Goal: Task Accomplishment & Management: Manage account settings

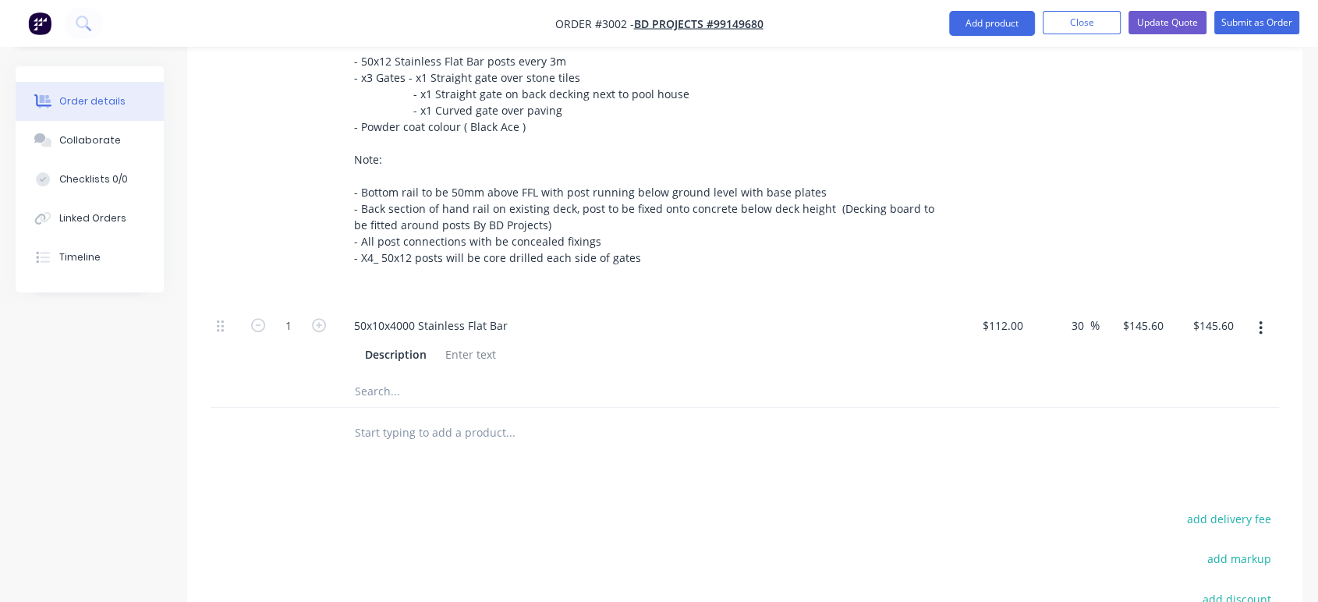
scroll to position [693, 0]
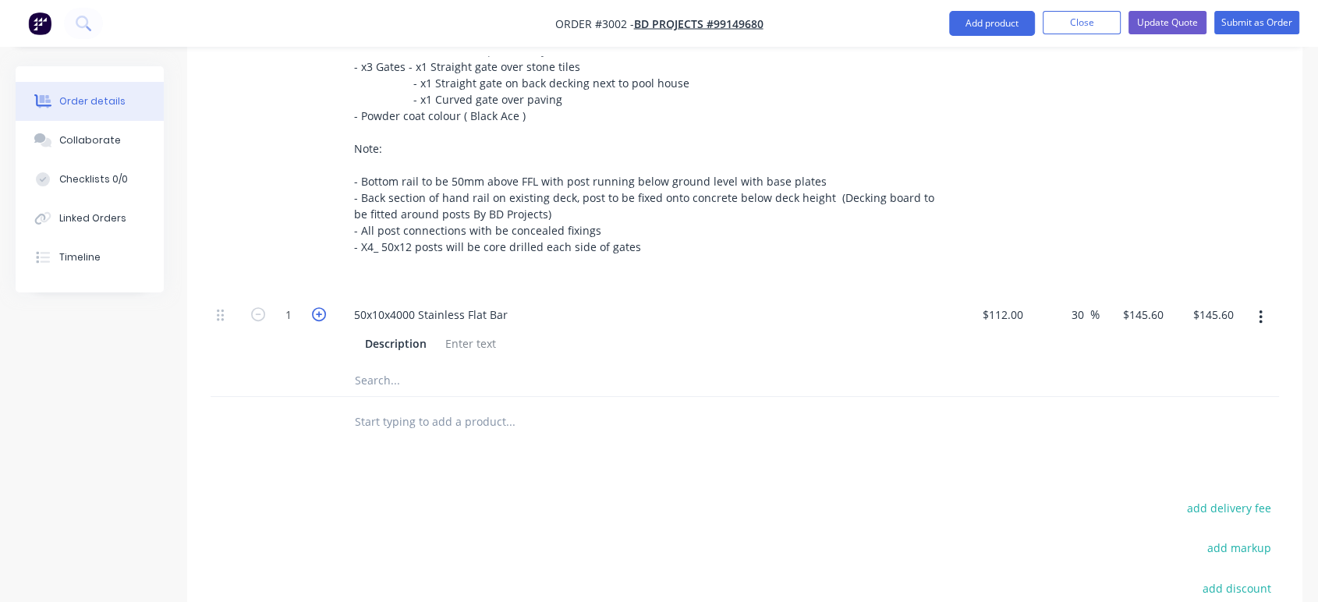
click at [317, 310] on icon "button" at bounding box center [319, 314] width 14 height 14
type input "2"
type input "$291.20"
click at [317, 310] on icon "button" at bounding box center [319, 314] width 14 height 14
type input "3"
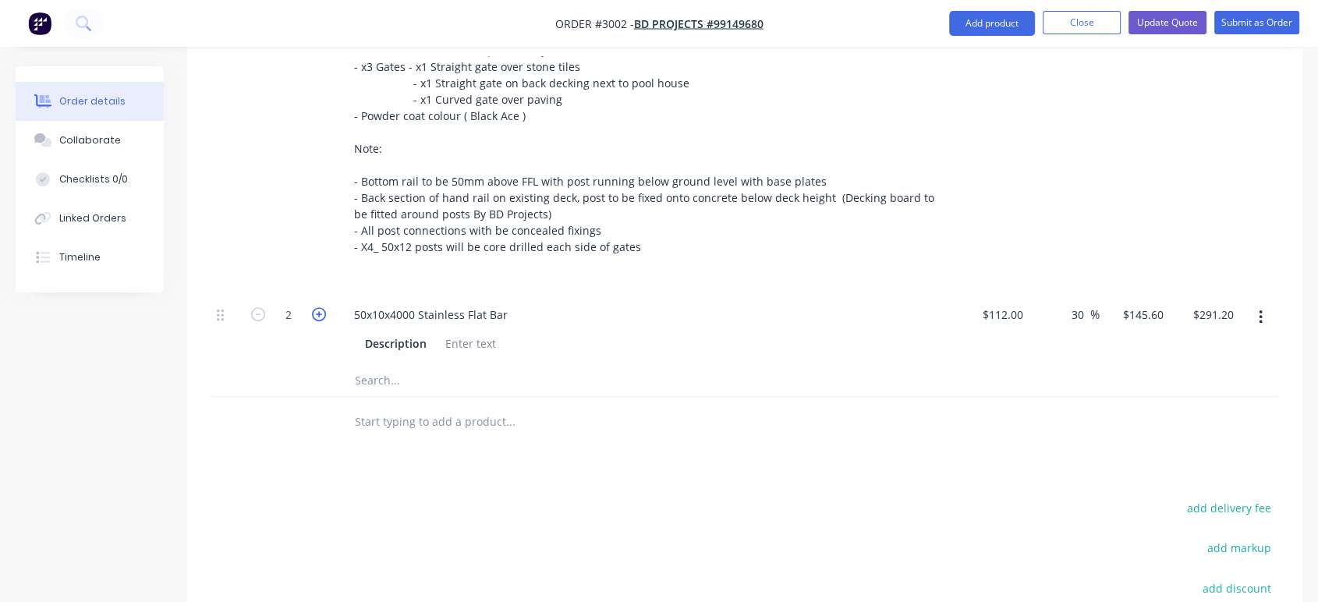
type input "$436.80"
click at [317, 310] on icon "button" at bounding box center [319, 314] width 14 height 14
type input "4"
type input "$582.40"
click at [317, 310] on icon "button" at bounding box center [319, 314] width 14 height 14
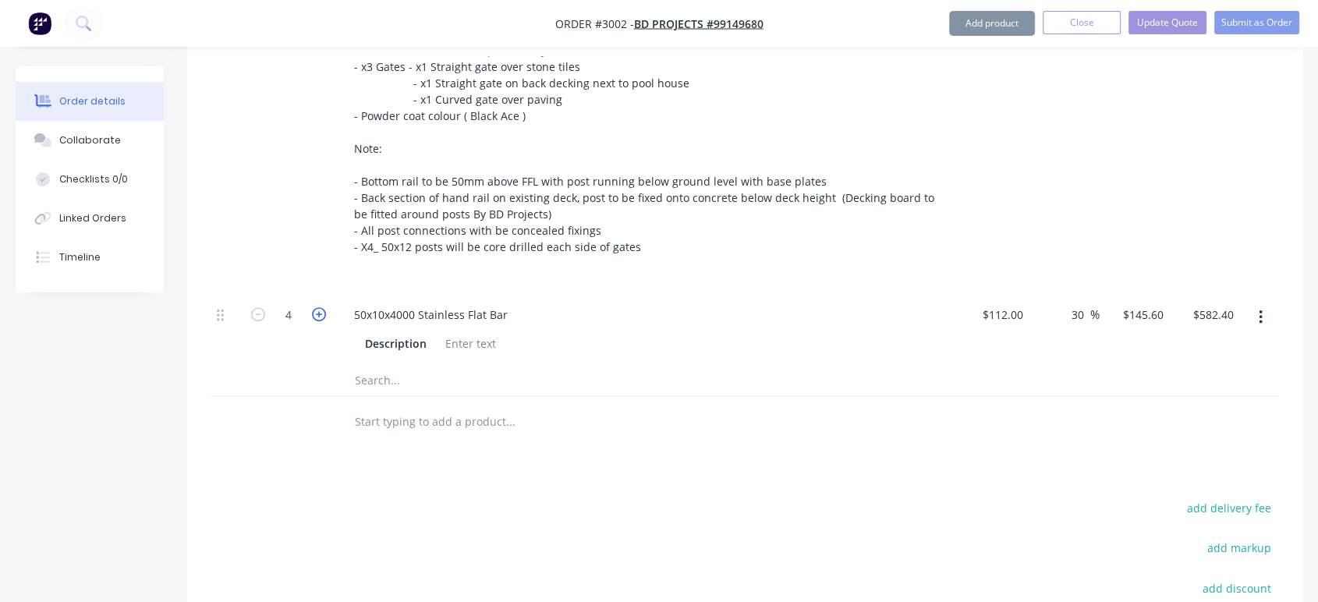
type input "5"
type input "$728.00"
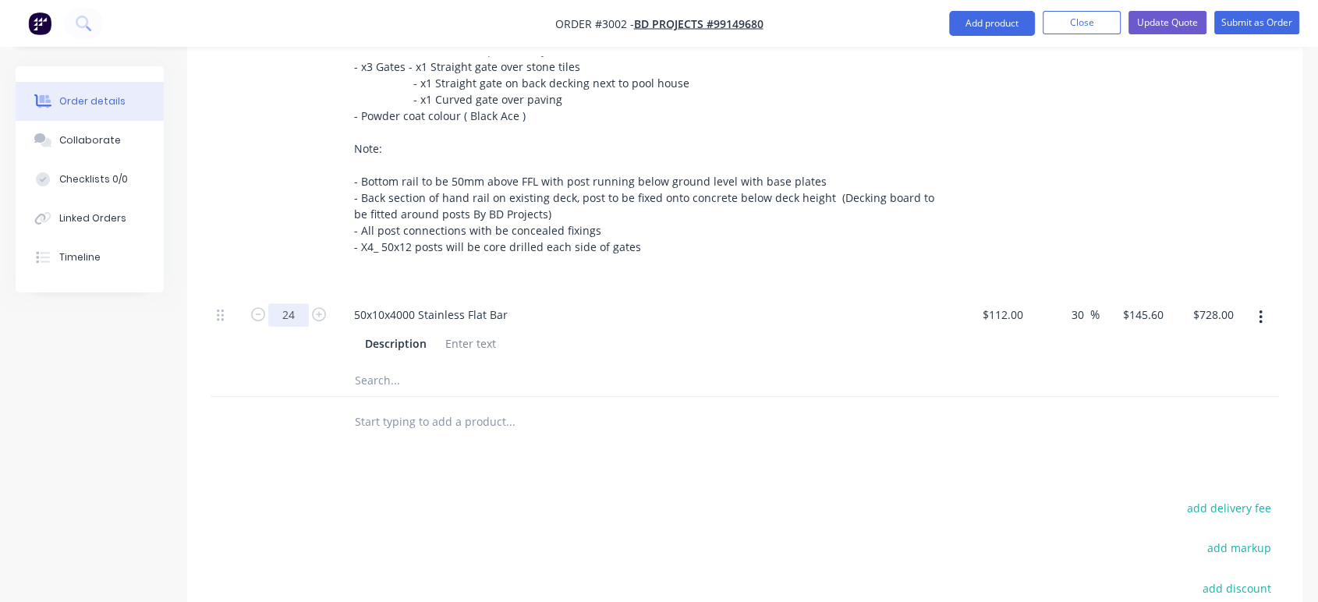
type input "24"
type input "$3,494.40"
click at [612, 353] on div "Description" at bounding box center [644, 343] width 571 height 23
click at [449, 376] on input "text" at bounding box center [510, 380] width 312 height 31
click at [381, 379] on input "text" at bounding box center [510, 380] width 312 height 31
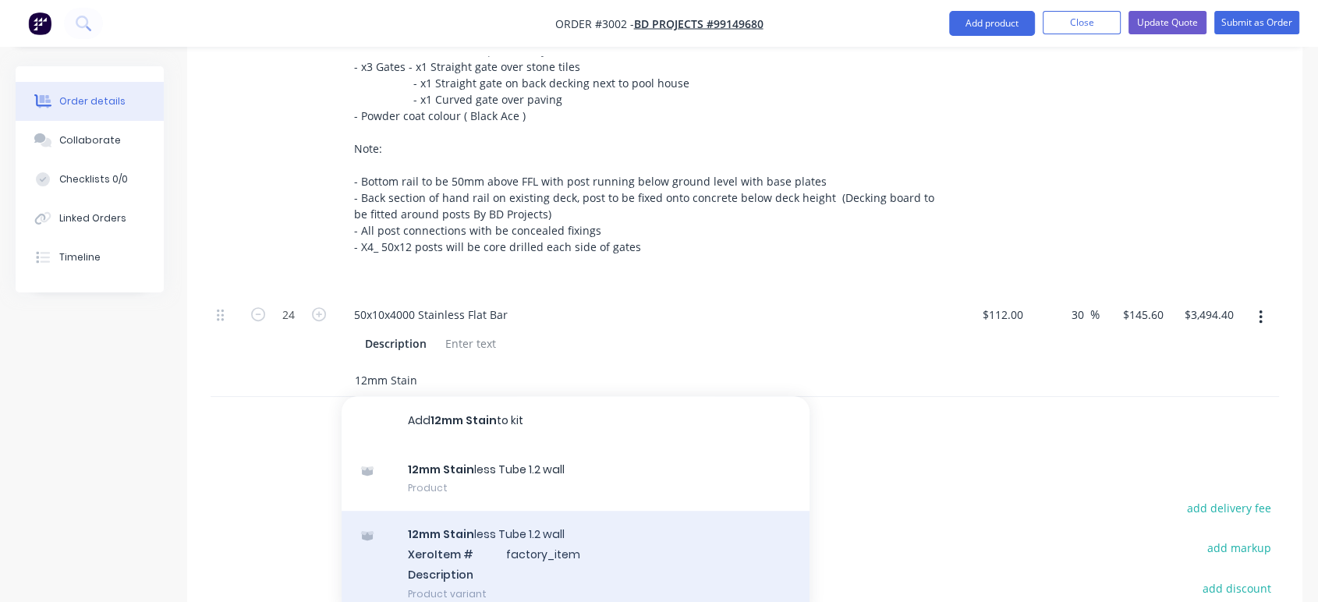
type input "12mm Stain"
click at [487, 548] on div "12mm Stain less Tube 1.2 wall Xero Item # factory_item Description Product vari…" at bounding box center [576, 563] width 468 height 105
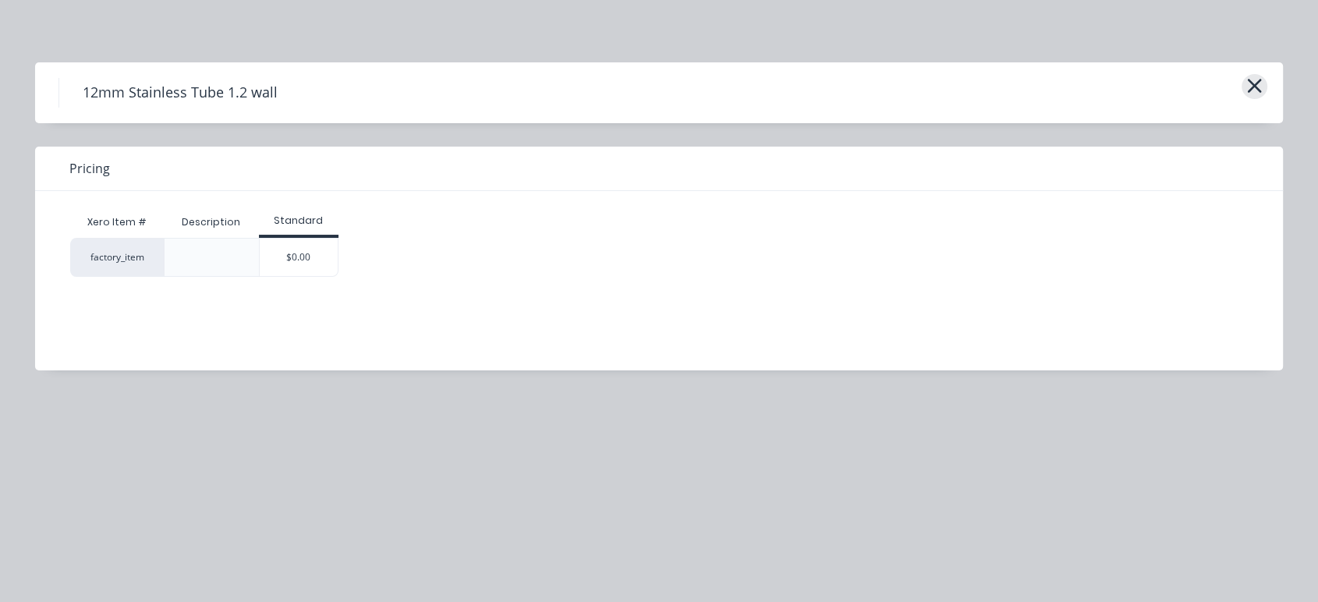
click at [1250, 91] on icon "button" at bounding box center [1255, 86] width 14 height 14
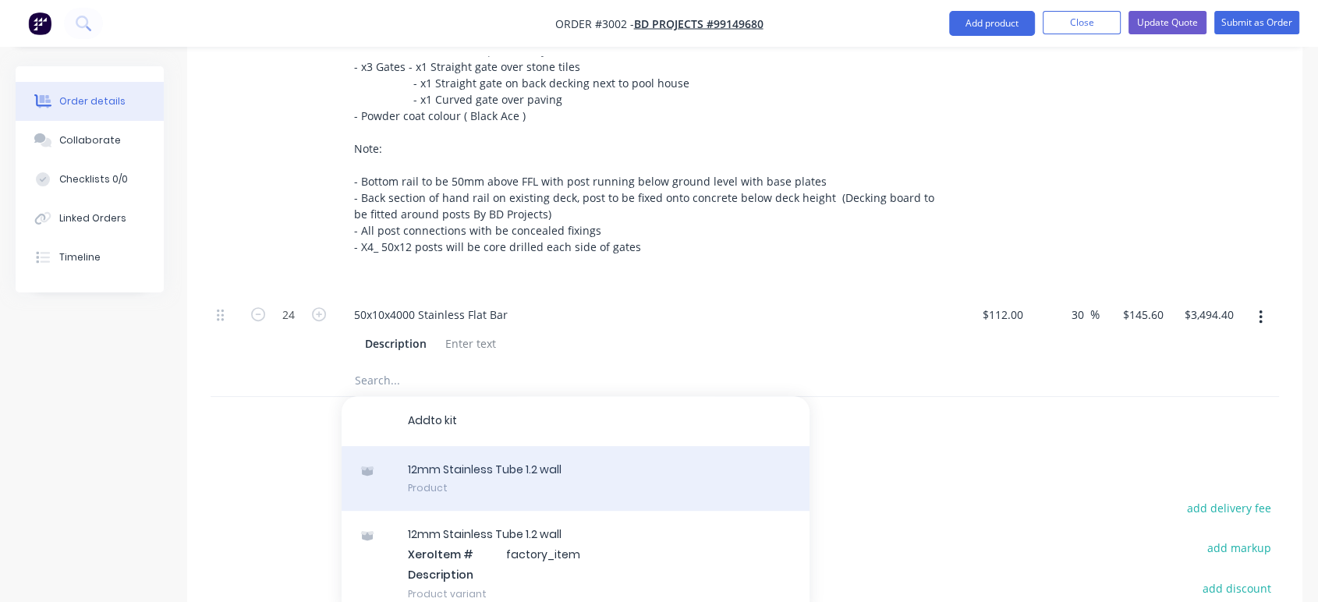
click at [494, 460] on div "1 2 m m S t a i n l e s s T u b e 1 . 2 w a l l Product" at bounding box center [576, 479] width 468 height 66
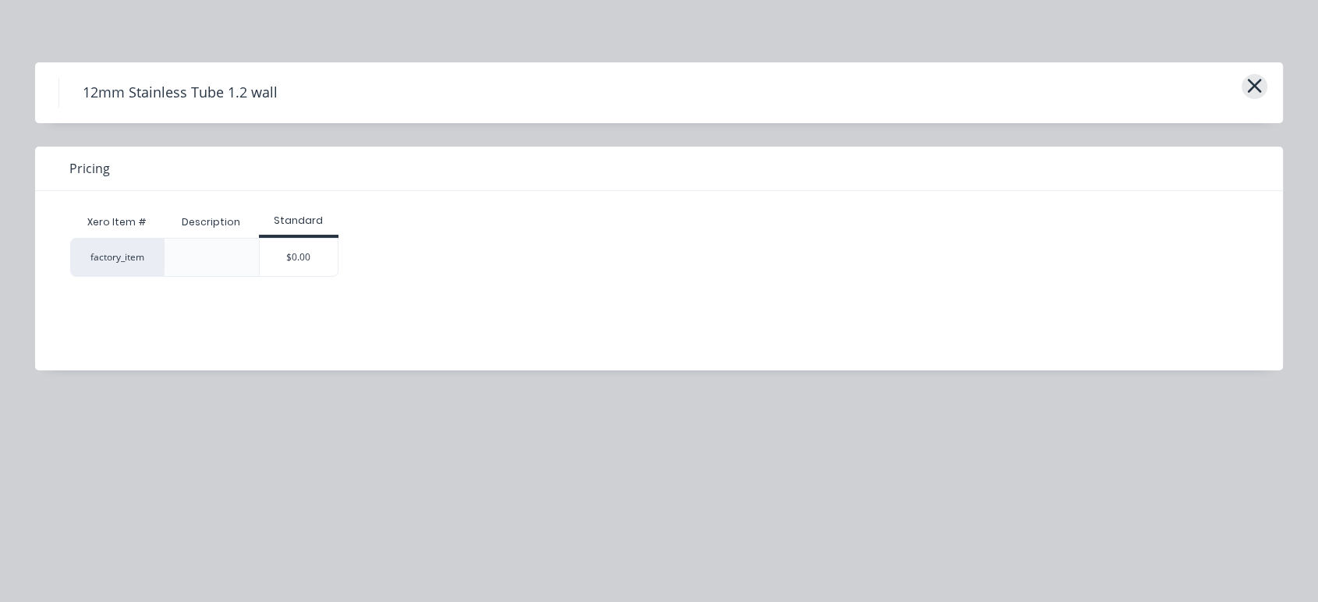
click at [1257, 83] on icon "button" at bounding box center [1255, 86] width 14 height 14
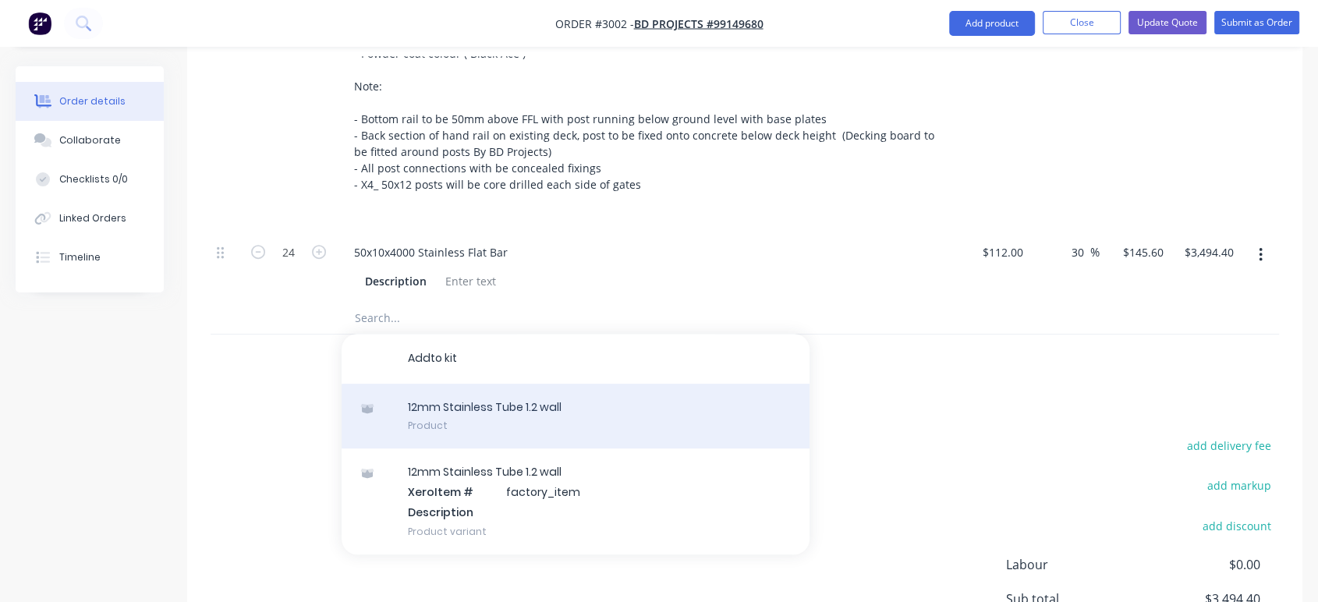
scroll to position [867, 0]
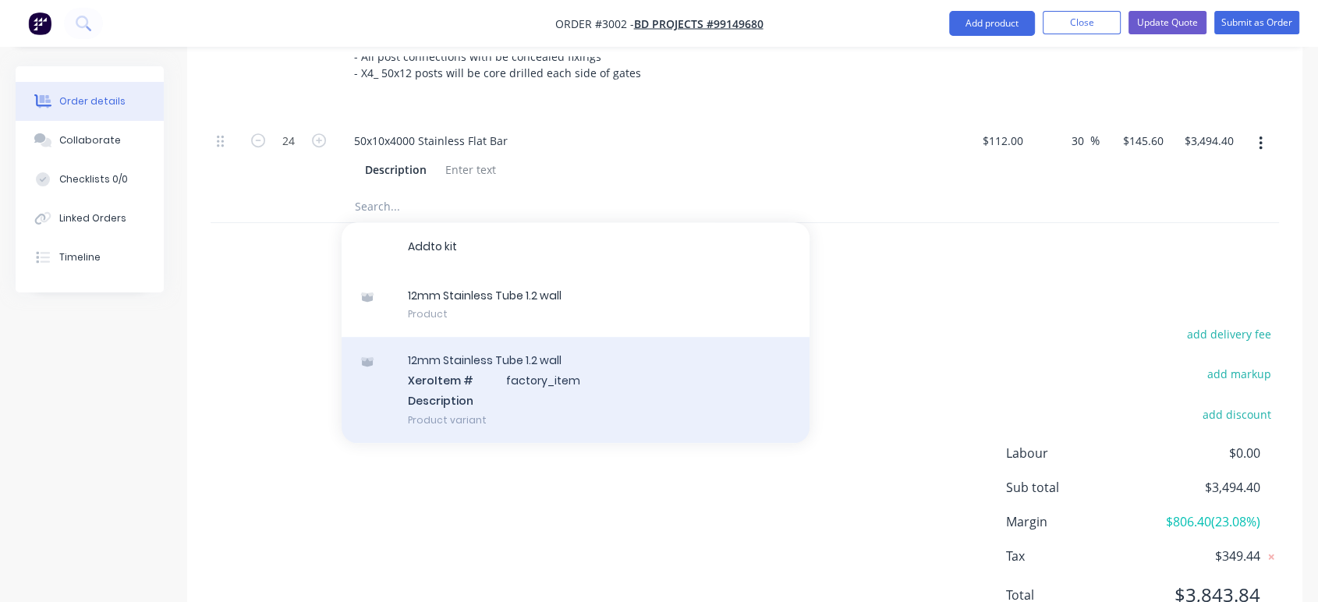
click at [481, 369] on div "1 2 m m S t a i n l e s s T u b e 1 . 2 w a l l X e r o Item # f a c t o r y _ …" at bounding box center [576, 389] width 468 height 105
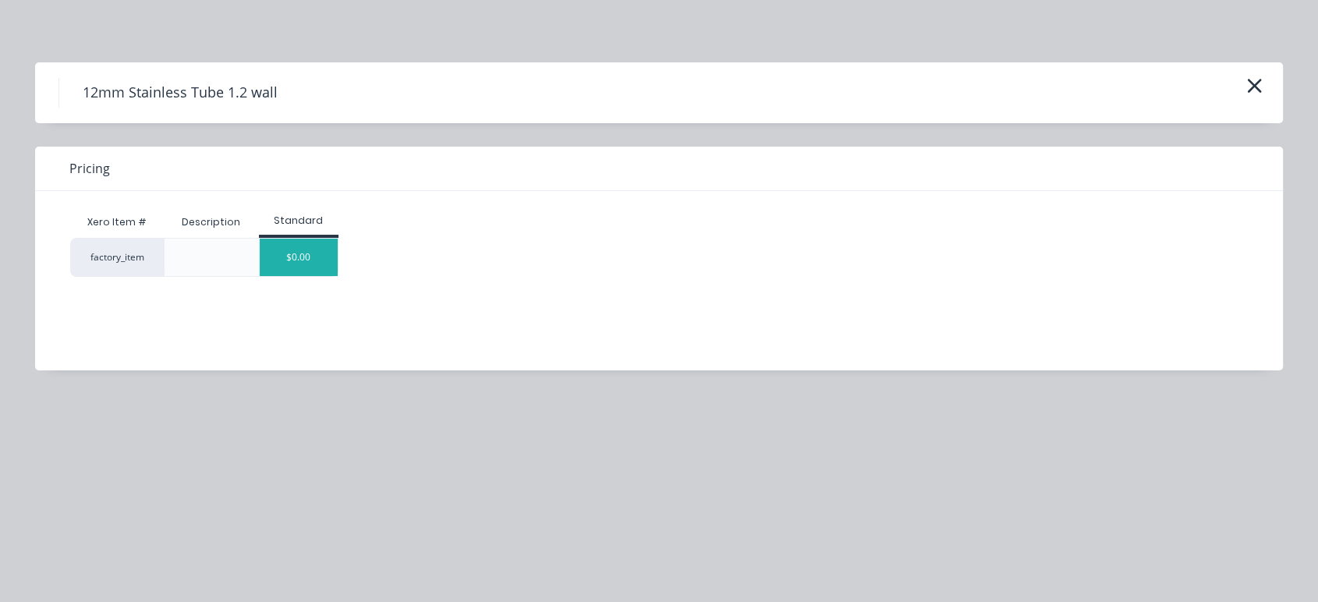
click at [323, 253] on div "$0.00" at bounding box center [299, 257] width 78 height 37
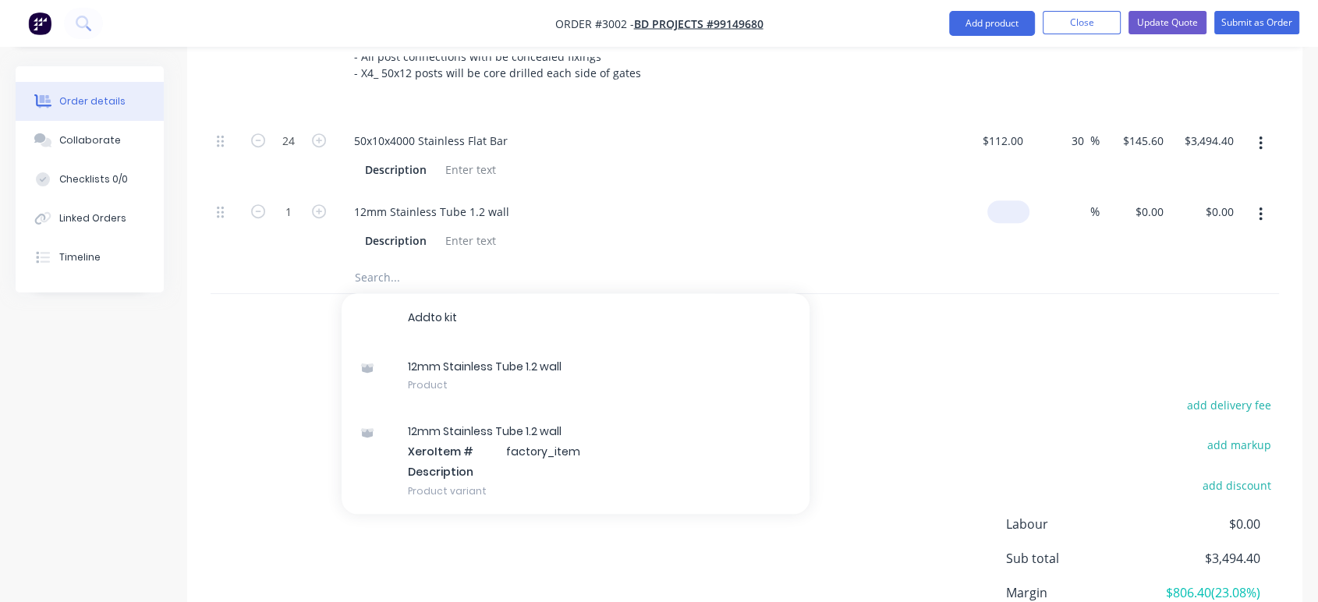
click at [1019, 215] on input at bounding box center [1012, 211] width 36 height 23
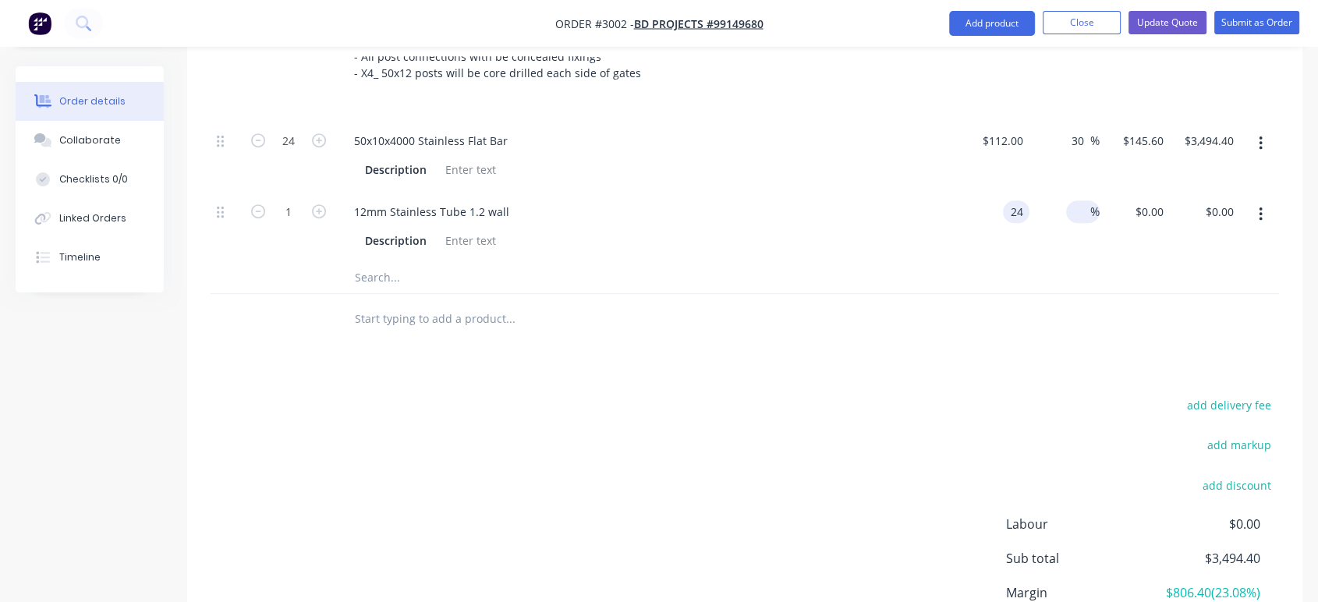
type input "$24.00"
click at [1082, 211] on input at bounding box center [1082, 211] width 18 height 23
type input "30"
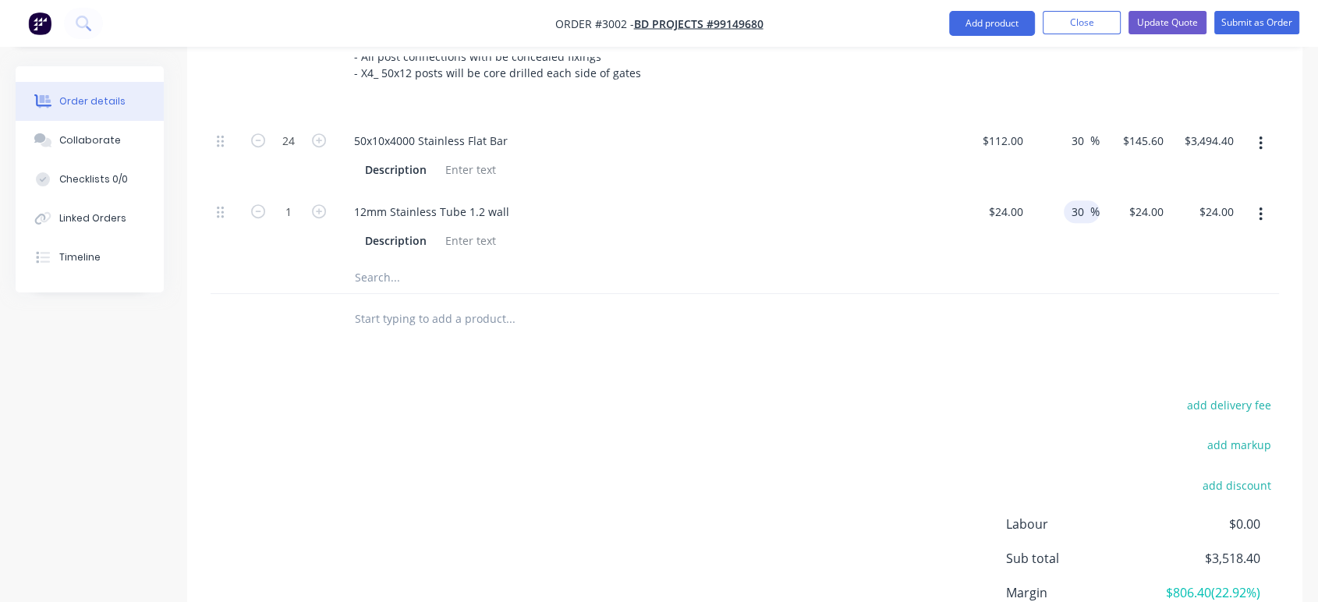
type input "$31.20"
click at [989, 281] on div at bounding box center [745, 278] width 1069 height 32
type input "70"
type input "$2,184.00"
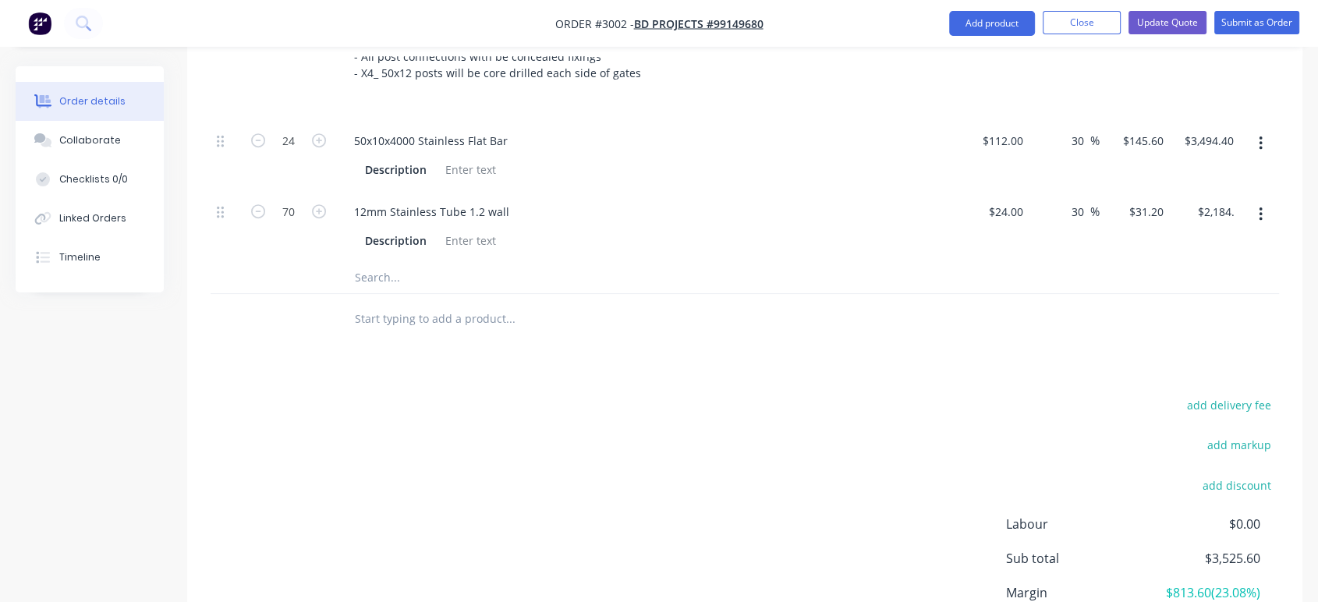
click at [380, 392] on div "Products Show / Hide columns Add product Qty Cost Markup Price Total Kit 1 - 50…" at bounding box center [744, 228] width 1115 height 984
click at [321, 139] on icon "button" at bounding box center [319, 140] width 14 height 14
type input "25"
type input "$3,640.00"
click at [321, 139] on icon "button" at bounding box center [319, 140] width 14 height 14
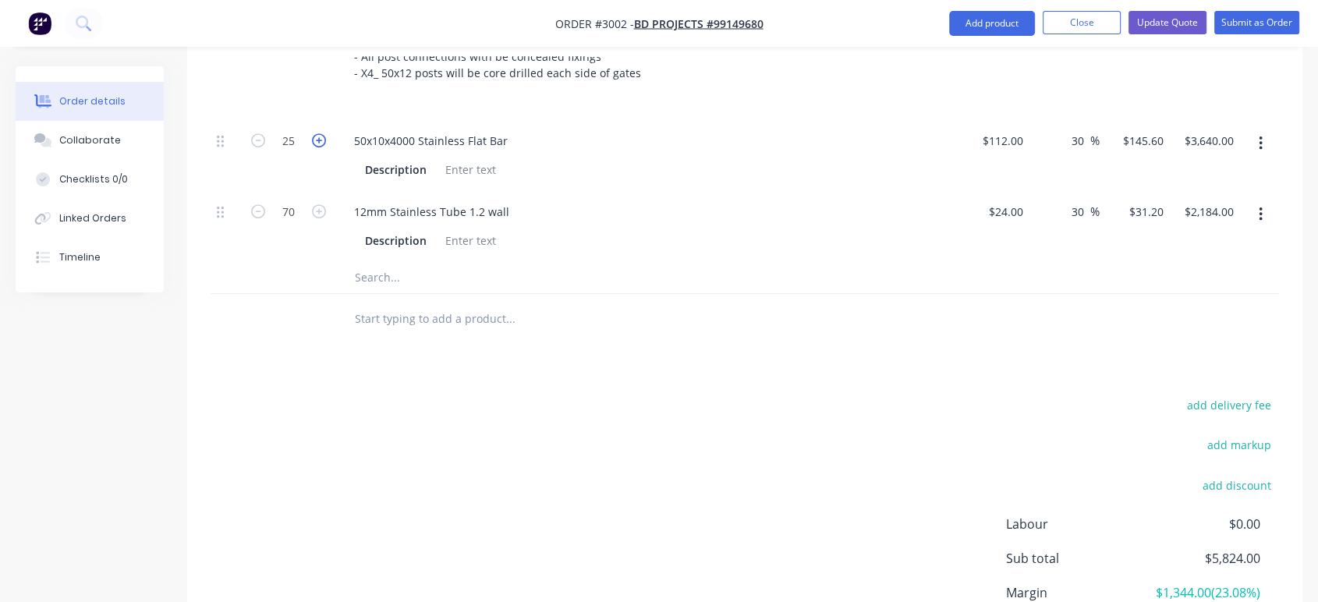
type input "26"
type input "$3,785.60"
click at [321, 144] on icon "button" at bounding box center [319, 140] width 14 height 14
type input "27"
type input "$3,931.20"
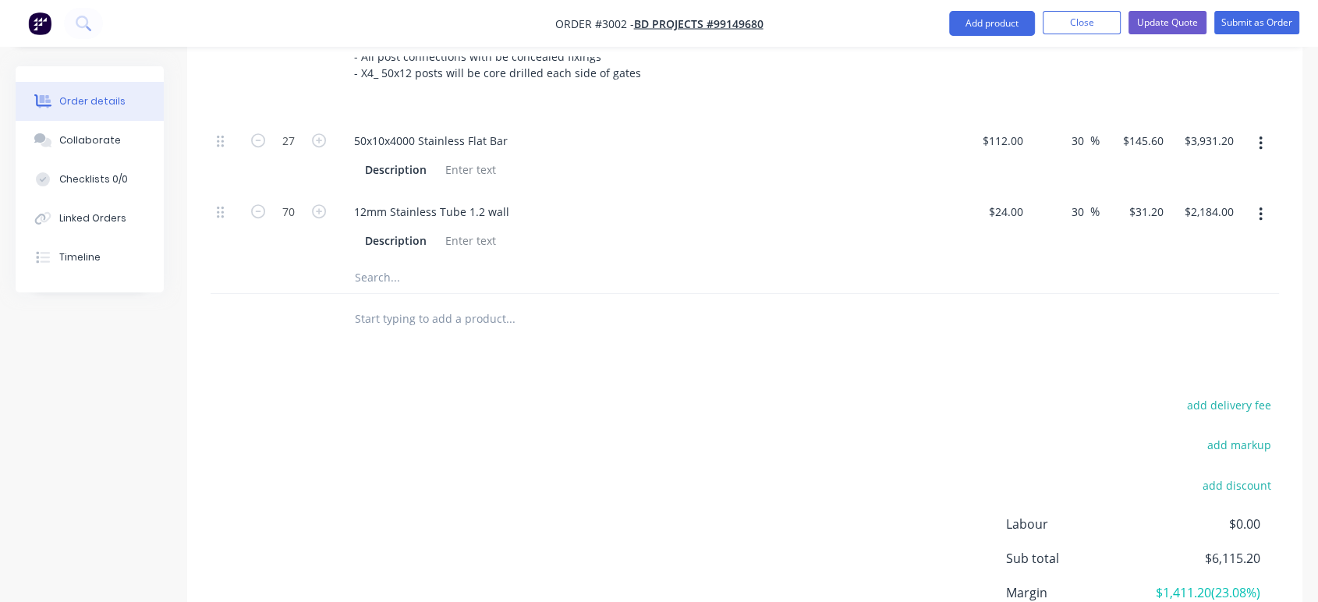
click at [383, 279] on input "text" at bounding box center [510, 277] width 312 height 31
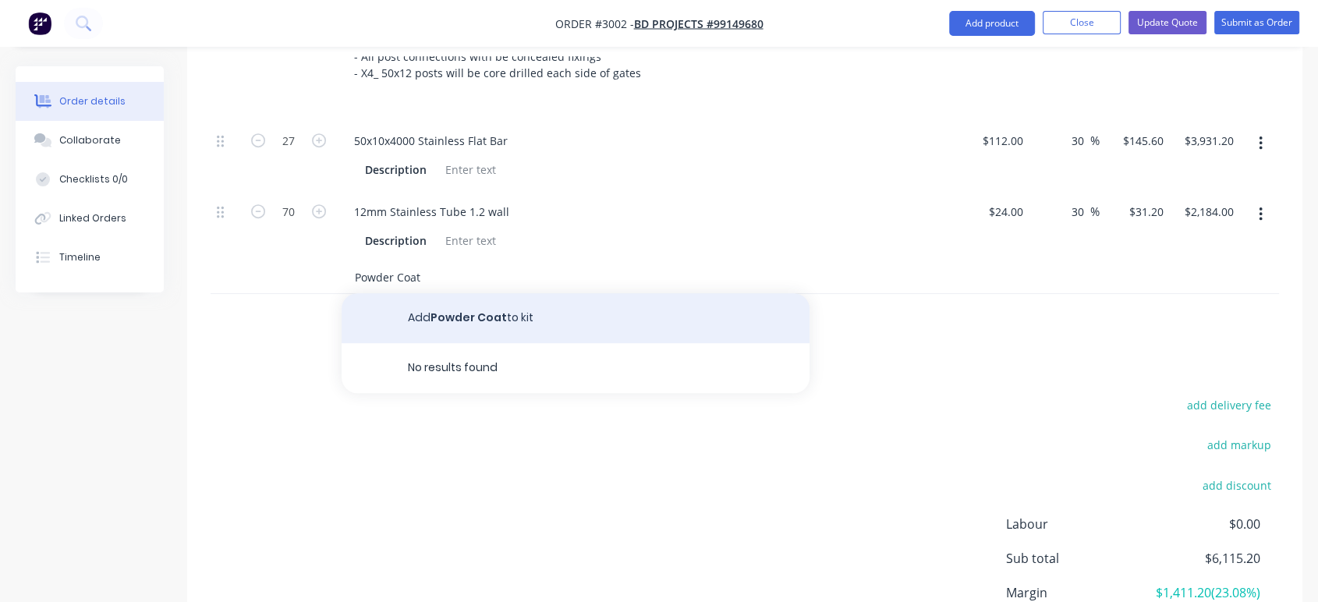
type input "Powder Coat"
click at [508, 322] on button "Add Powder Coat to kit" at bounding box center [576, 318] width 468 height 50
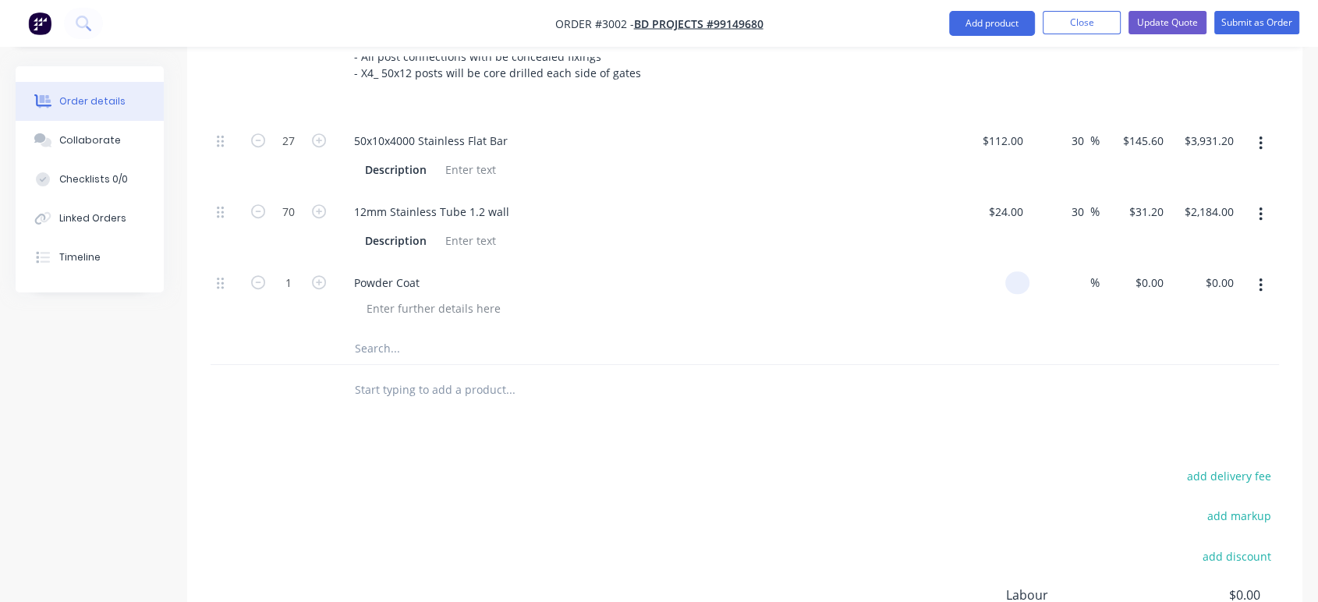
click at [1011, 280] on div at bounding box center [1017, 282] width 24 height 23
type input "$3,000.00"
click at [1088, 288] on div "%" at bounding box center [1083, 282] width 34 height 23
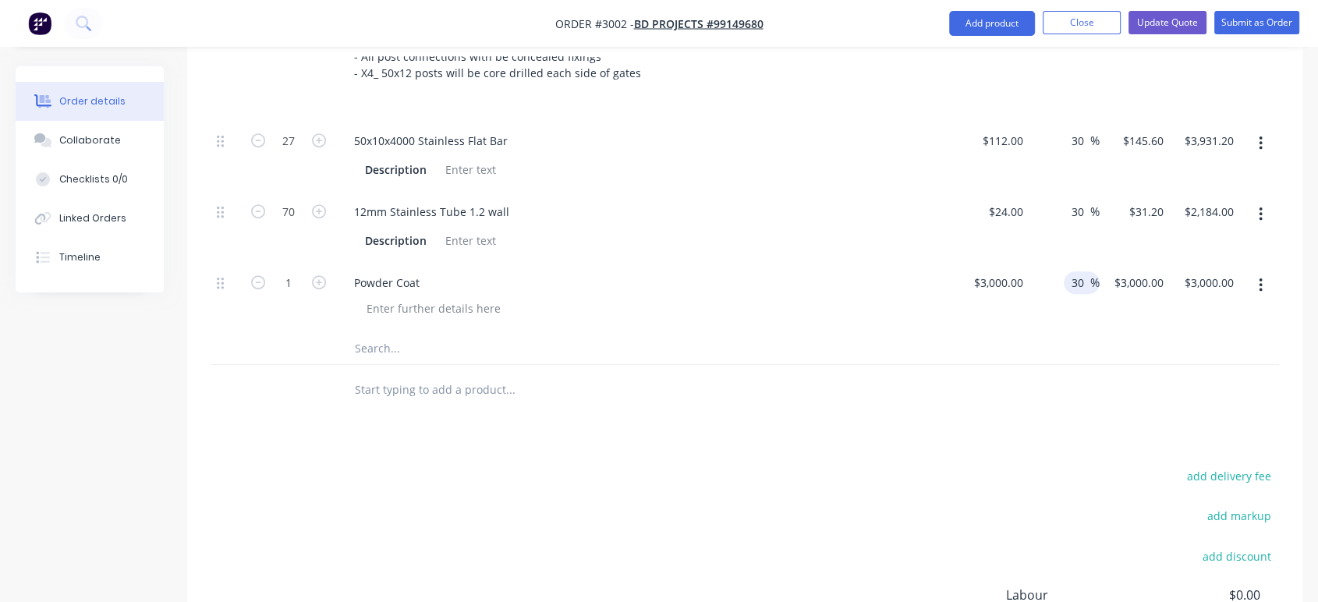
type input "30"
type input "$3,900.00"
click at [974, 345] on div at bounding box center [745, 349] width 1069 height 32
click at [378, 353] on input "text" at bounding box center [510, 348] width 312 height 31
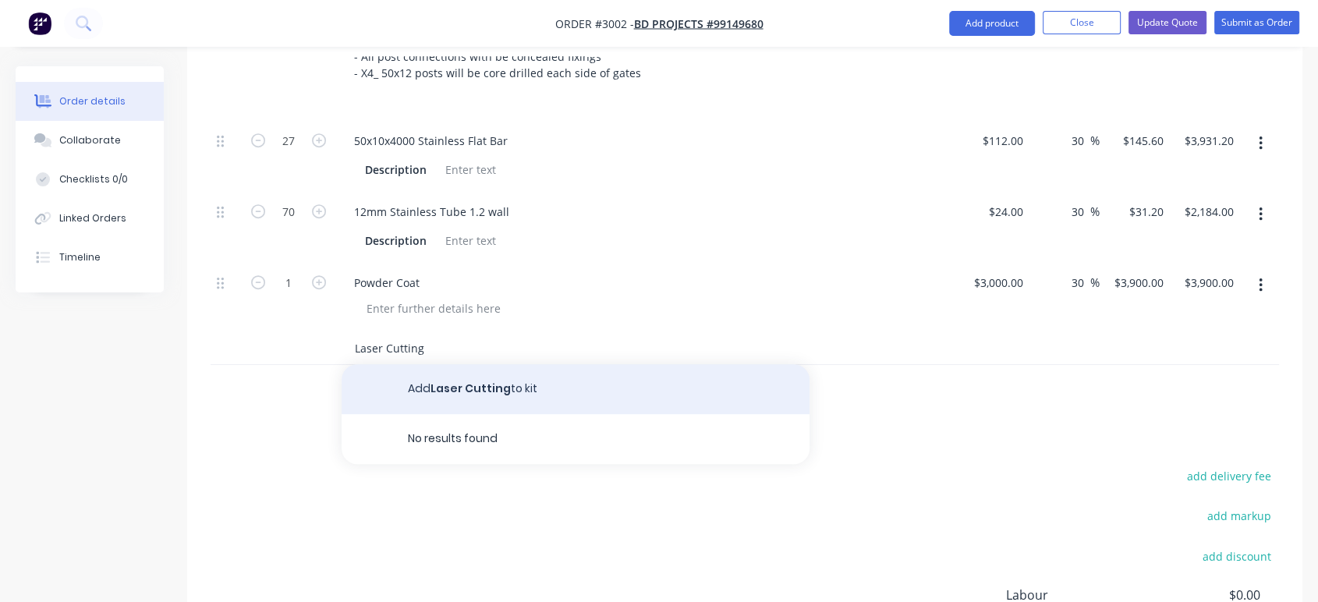
type input "Laser Cutting"
click at [479, 392] on button "Add Laser Cutting to kit" at bounding box center [576, 389] width 468 height 50
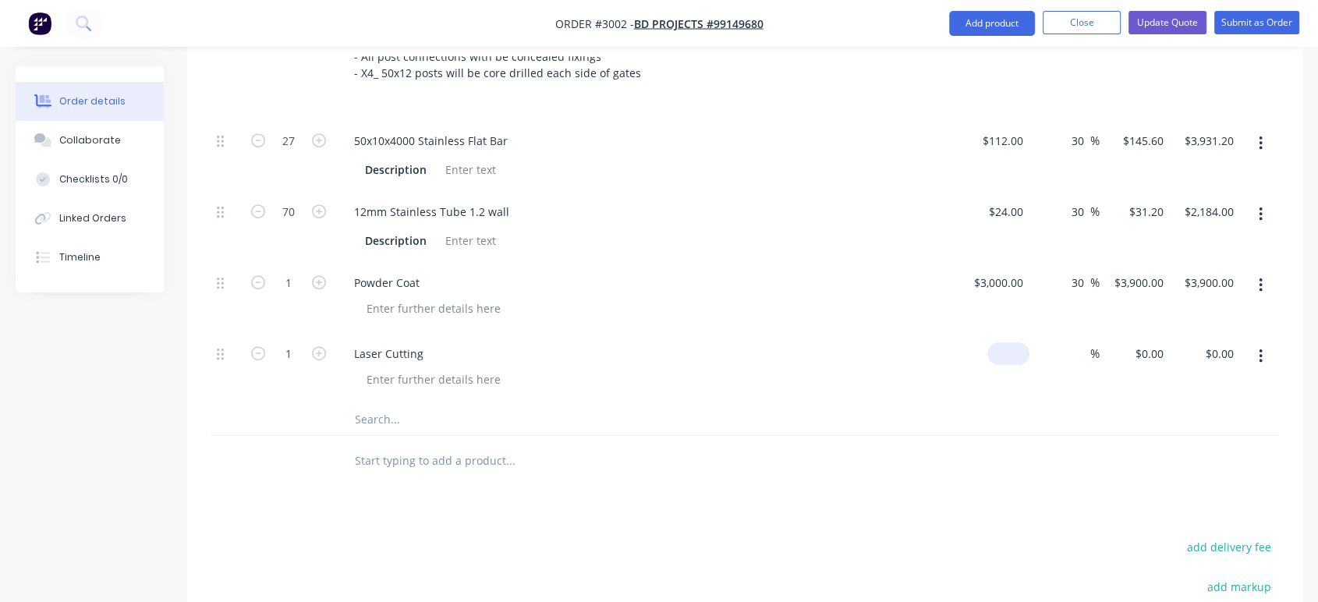
click at [1018, 351] on input at bounding box center [1012, 353] width 36 height 23
type input "$300.00"
click at [1080, 353] on input at bounding box center [1082, 353] width 18 height 23
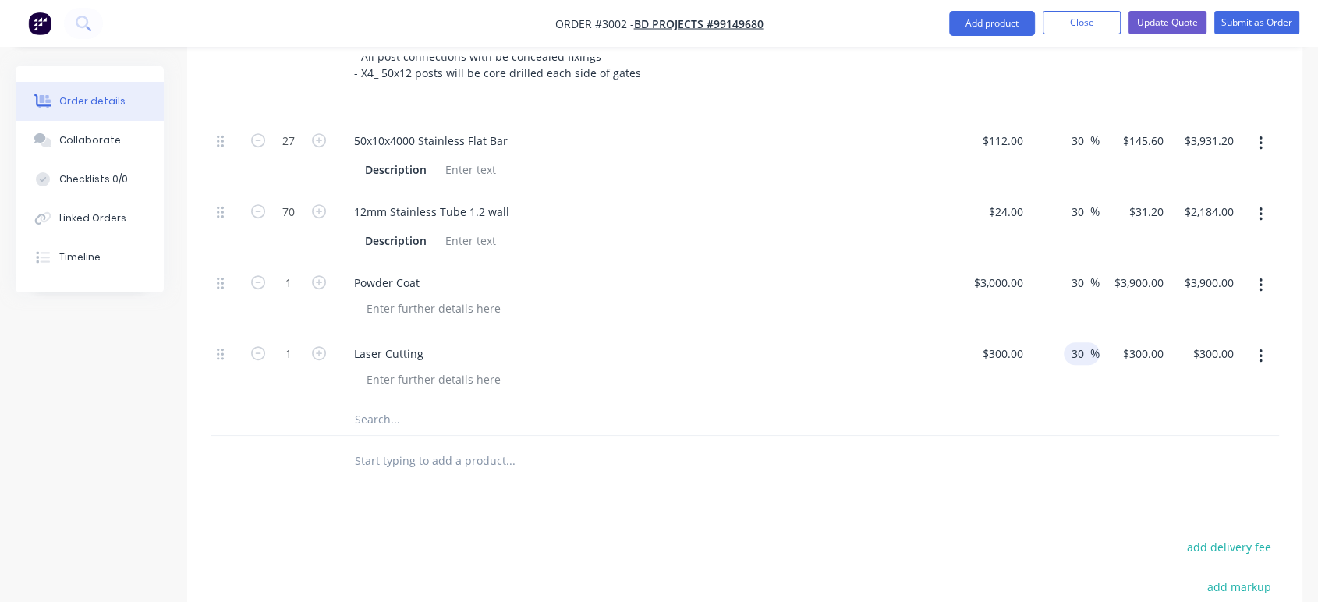
type input "30"
type input "$390.00"
click at [862, 404] on div "27 50x10x4000 Stainless Flat Bar Description $112.00 $112.00 30 30 % $145.60 $1…" at bounding box center [745, 278] width 1069 height 316
click at [377, 417] on input "text" at bounding box center [510, 419] width 312 height 31
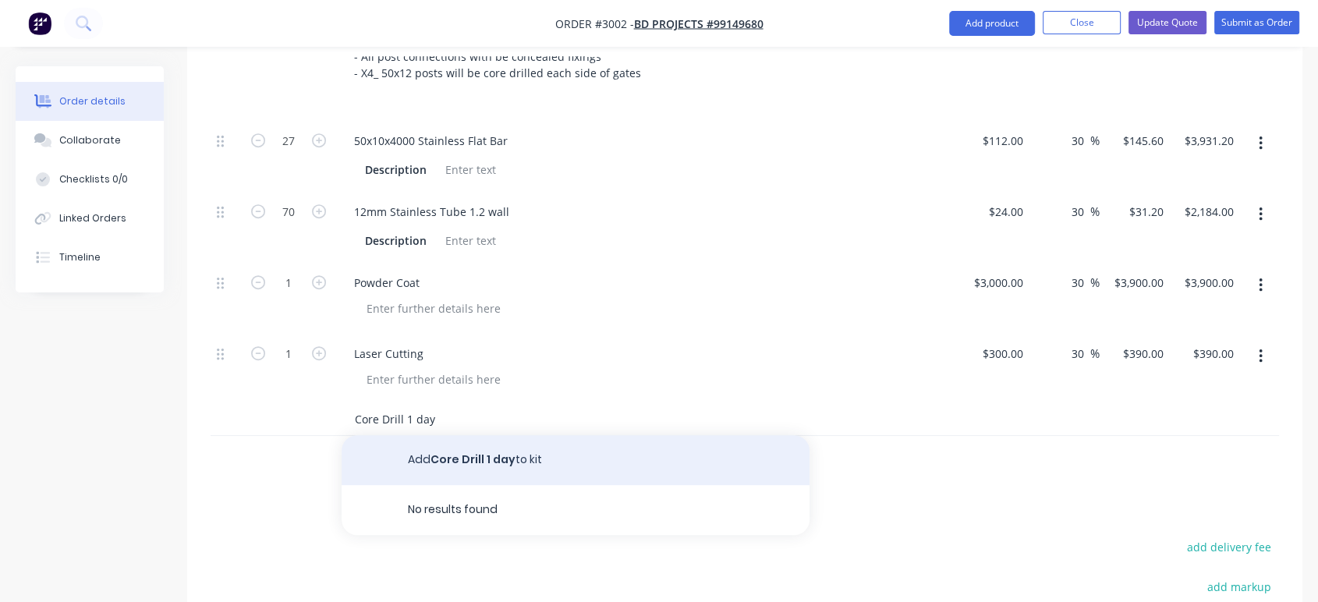
type input "Core Drill 1 day"
click at [470, 458] on button "Add Core Drill 1 day to kit" at bounding box center [576, 460] width 468 height 50
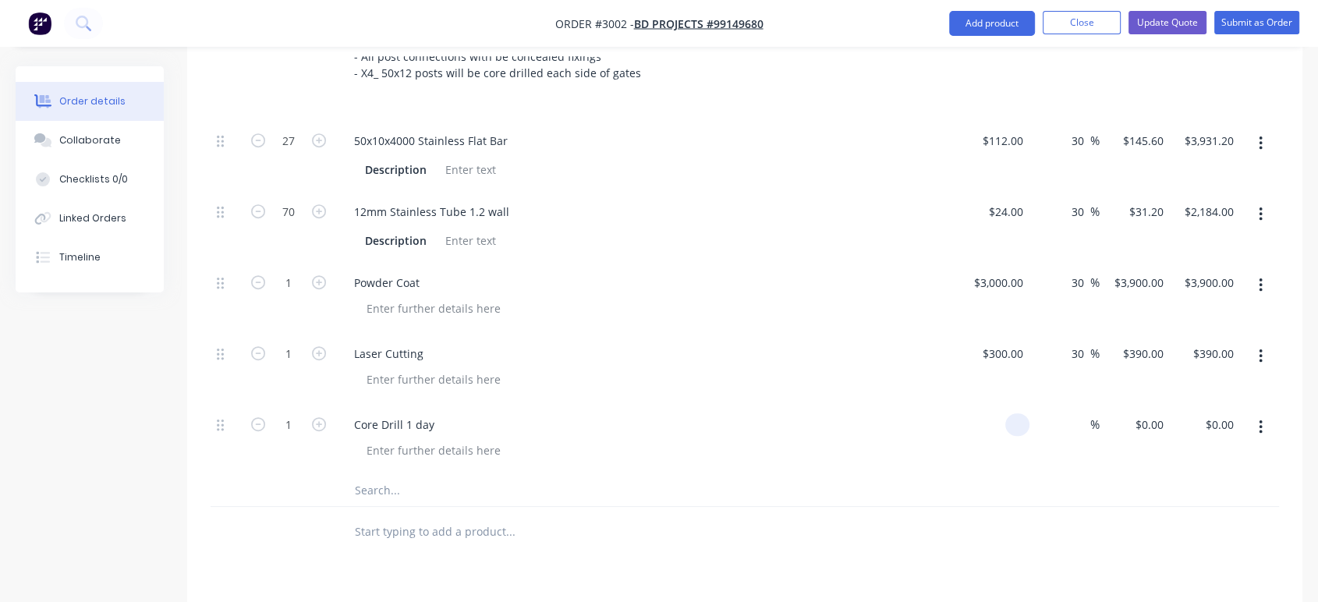
click at [1020, 420] on input at bounding box center [1021, 424] width 18 height 23
type input "$300.00"
click at [1083, 420] on input at bounding box center [1082, 424] width 18 height 23
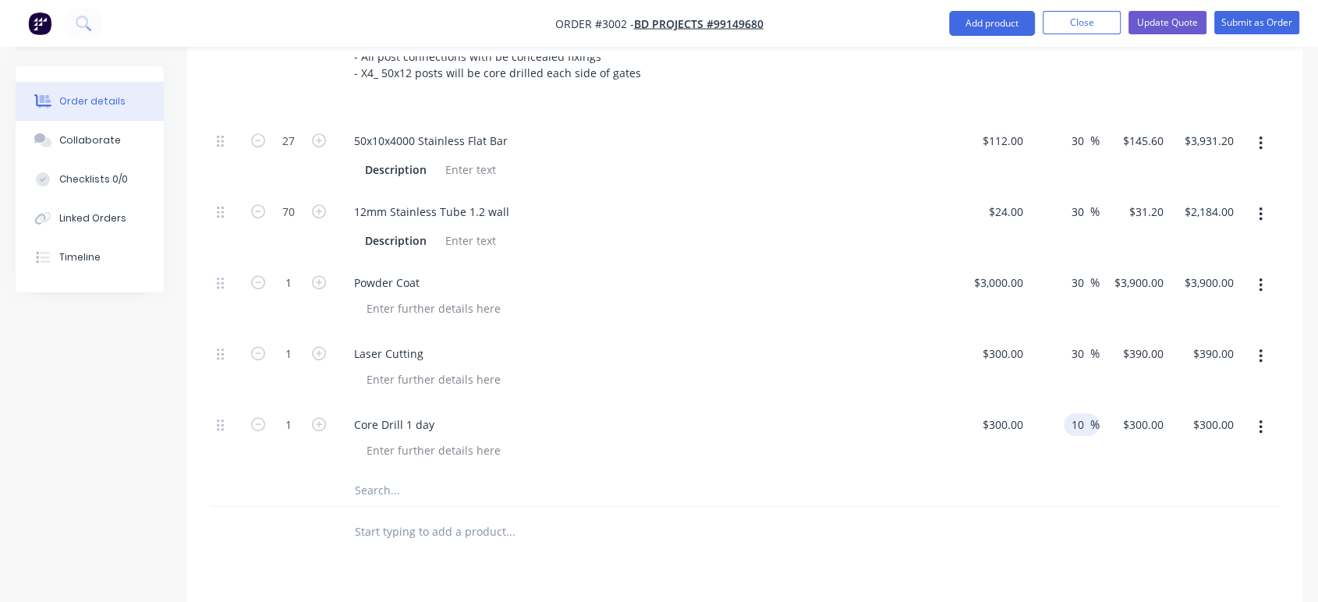
type input "10"
type input "$330.00"
click at [1073, 472] on div "10 10 %" at bounding box center [1065, 439] width 70 height 71
drag, startPoint x: 1083, startPoint y: 423, endPoint x: 1062, endPoint y: 427, distance: 21.6
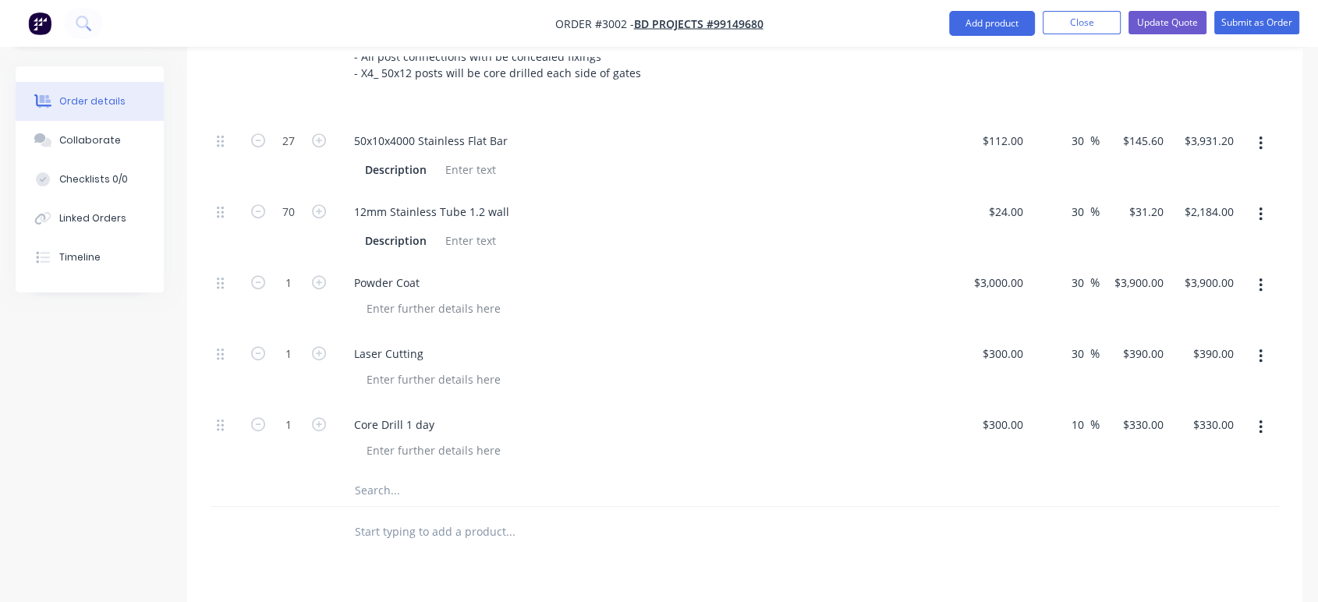
click at [1062, 427] on div "10 10 %" at bounding box center [1065, 439] width 70 height 71
type input "30"
type input "$390.00"
click at [1051, 454] on div "30 30 %" at bounding box center [1065, 439] width 70 height 71
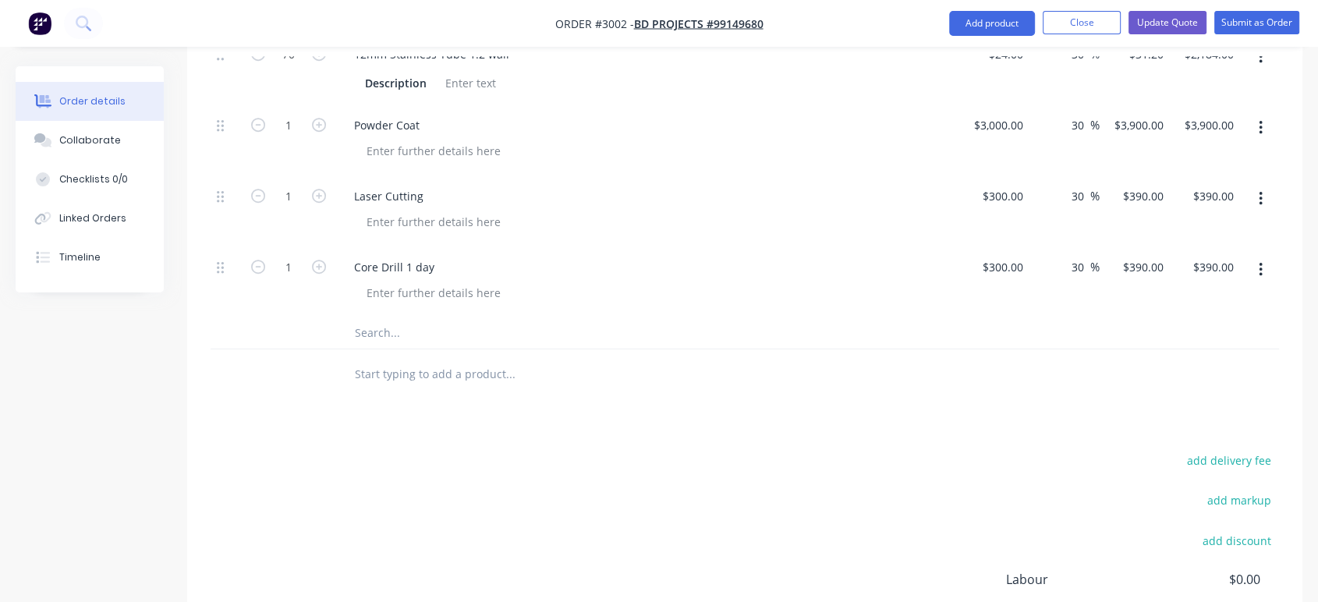
scroll to position [1040, 0]
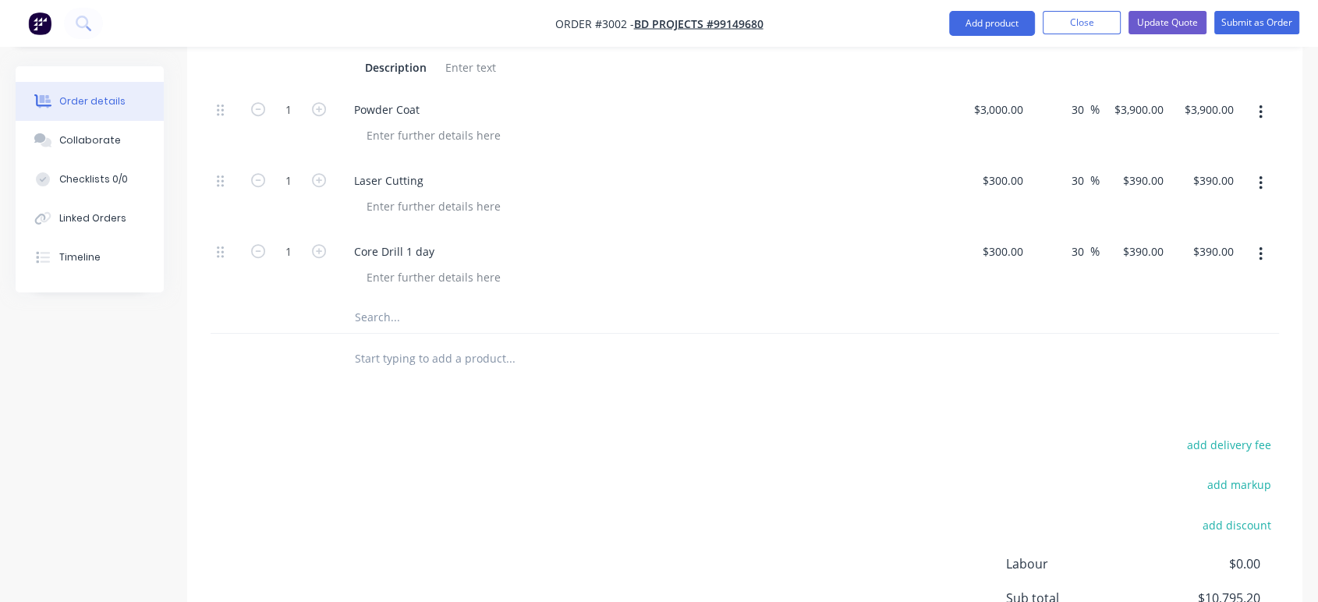
click at [363, 314] on input "text" at bounding box center [510, 317] width 312 height 31
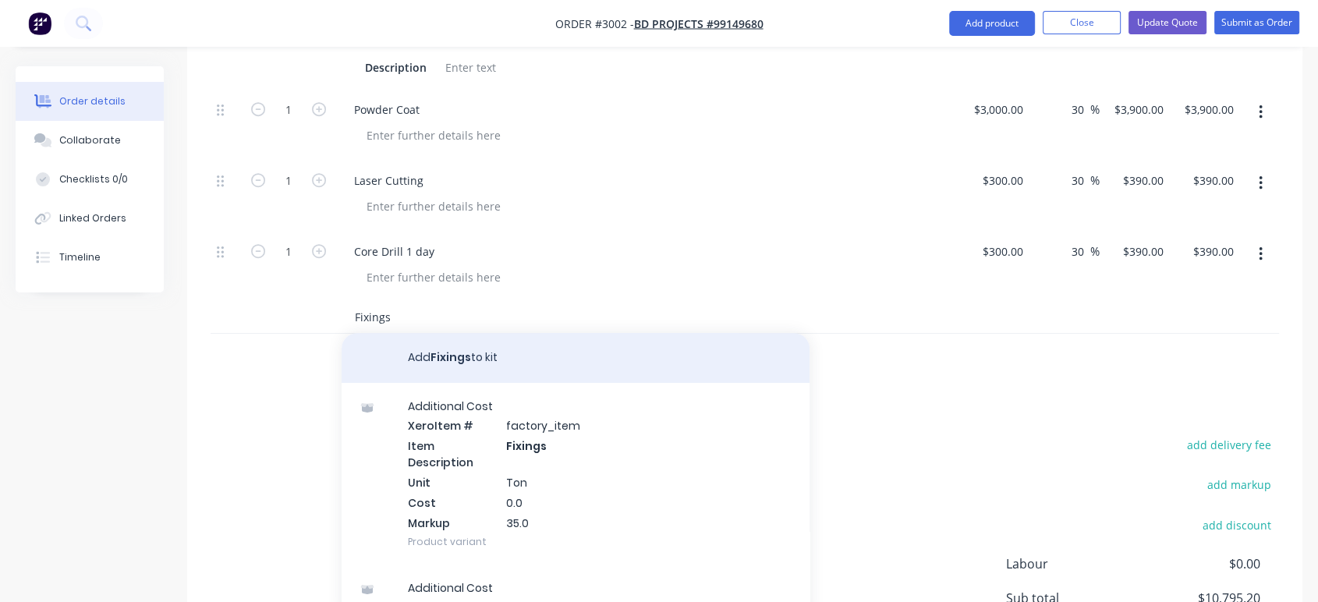
type input "Fixings"
click at [499, 353] on button "Add Fixings to kit" at bounding box center [576, 358] width 468 height 50
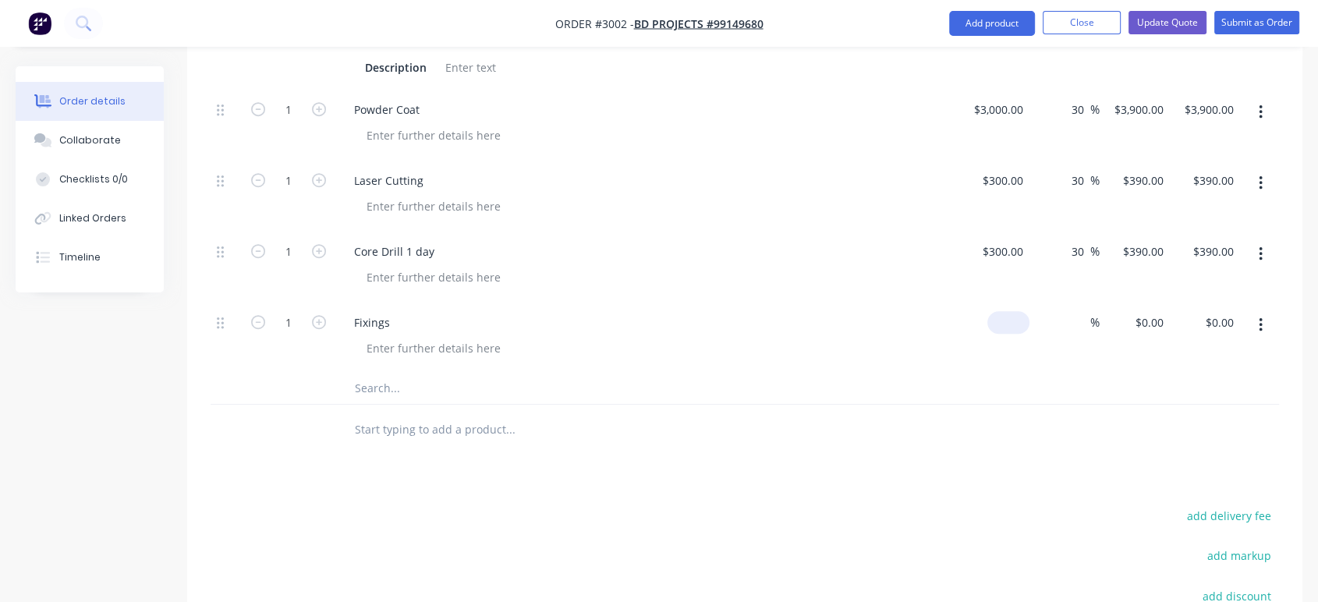
click at [1005, 318] on div "$0.00" at bounding box center [1008, 322] width 42 height 23
type input "$300.00"
click at [1080, 324] on input at bounding box center [1082, 322] width 18 height 23
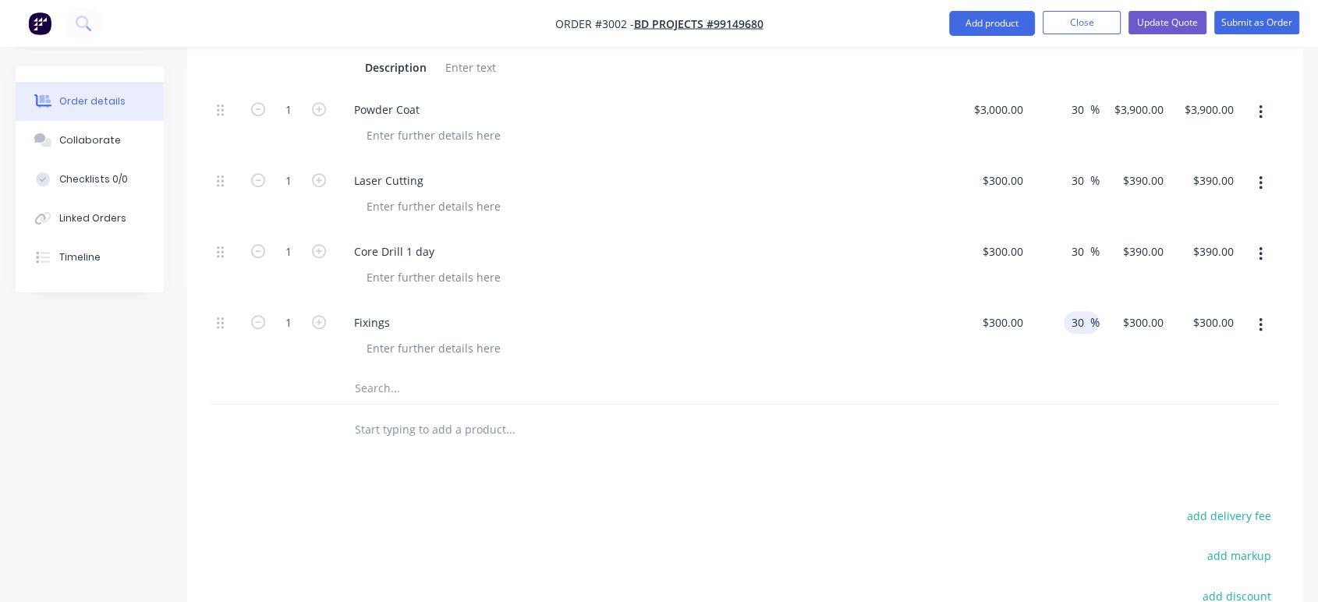
type input "30"
type input "$390.00"
click at [675, 383] on div at bounding box center [576, 388] width 468 height 31
click at [387, 386] on input "text" at bounding box center [510, 388] width 312 height 31
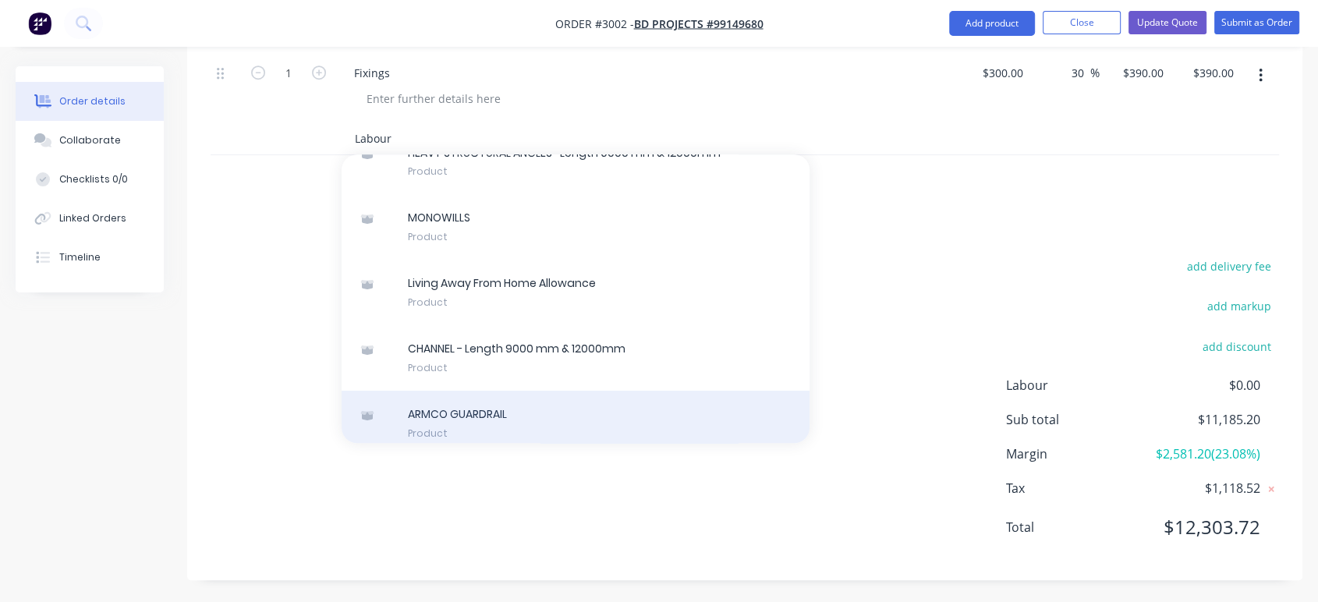
scroll to position [0, 0]
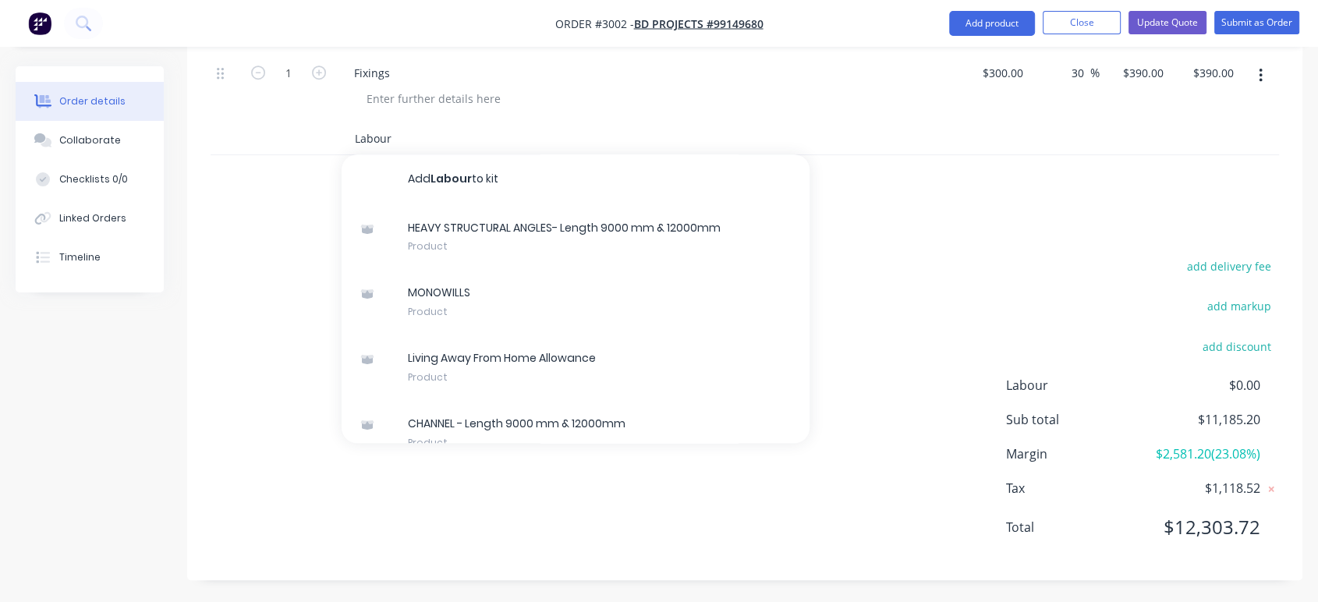
click at [404, 138] on input "Labour" at bounding box center [510, 138] width 312 height 31
type input "L"
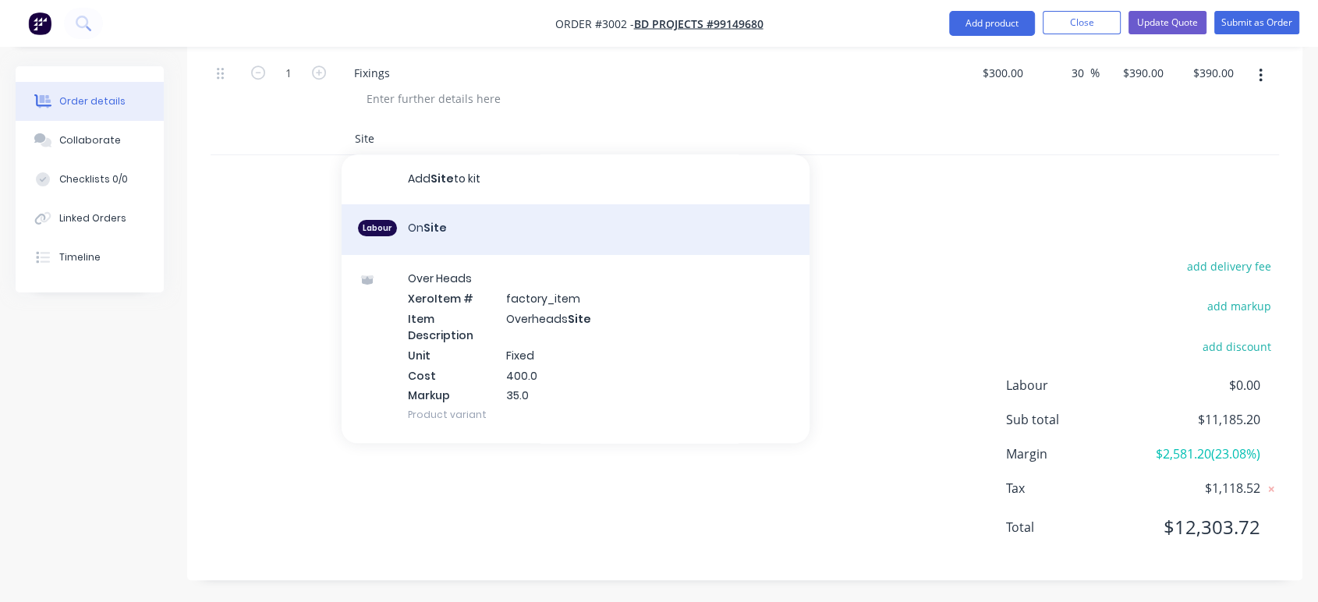
type input "Site"
click at [459, 227] on div "Labour On Site" at bounding box center [576, 229] width 468 height 51
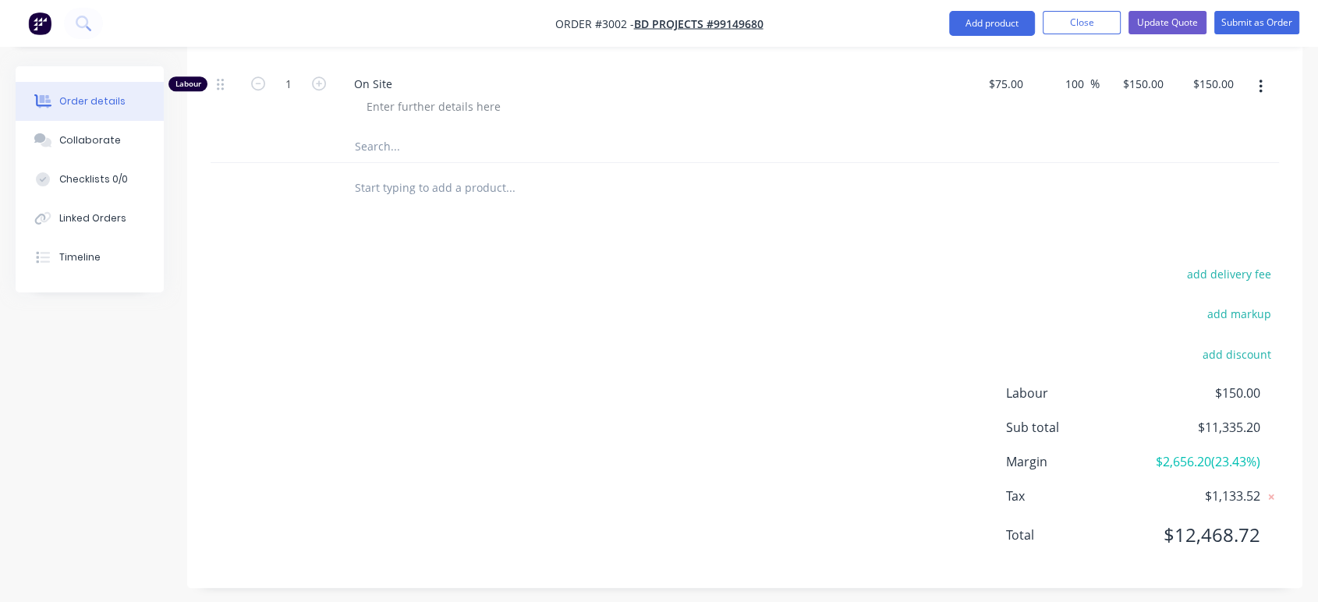
drag, startPoint x: 733, startPoint y: 278, endPoint x: 725, endPoint y: 353, distance: 76.1
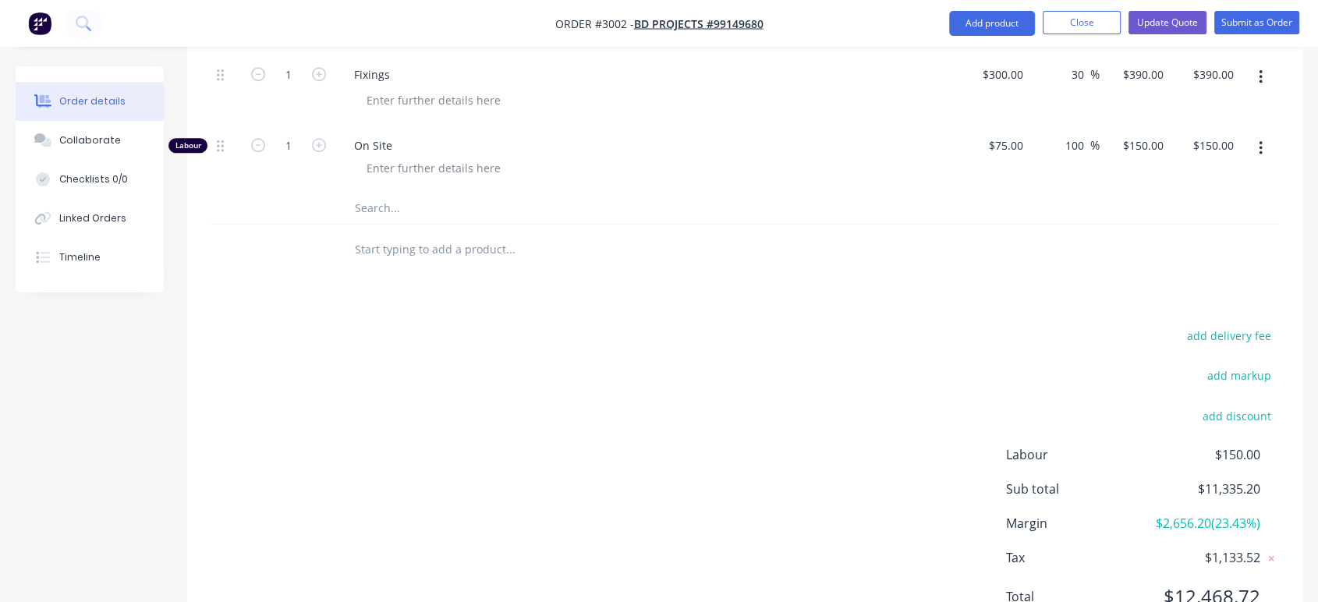
scroll to position [1183, 0]
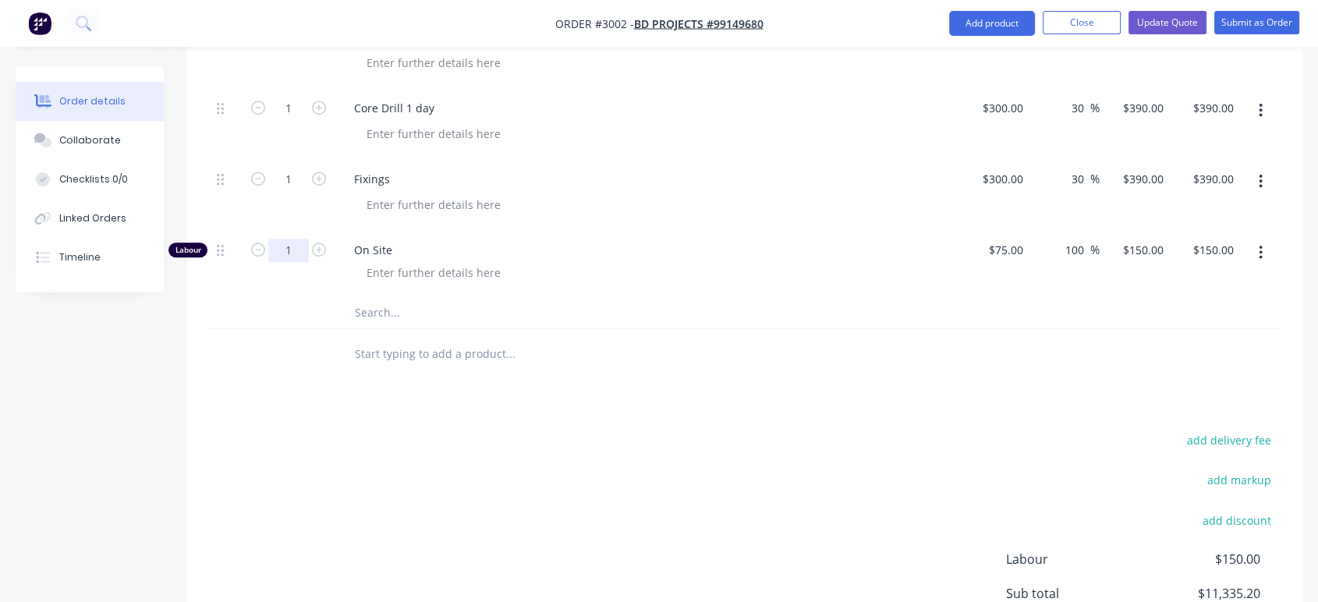
click at [300, 253] on input "1" at bounding box center [288, 250] width 41 height 23
type input "34"
type input "$5,100.00"
click at [331, 297] on div at bounding box center [289, 312] width 94 height 31
click at [375, 314] on input "text" at bounding box center [510, 312] width 312 height 31
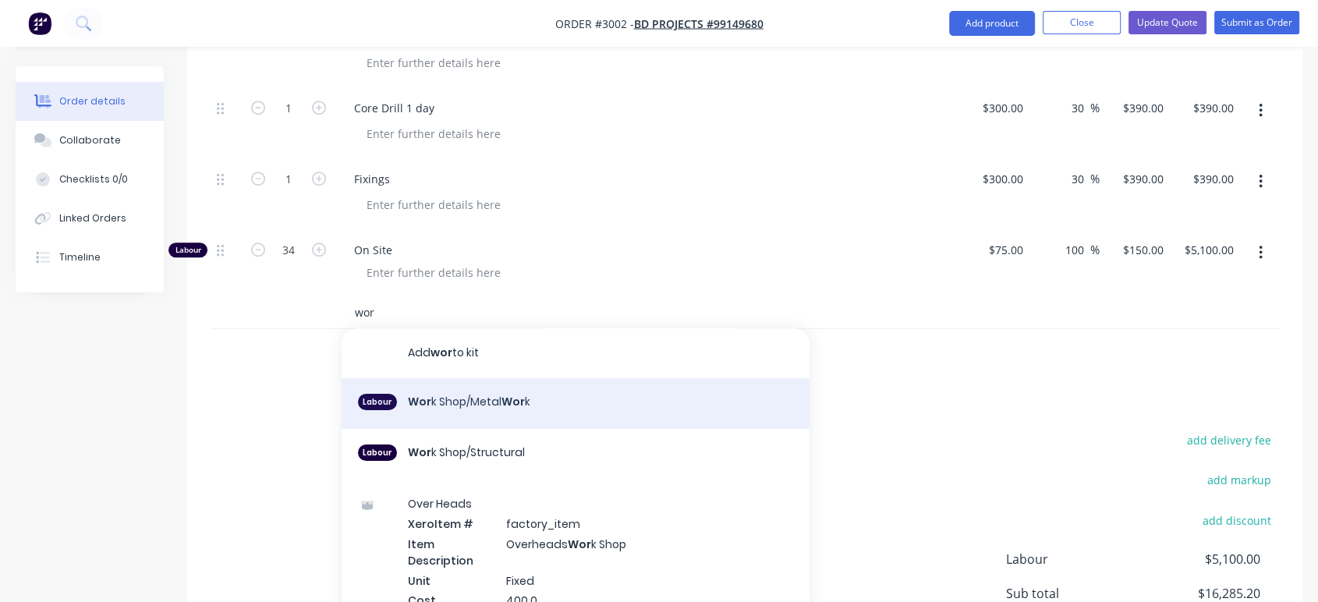
type input "wor"
click at [444, 404] on div "Labour Wor k Shop/Metal Wor k" at bounding box center [576, 403] width 468 height 51
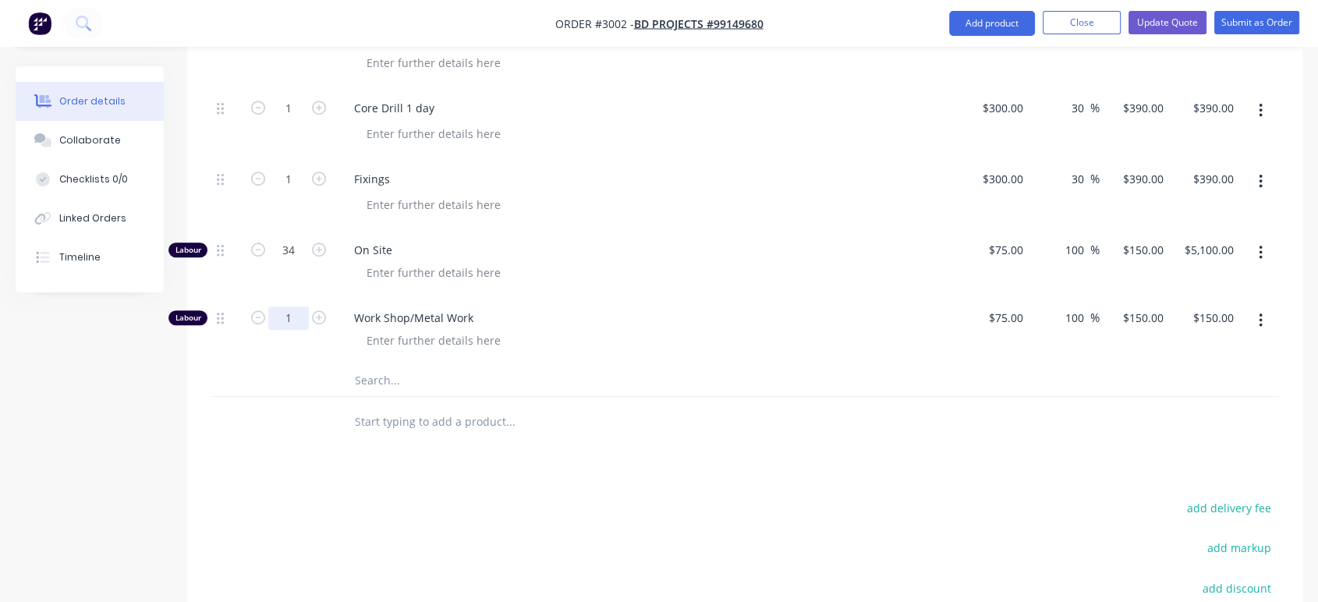
click at [300, 313] on input "1" at bounding box center [288, 318] width 41 height 23
type input "60"
type input "$9,000.00"
click at [635, 349] on div at bounding box center [653, 340] width 599 height 23
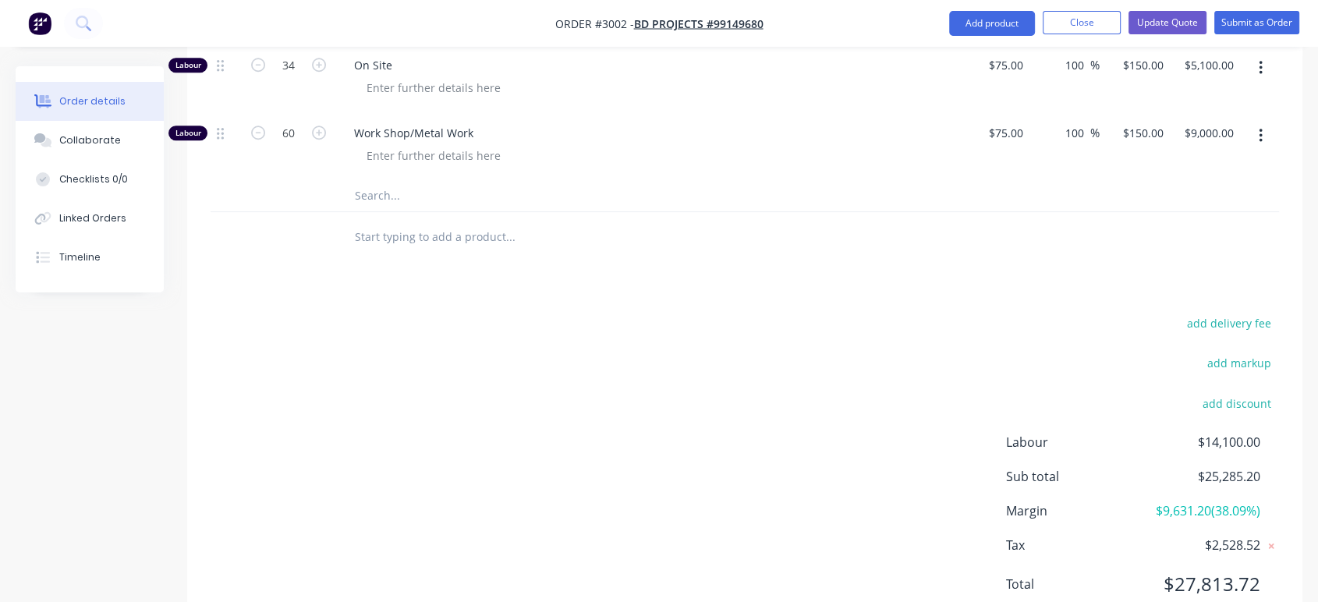
scroll to position [1338, 0]
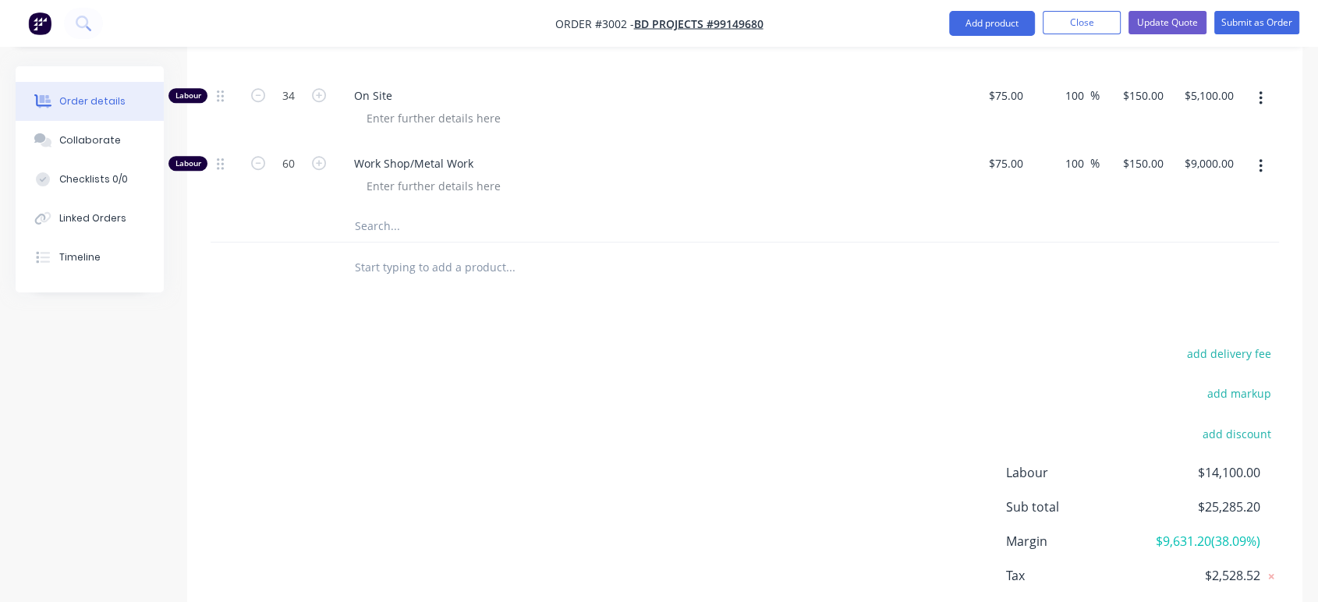
click at [381, 224] on input "text" at bounding box center [510, 226] width 312 height 31
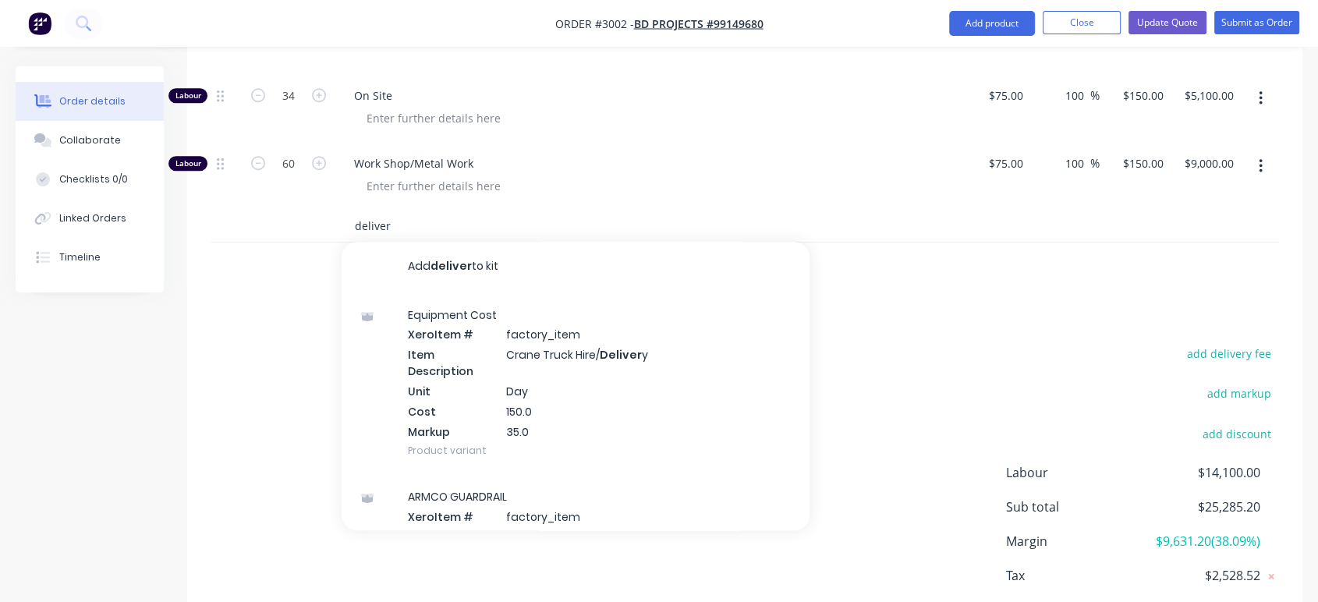
click at [363, 224] on input "deliver" at bounding box center [510, 226] width 312 height 31
click at [393, 225] on input "Deliver" at bounding box center [510, 226] width 312 height 31
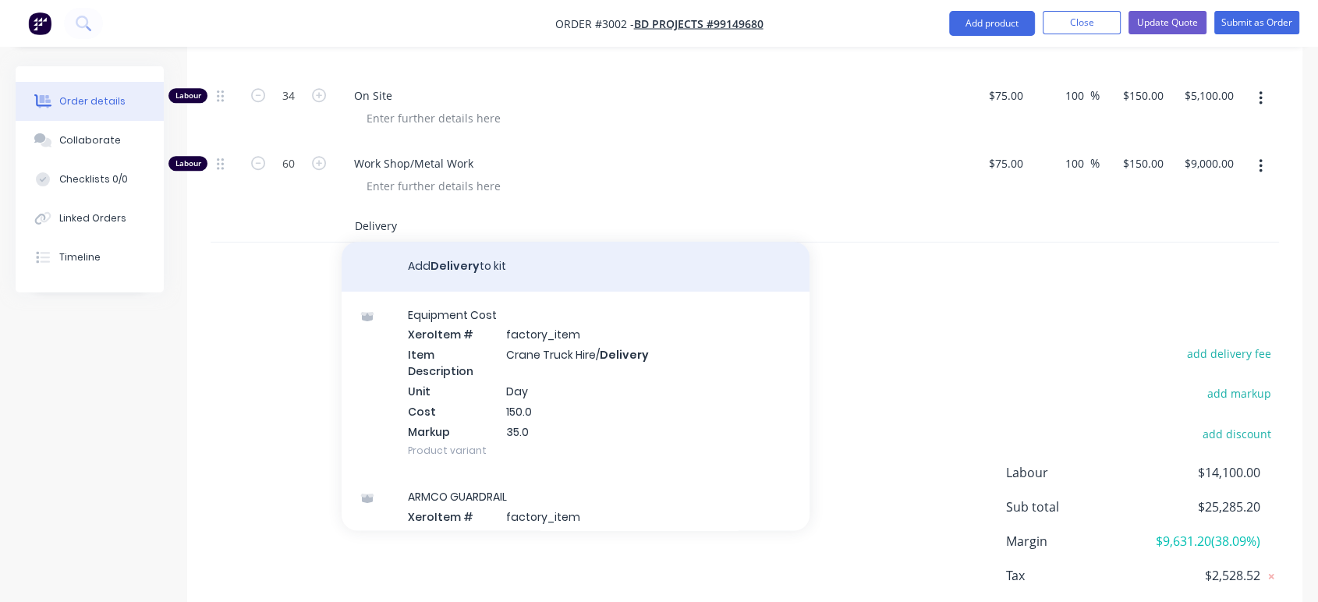
type input "Delivery"
click at [477, 255] on button "Add Delivery to kit" at bounding box center [576, 267] width 468 height 50
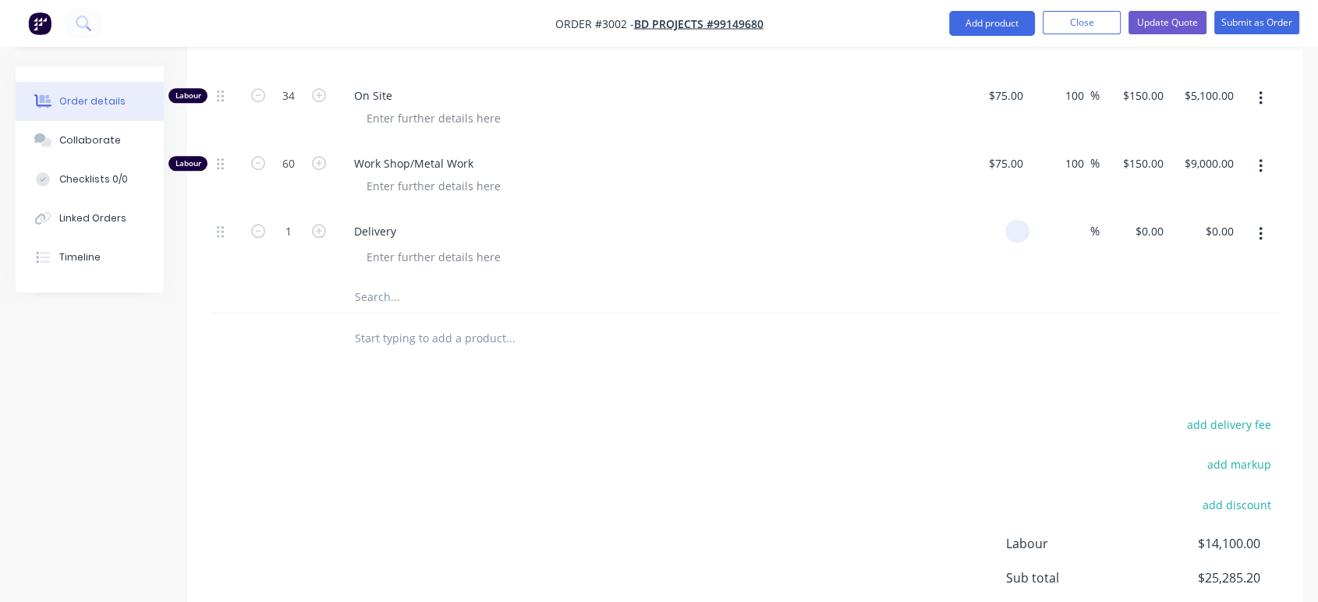
click at [1023, 228] on input at bounding box center [1021, 231] width 18 height 23
type input "$500.00"
click at [1080, 228] on input at bounding box center [1082, 231] width 18 height 23
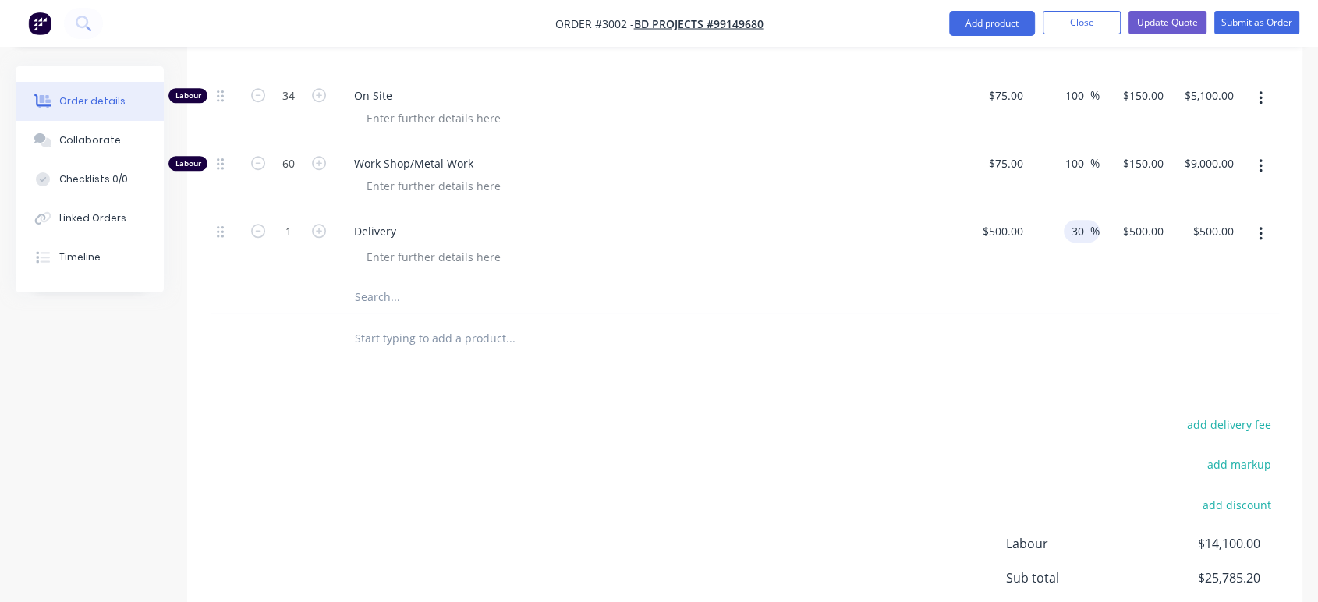
type input "30"
type input "$650.00"
click at [546, 286] on input "text" at bounding box center [510, 297] width 312 height 31
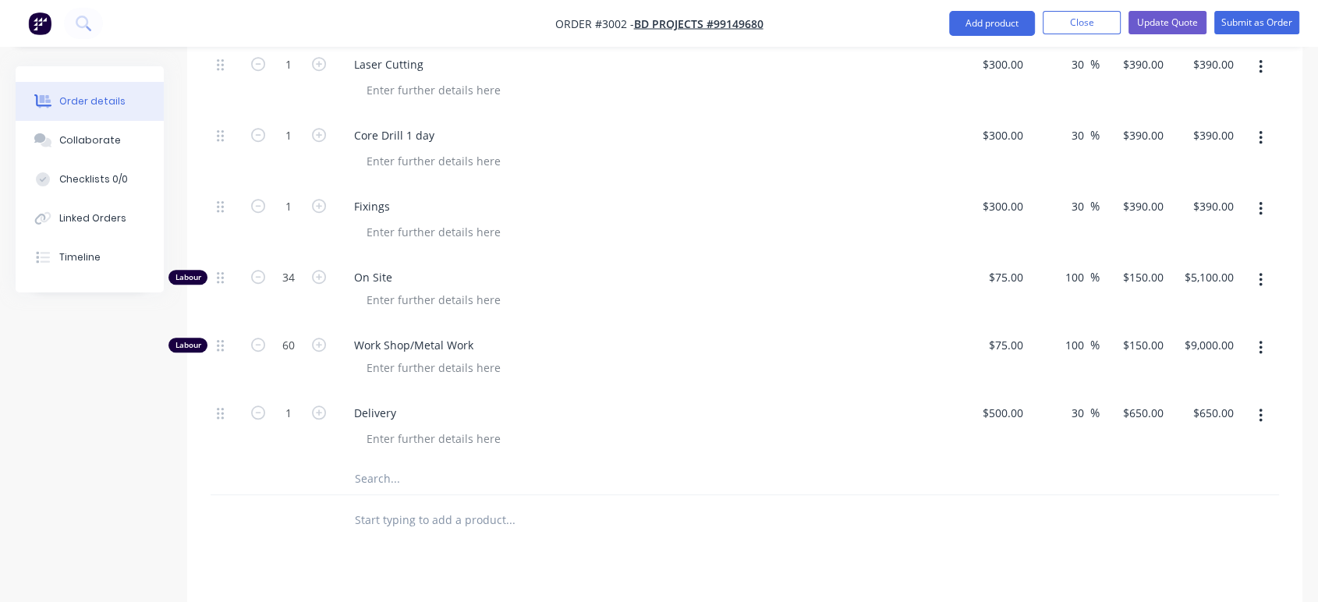
scroll to position [1251, 0]
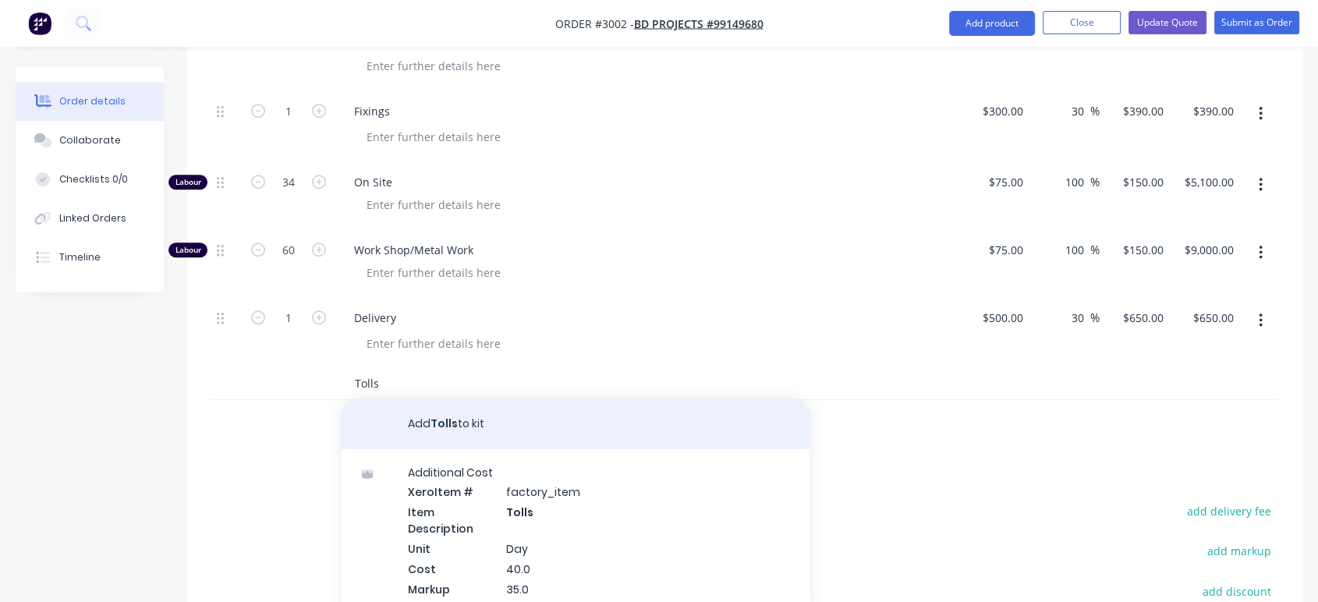
type input "Tolls"
click at [444, 426] on button "Add Tolls to kit" at bounding box center [576, 424] width 468 height 50
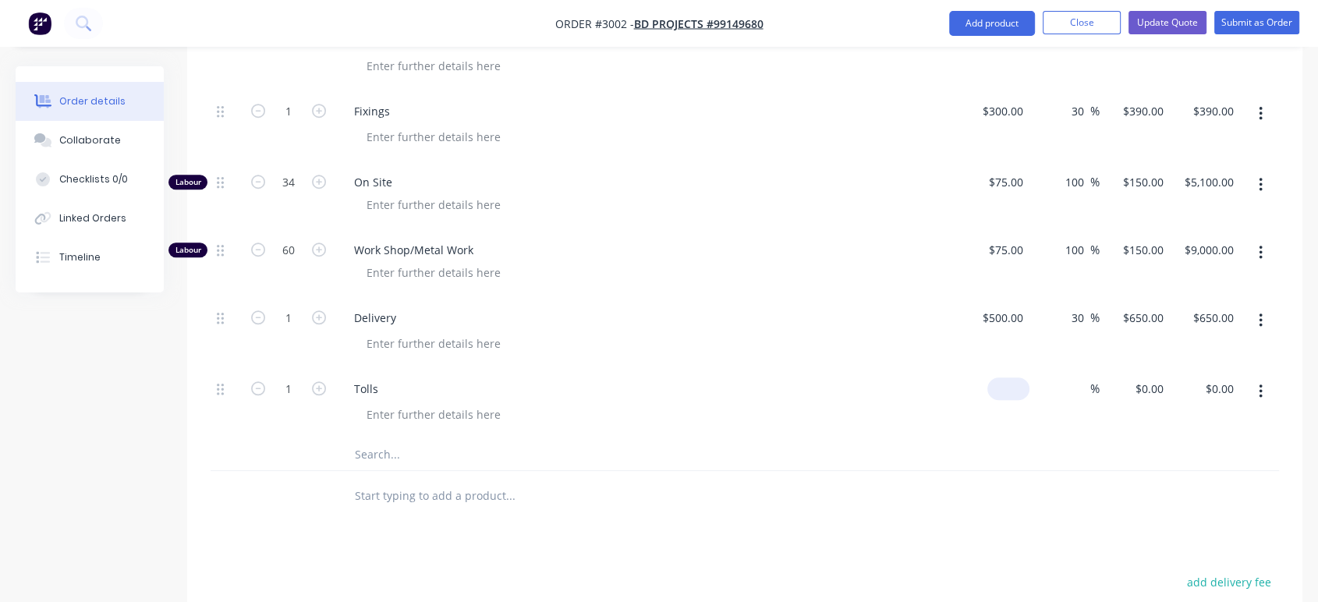
click at [1010, 388] on div "$0.00" at bounding box center [1008, 389] width 42 height 23
type input "$30.00"
click at [1075, 389] on input at bounding box center [1082, 389] width 18 height 23
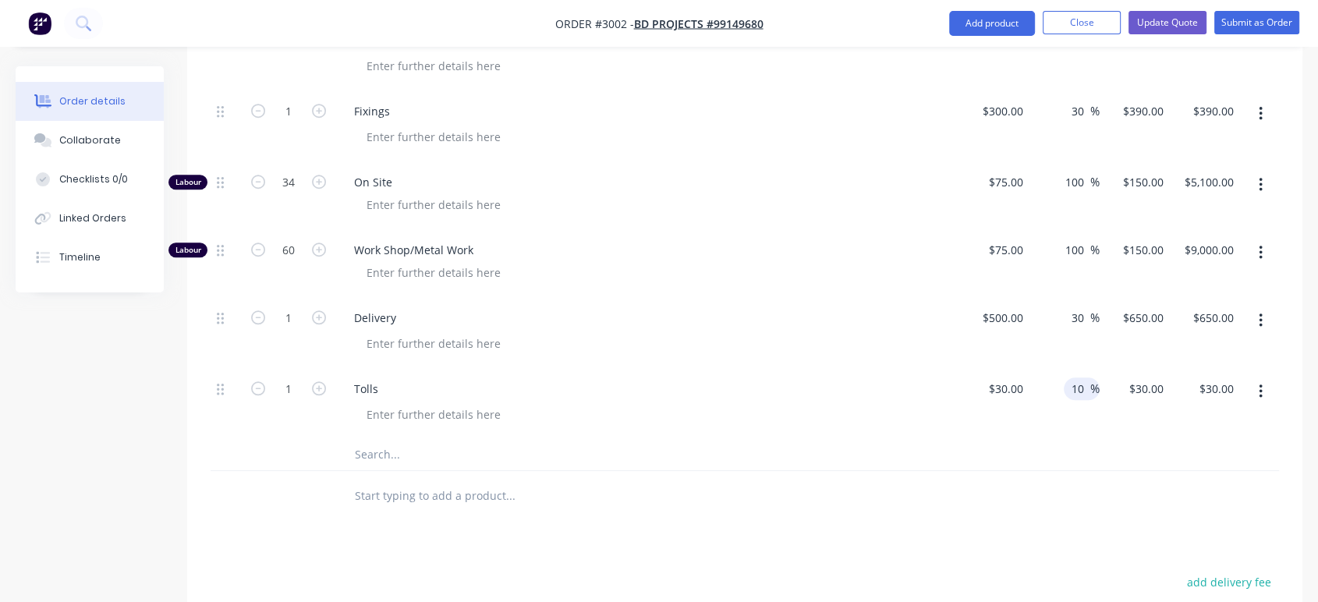
type input "10"
type input "$33.00"
click at [987, 442] on div at bounding box center [745, 455] width 1069 height 32
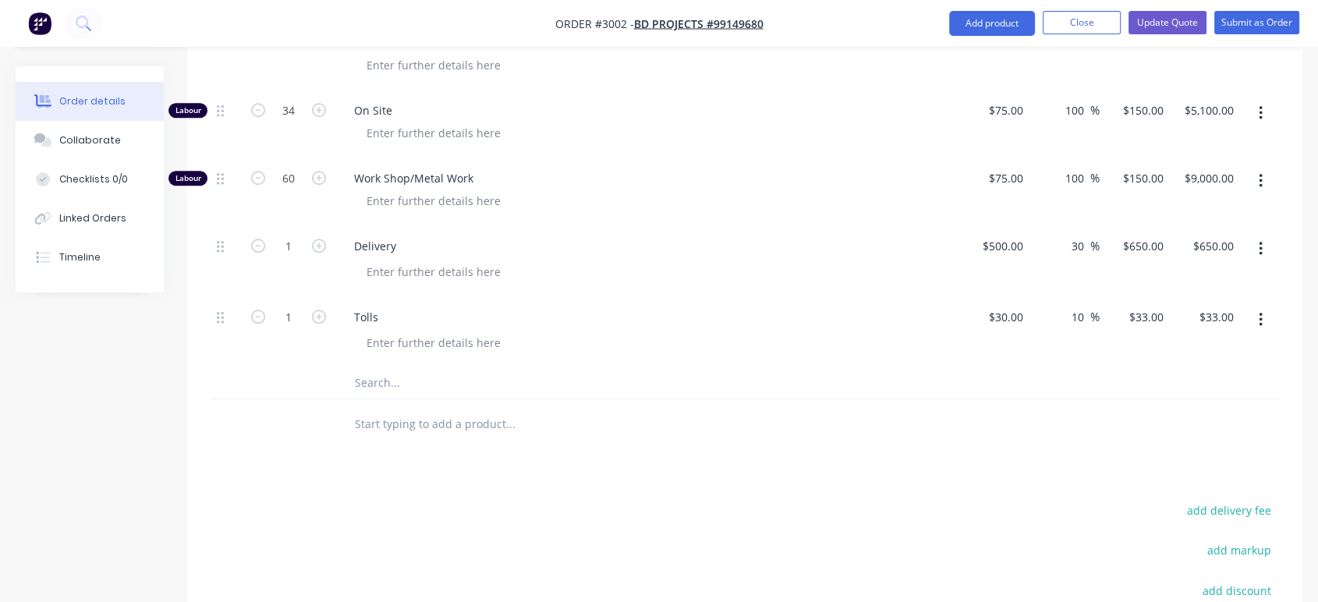
scroll to position [1424, 0]
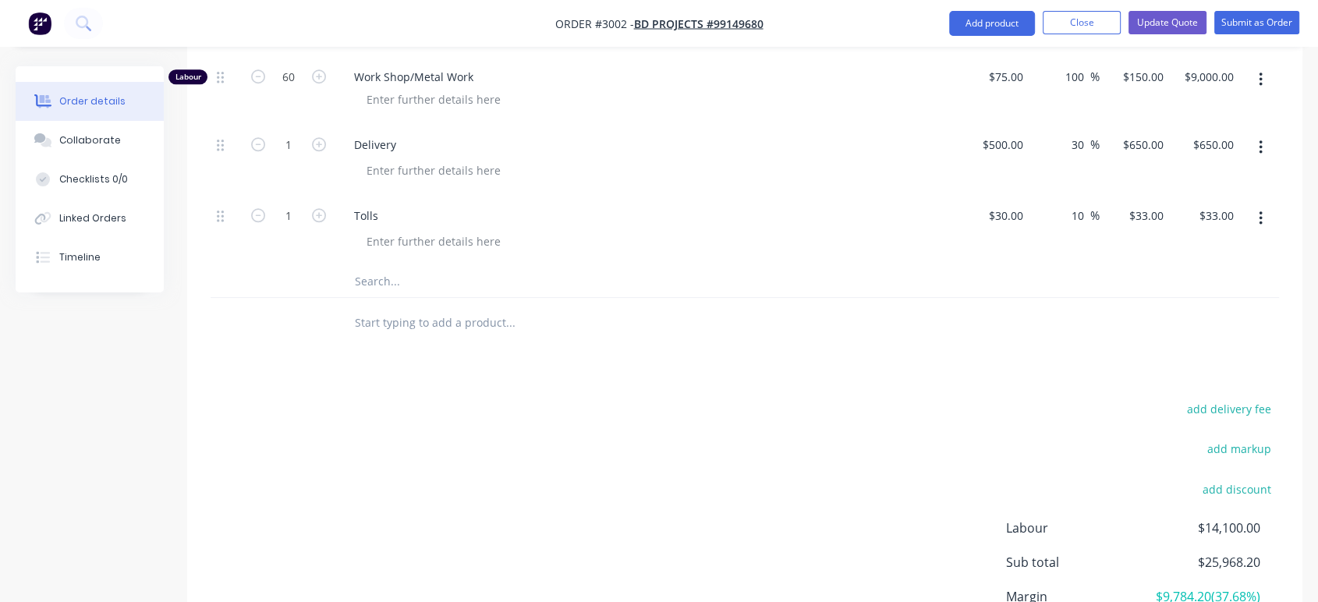
click at [374, 277] on input "text" at bounding box center [510, 281] width 312 height 31
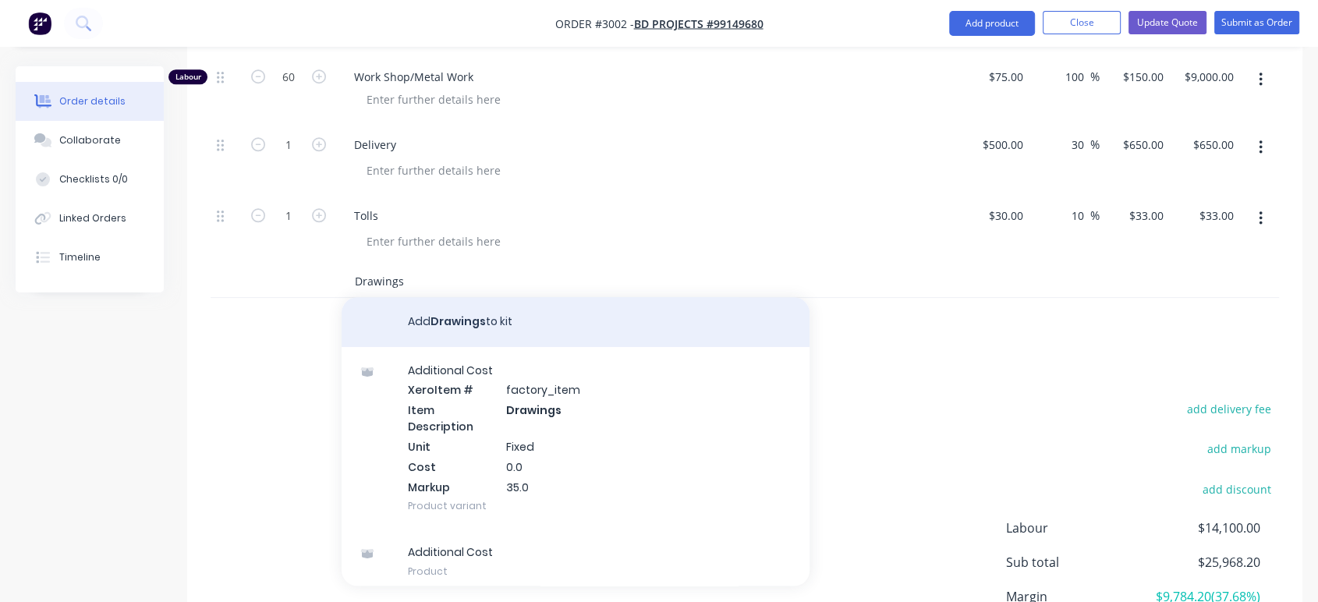
type input "Drawings"
click at [491, 314] on button "Add Drawings to kit" at bounding box center [576, 322] width 468 height 50
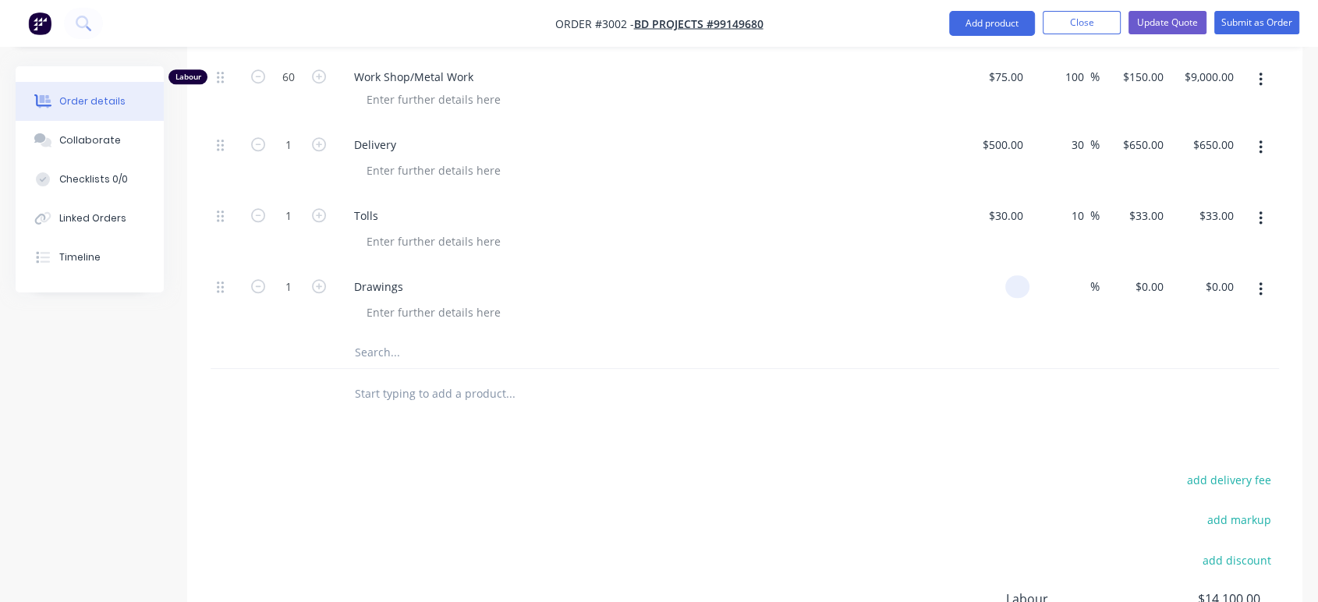
click at [1019, 286] on input at bounding box center [1021, 286] width 18 height 23
type input "$800.00"
click at [1080, 284] on input at bounding box center [1082, 286] width 18 height 23
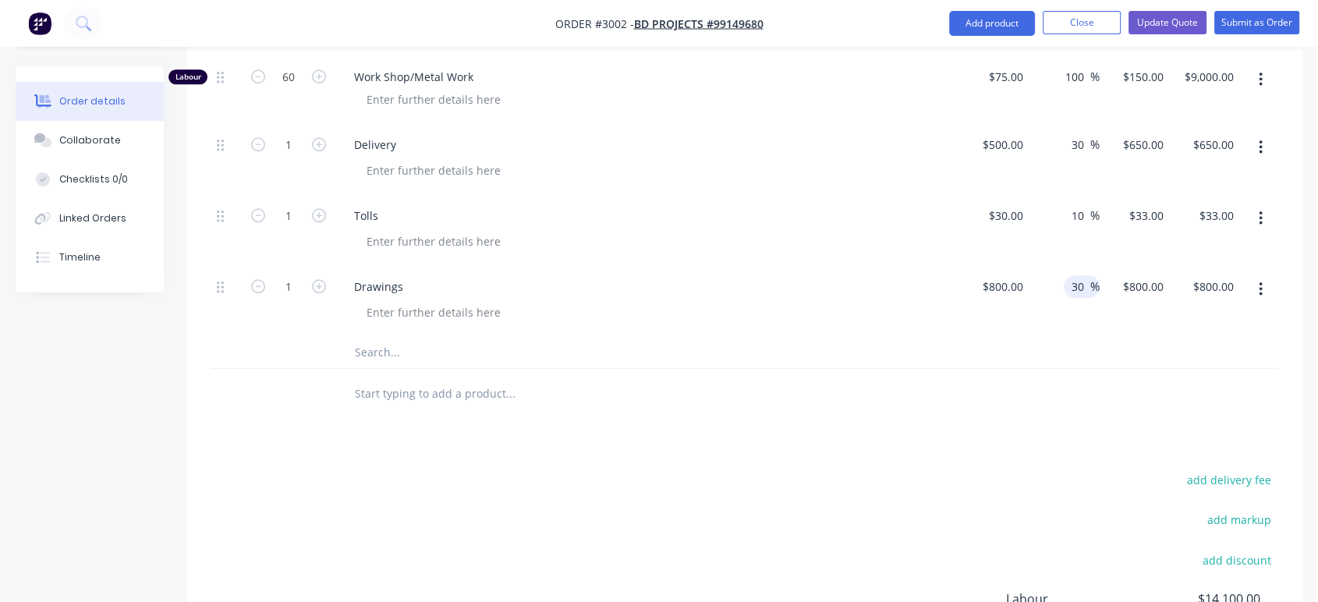
type input "30"
type input "$1,040.00"
click at [1005, 327] on div "$800.00 $800.00" at bounding box center [994, 301] width 70 height 71
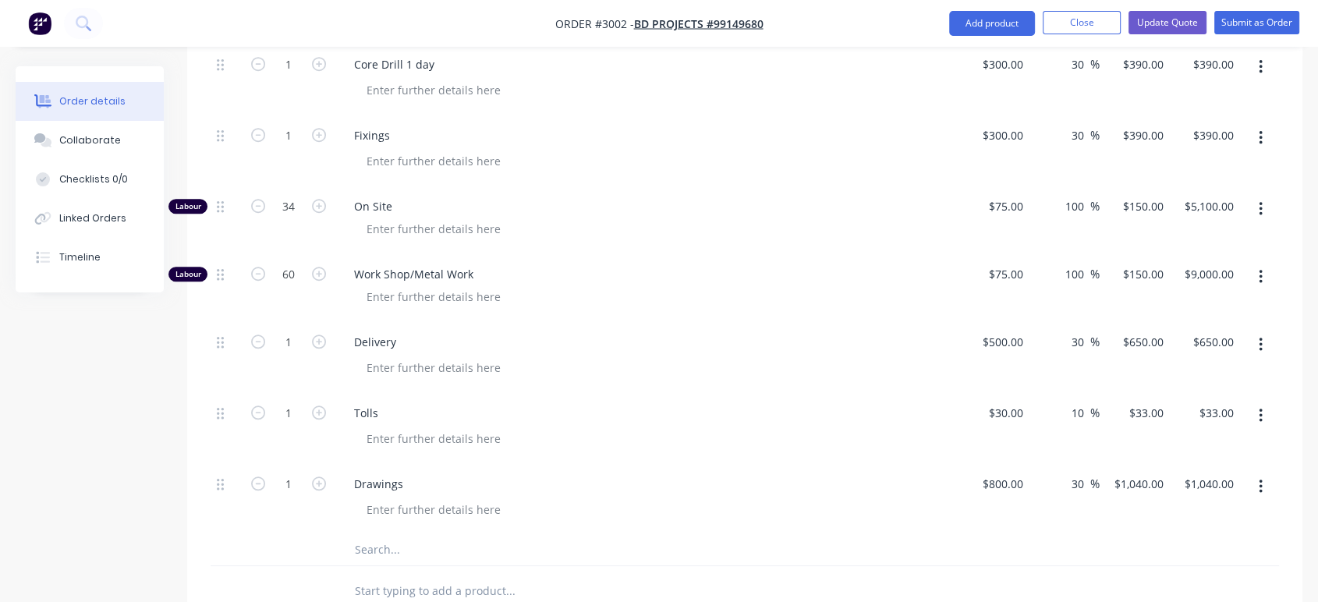
scroll to position [1223, 0]
drag, startPoint x: 1080, startPoint y: 205, endPoint x: 1069, endPoint y: 214, distance: 13.9
click at [1069, 214] on input "100" at bounding box center [1077, 210] width 27 height 23
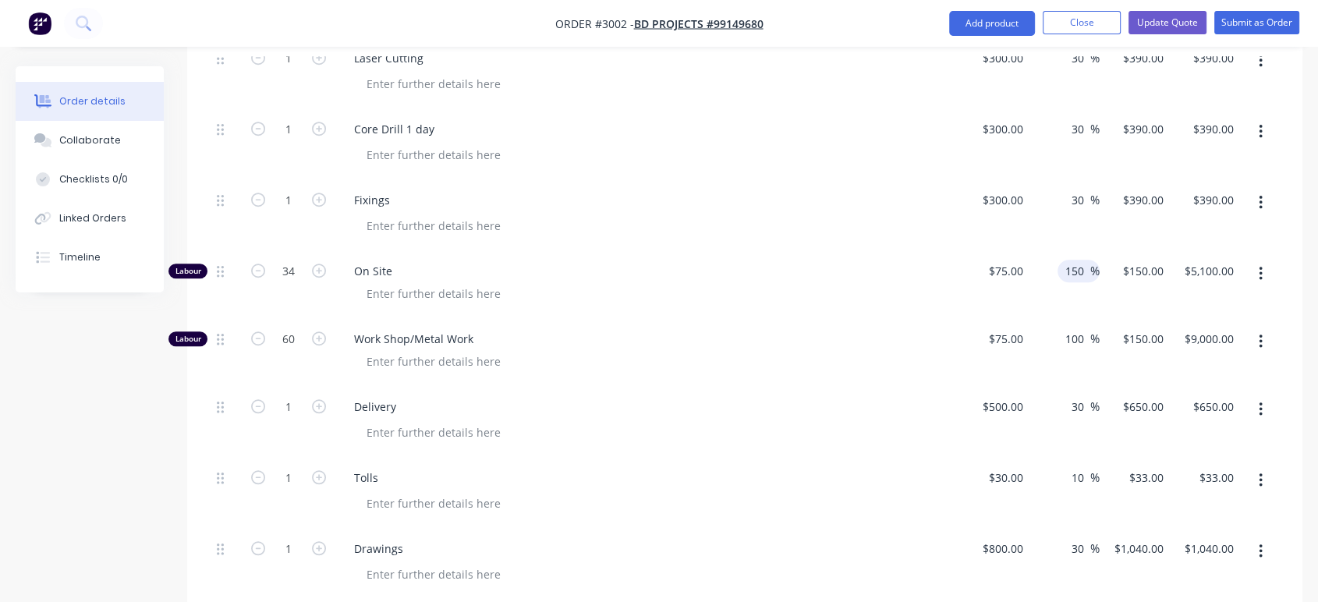
scroll to position [1136, 0]
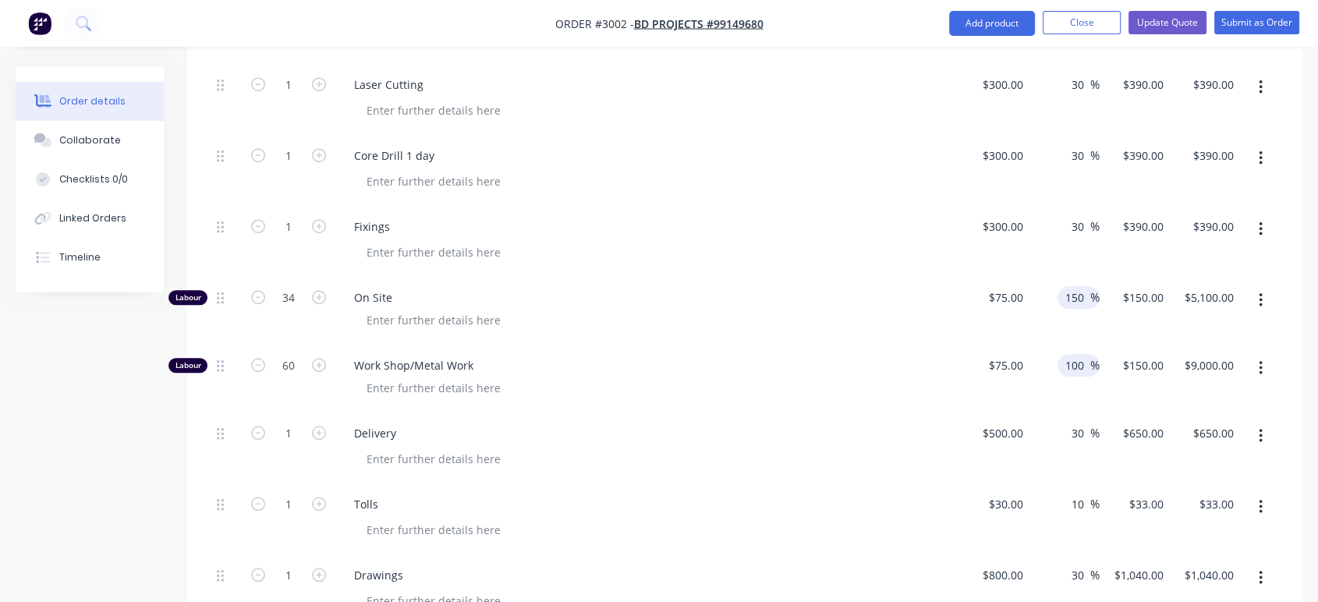
type input "150"
type input "$187.50"
type input "$6,375.00"
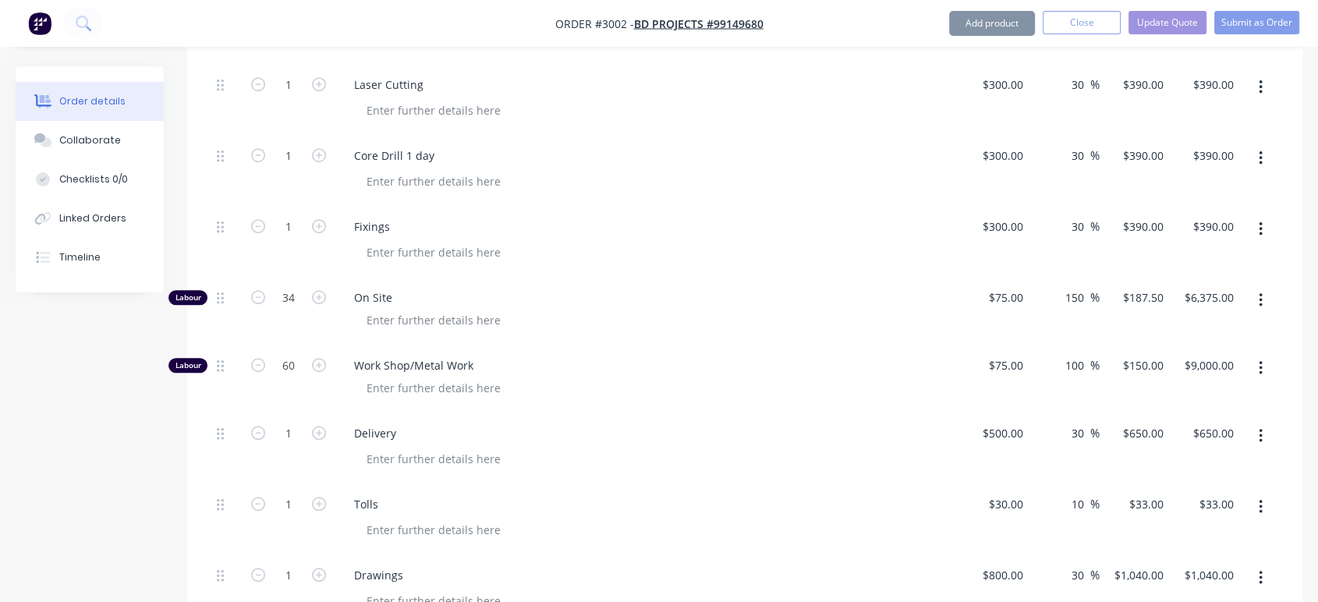
drag, startPoint x: 1083, startPoint y: 358, endPoint x: 1030, endPoint y: 360, distance: 53.1
click at [1030, 360] on div "100 100 %" at bounding box center [1065, 379] width 70 height 68
type input "150"
type input "$187.50"
type input "$11,250.00"
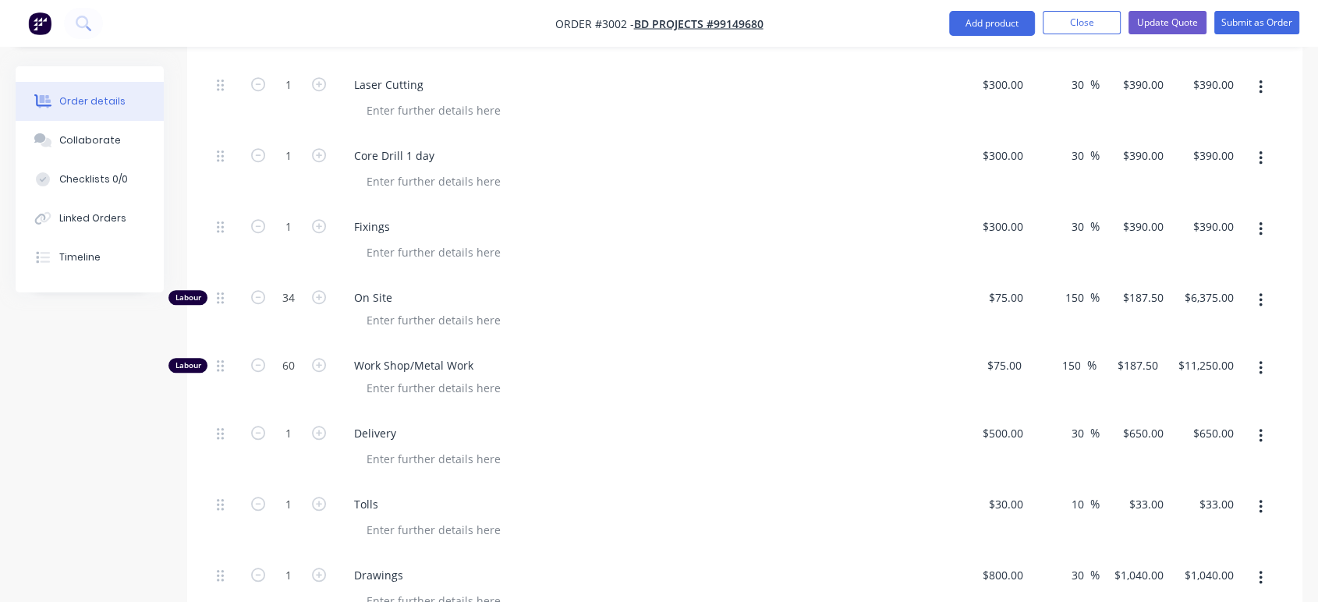
click at [965, 386] on div "$75.00 $75.00" at bounding box center [993, 379] width 69 height 68
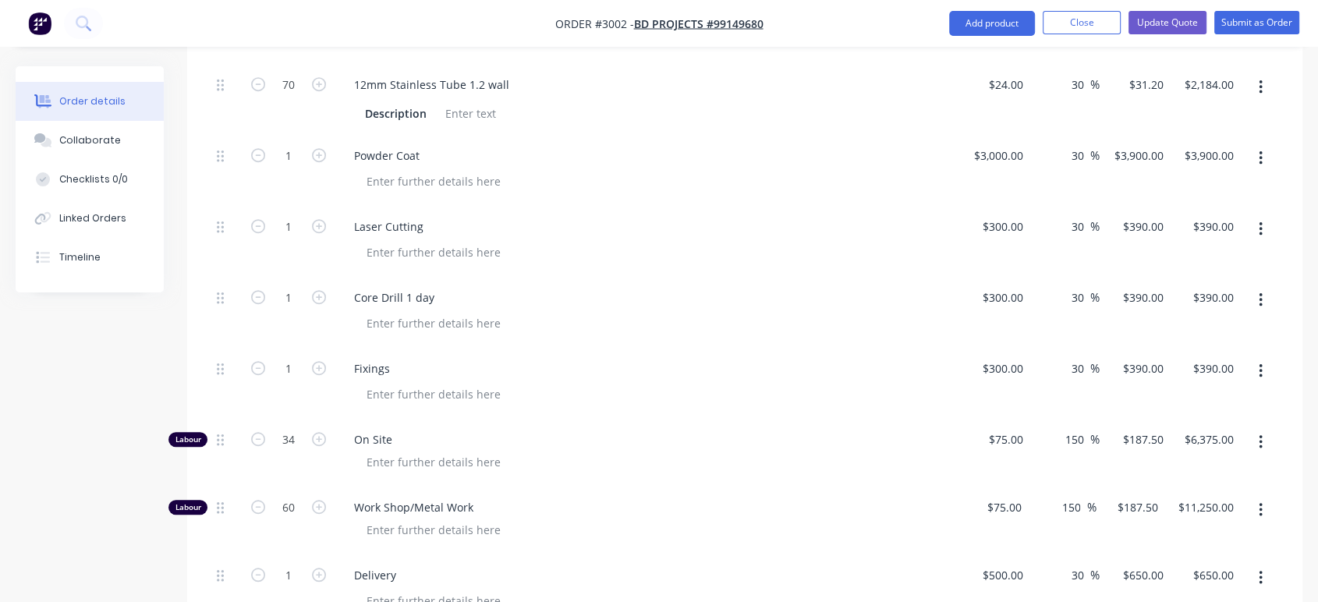
scroll to position [963, 0]
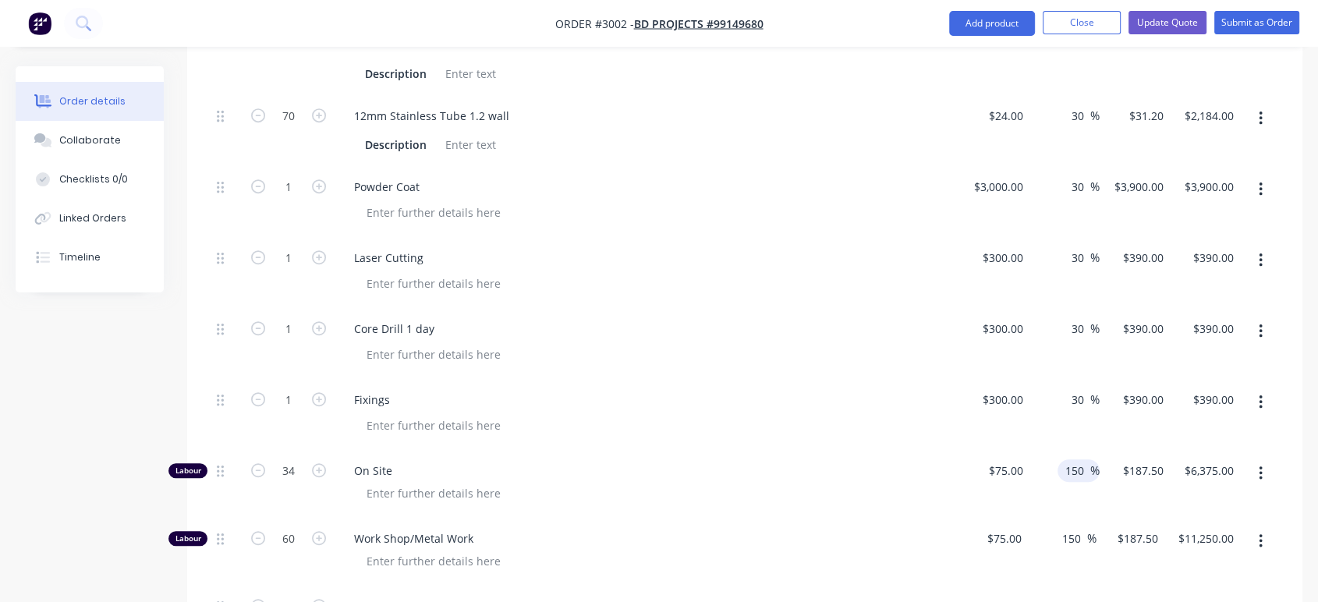
click at [1083, 470] on input "150" at bounding box center [1077, 470] width 27 height 23
drag, startPoint x: 1083, startPoint y: 468, endPoint x: 1059, endPoint y: 471, distance: 24.4
click at [1059, 471] on div "150 150 %" at bounding box center [1079, 470] width 42 height 23
type input "100"
type input "$150.00"
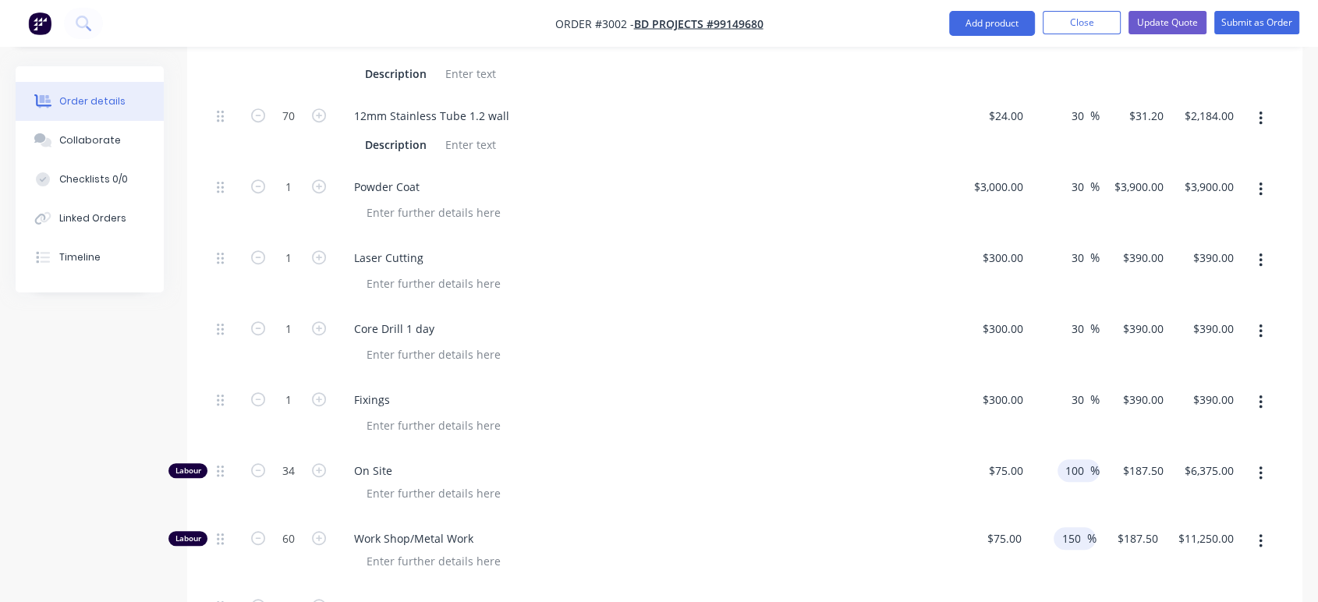
type input "$5,100.00"
click at [1083, 529] on input "150" at bounding box center [1073, 538] width 27 height 23
drag, startPoint x: 1083, startPoint y: 530, endPoint x: 1036, endPoint y: 535, distance: 47.8
click at [1036, 535] on div "150 150 %" at bounding box center [1062, 552] width 69 height 68
type input "100"
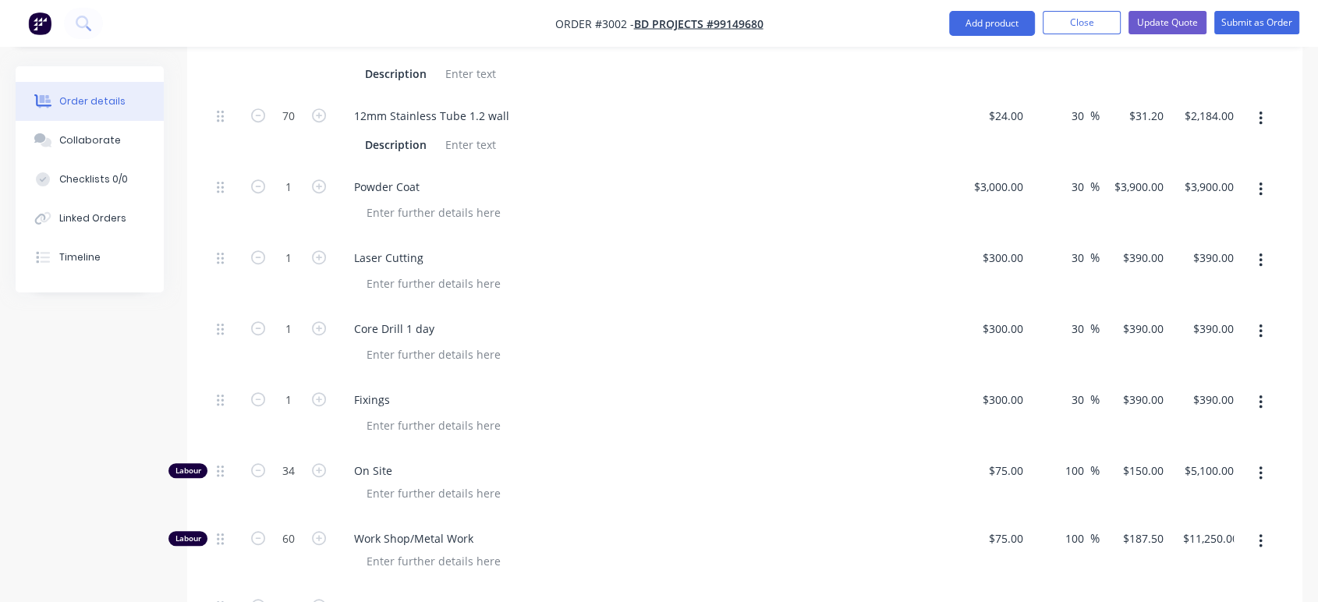
type input "$150.00"
type input "$9,000.00"
click at [799, 423] on div at bounding box center [653, 425] width 599 height 23
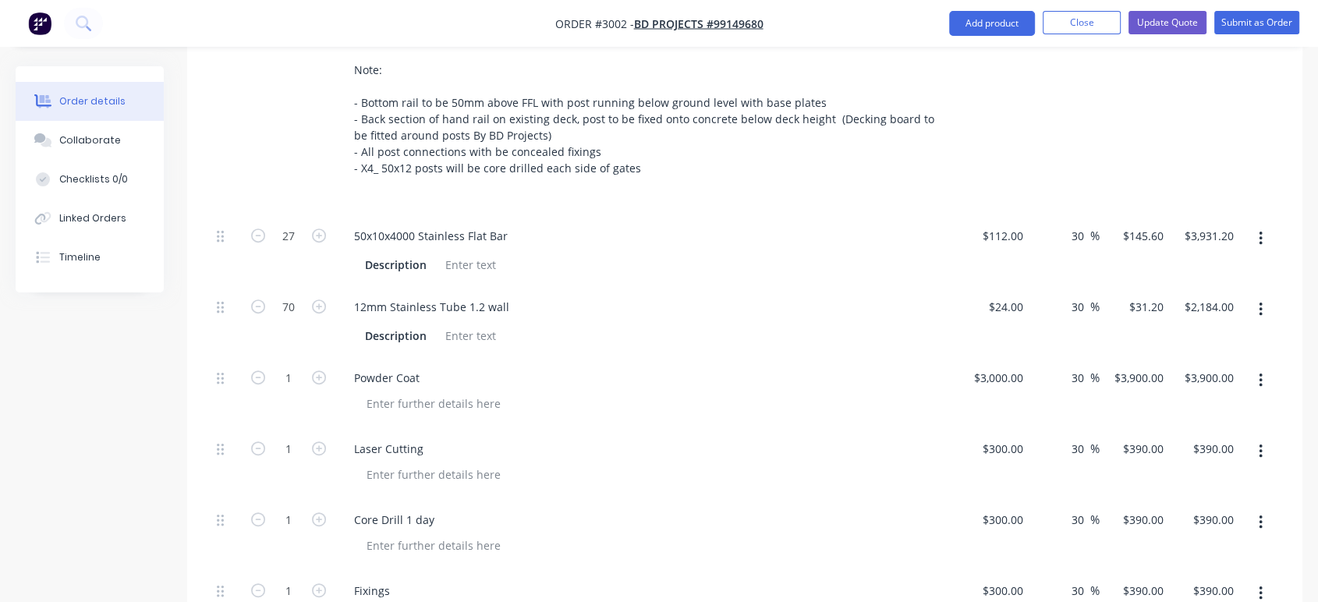
scroll to position [789, 0]
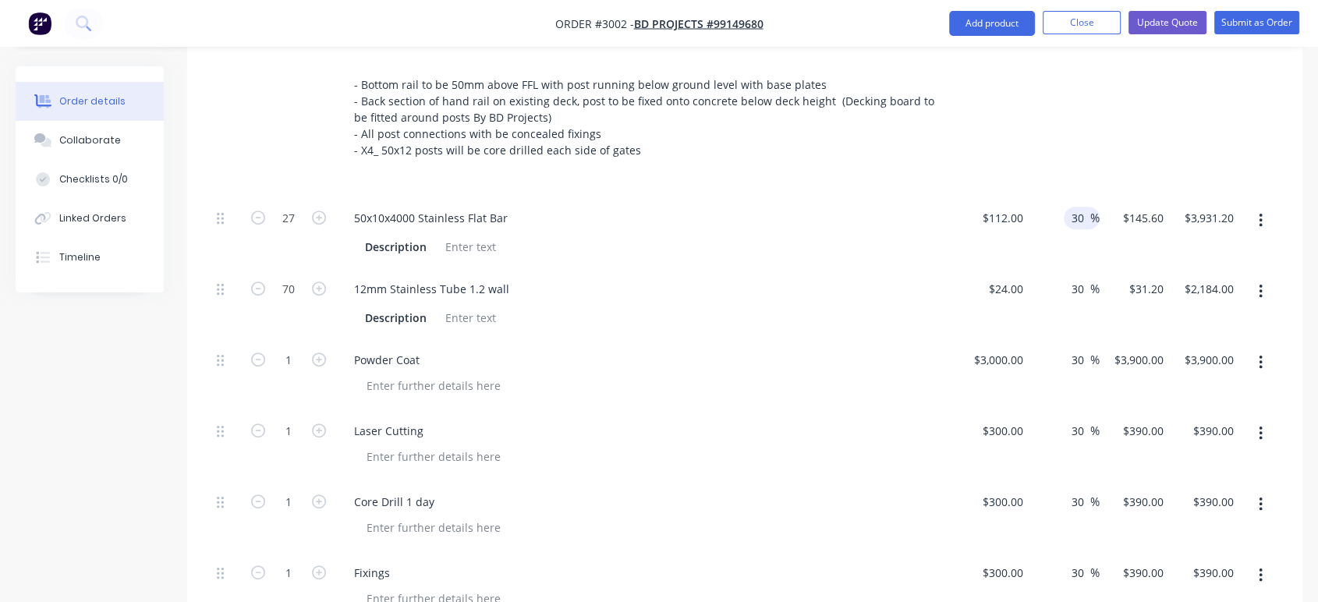
click at [1085, 213] on input "30" at bounding box center [1080, 218] width 20 height 23
type input "35"
type input "$151.20"
type input "$4,082.40"
click at [1084, 282] on input "30" at bounding box center [1080, 289] width 20 height 23
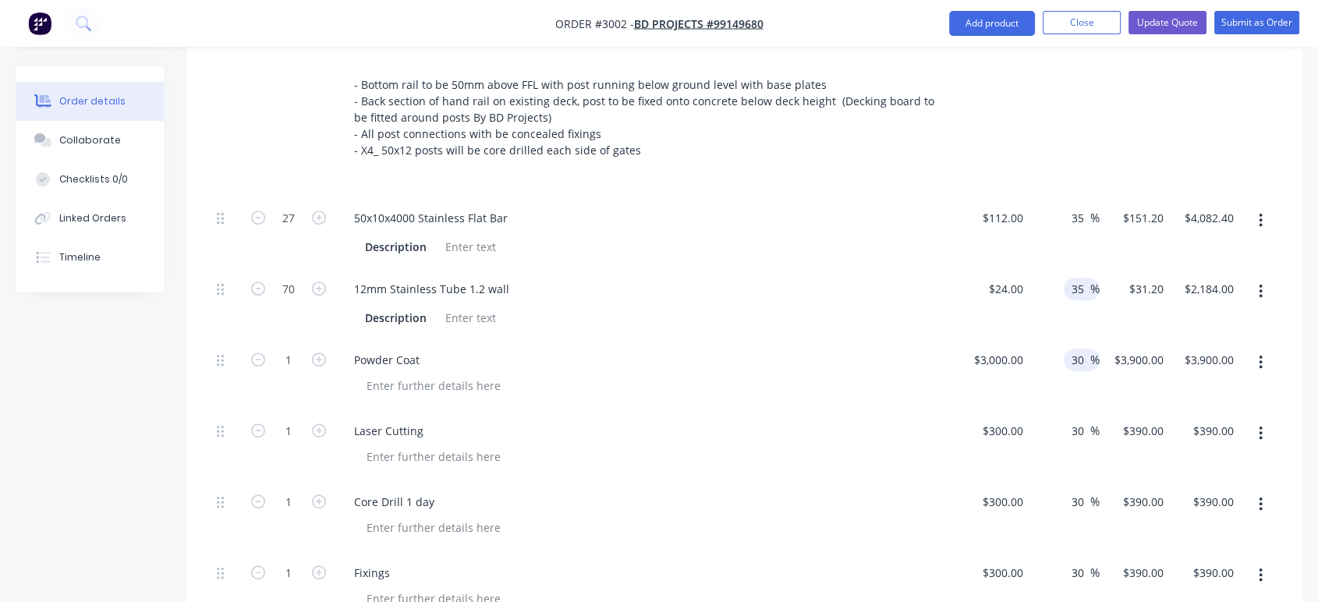
type input "35"
type input "$32.40"
type input "$2,268.00"
click at [1088, 360] on input "30" at bounding box center [1080, 360] width 20 height 23
type input "35"
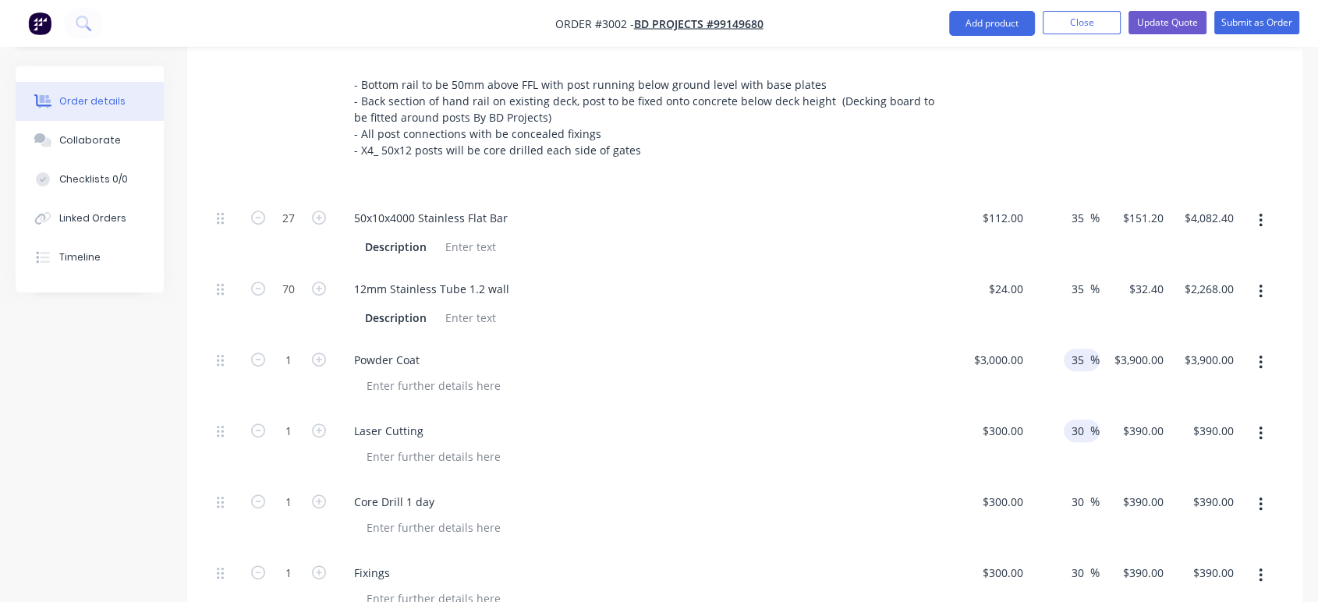
type input "$4,050.00"
click at [1088, 426] on input "30" at bounding box center [1080, 431] width 20 height 23
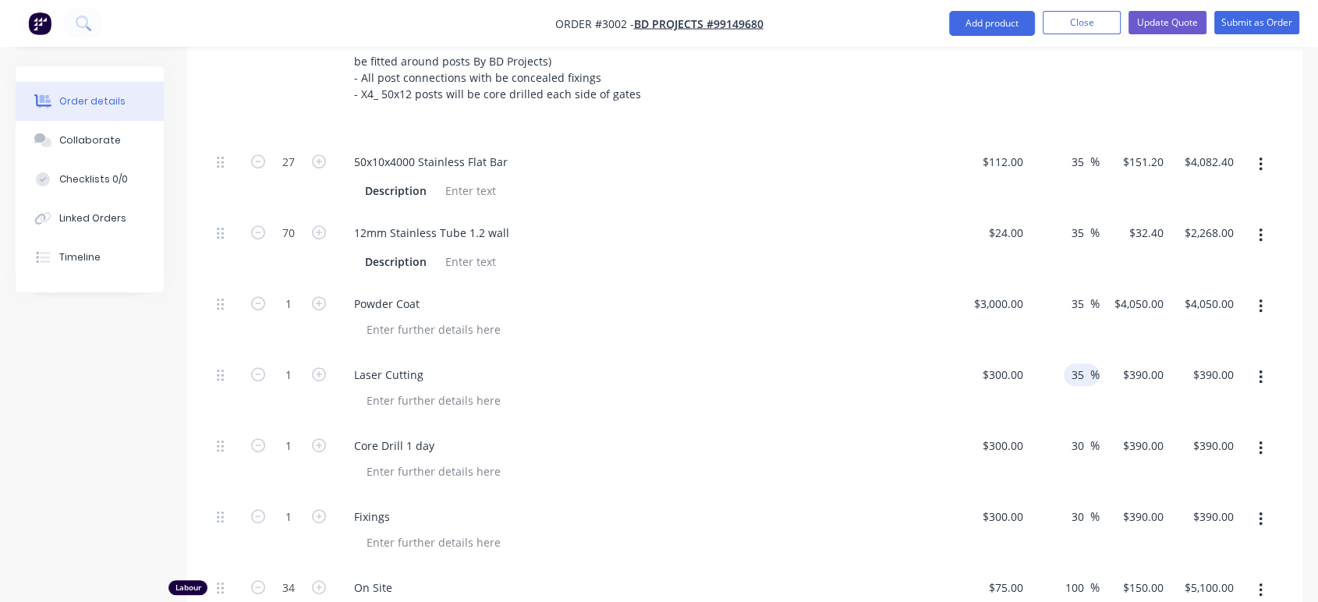
scroll to position [876, 0]
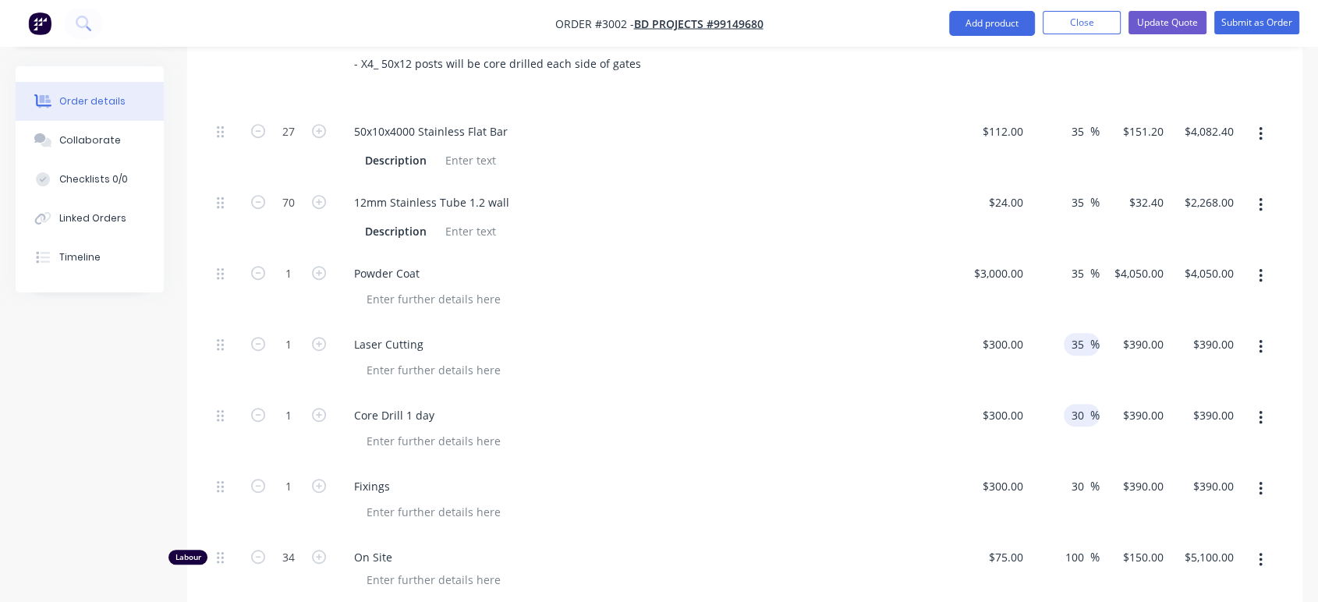
type input "35"
type input "$405.00"
click at [1087, 417] on input "30" at bounding box center [1080, 415] width 20 height 23
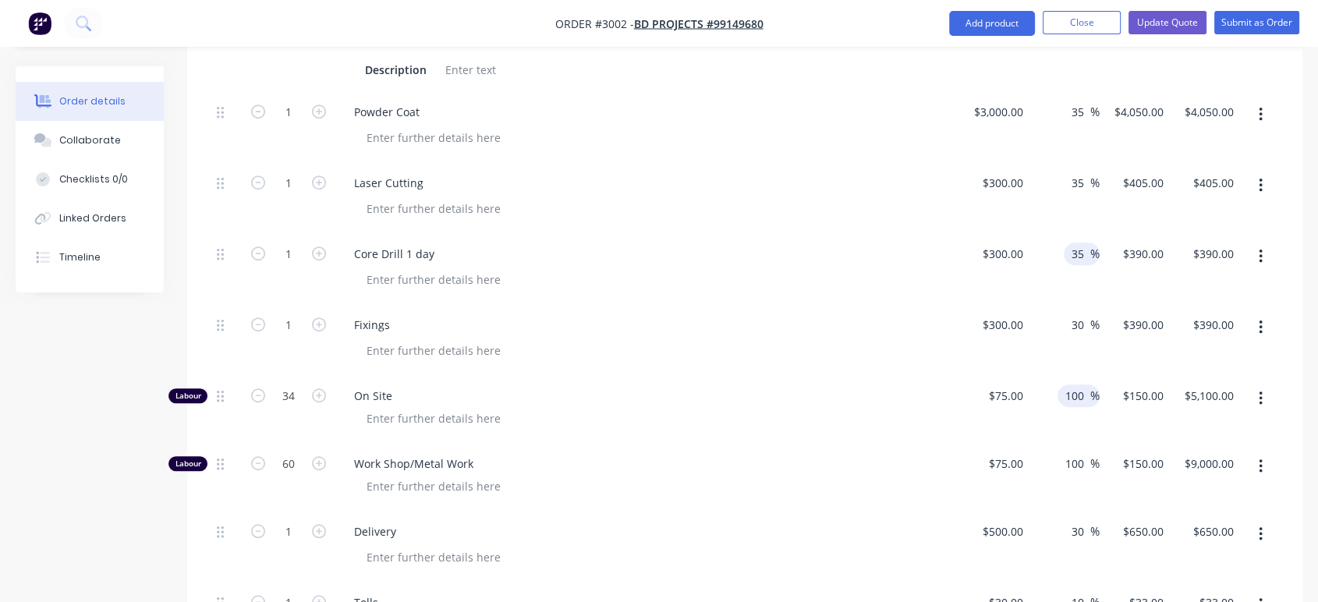
scroll to position [1049, 0]
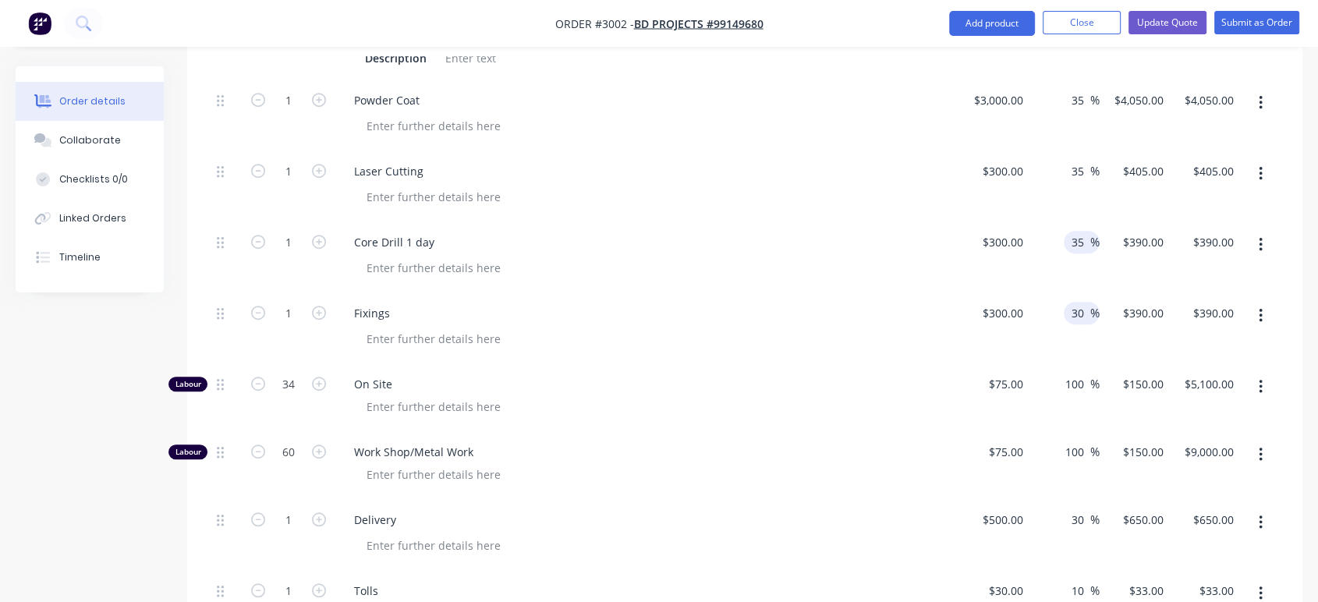
type input "35"
type input "$405.00"
click at [1086, 314] on input "30" at bounding box center [1080, 313] width 20 height 23
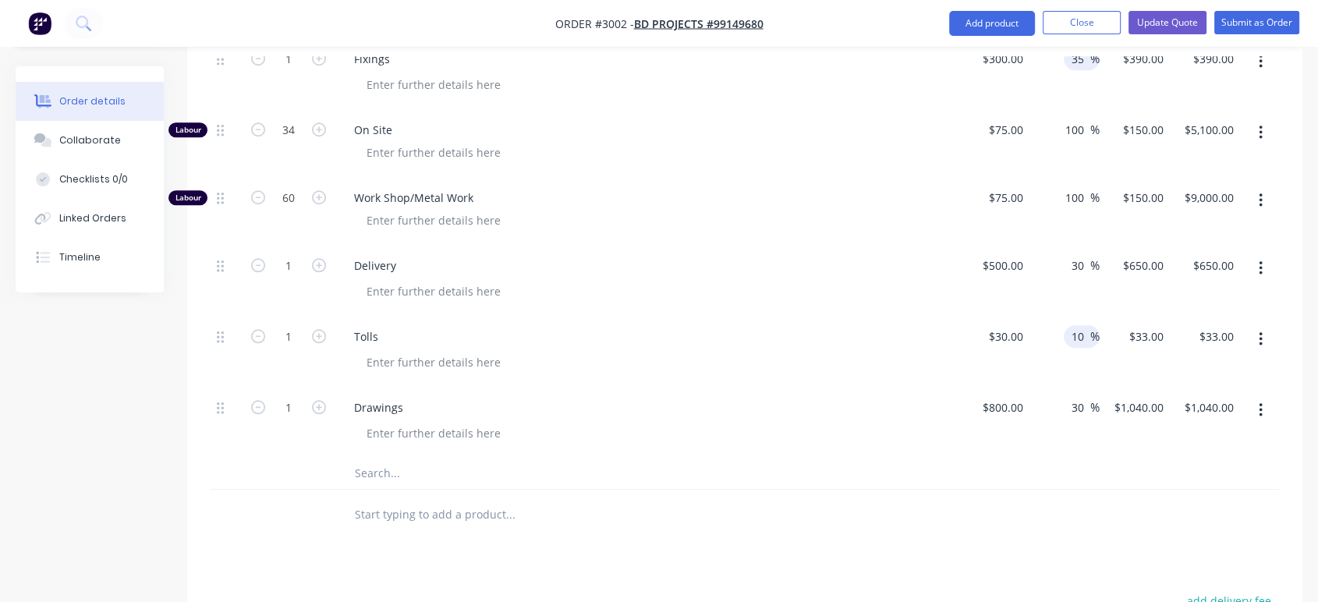
scroll to position [1310, 0]
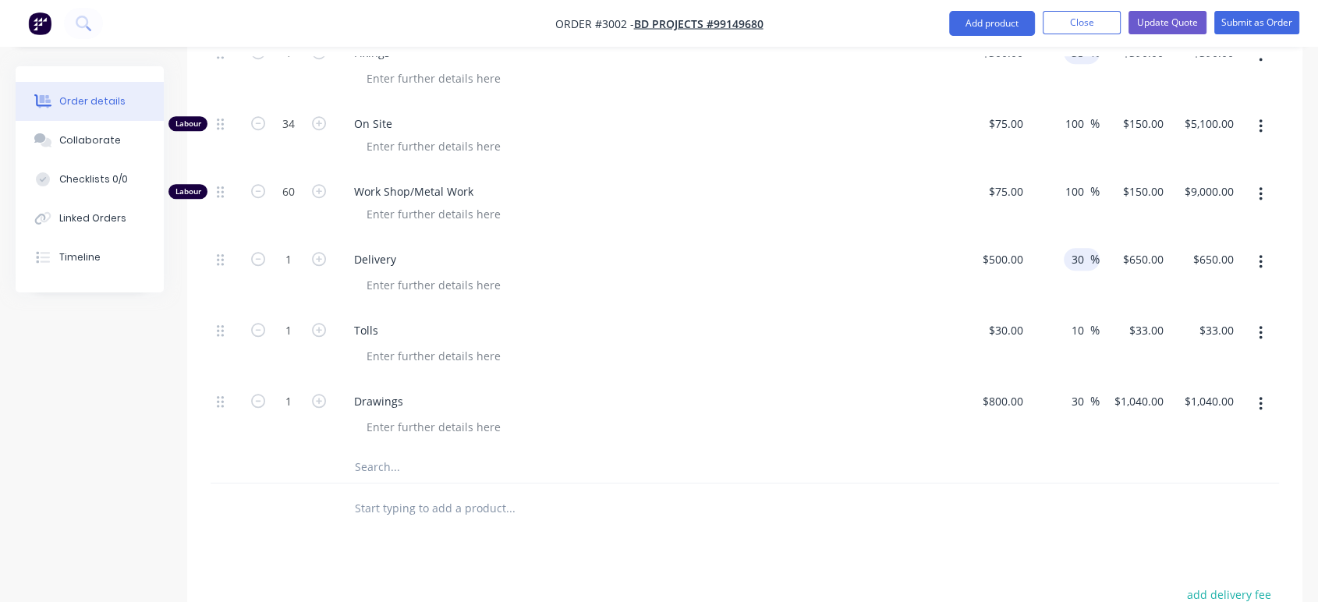
type input "35"
type input "$405.00"
click at [1085, 253] on input "30" at bounding box center [1080, 259] width 20 height 23
type input "35"
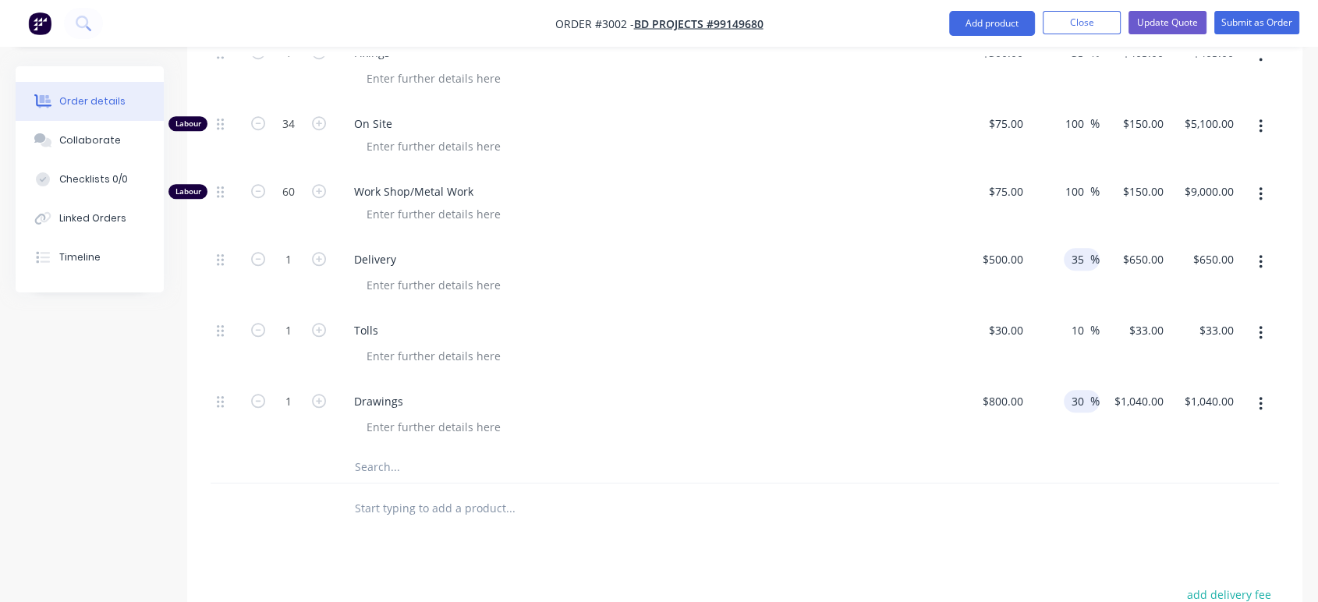
type input "$675.00"
click at [1085, 398] on input "30" at bounding box center [1080, 401] width 20 height 23
type input "35"
type input "$1,080.00"
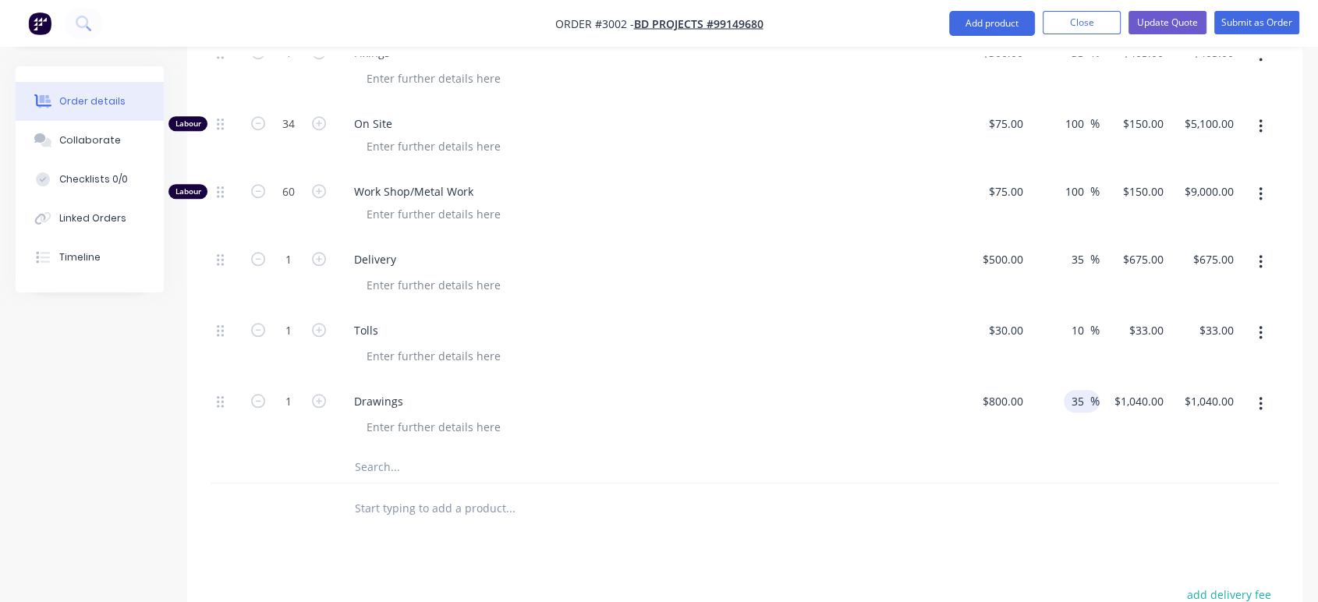
type input "$1,080.00"
click at [702, 421] on div at bounding box center [653, 427] width 599 height 23
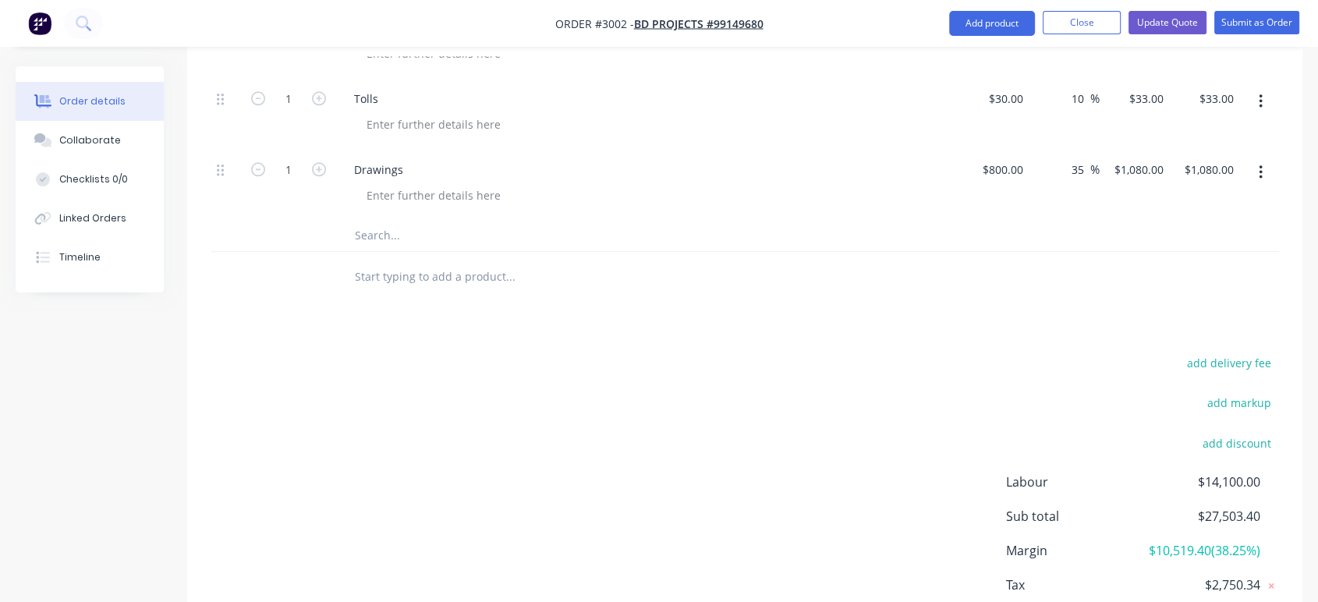
scroll to position [1223, 0]
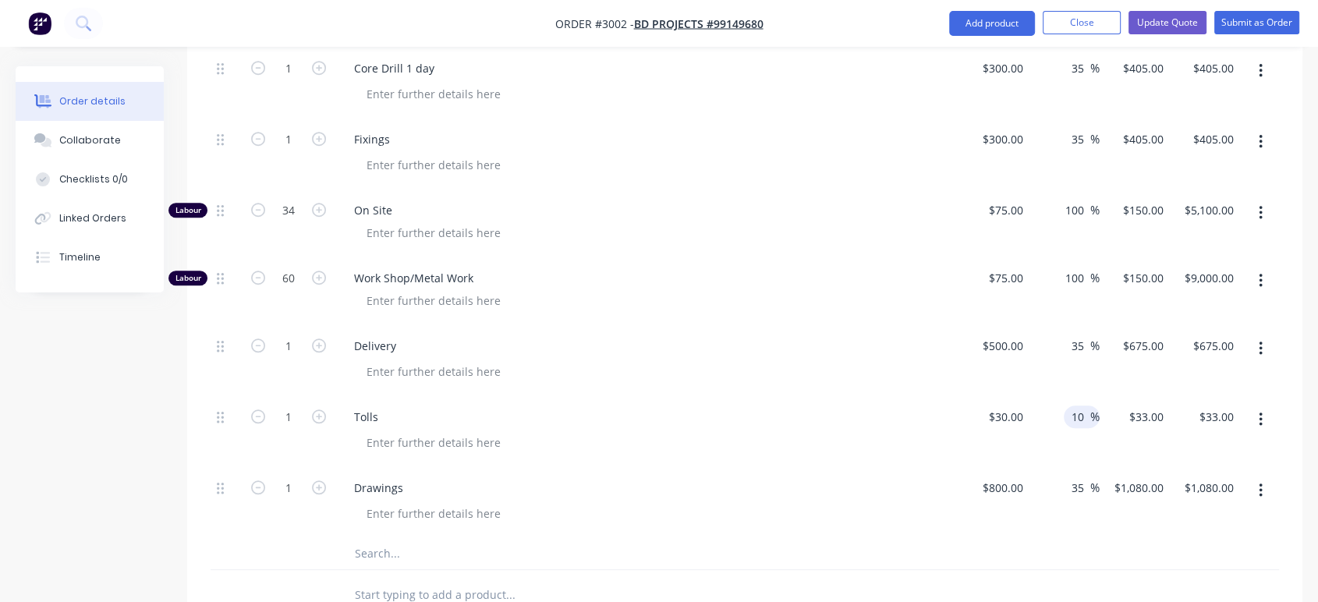
click at [1089, 408] on div "10 10" at bounding box center [1080, 417] width 20 height 23
type input "15"
type input "$34.50"
click at [931, 393] on div "Delivery" at bounding box center [647, 360] width 624 height 71
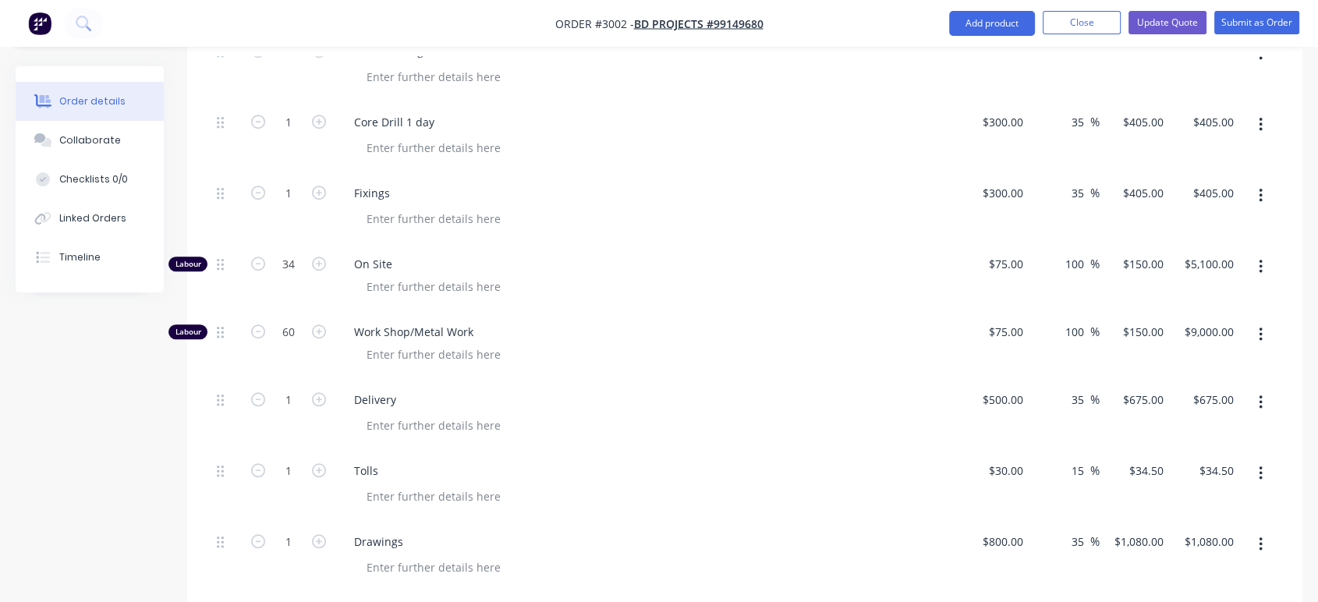
scroll to position [1136, 0]
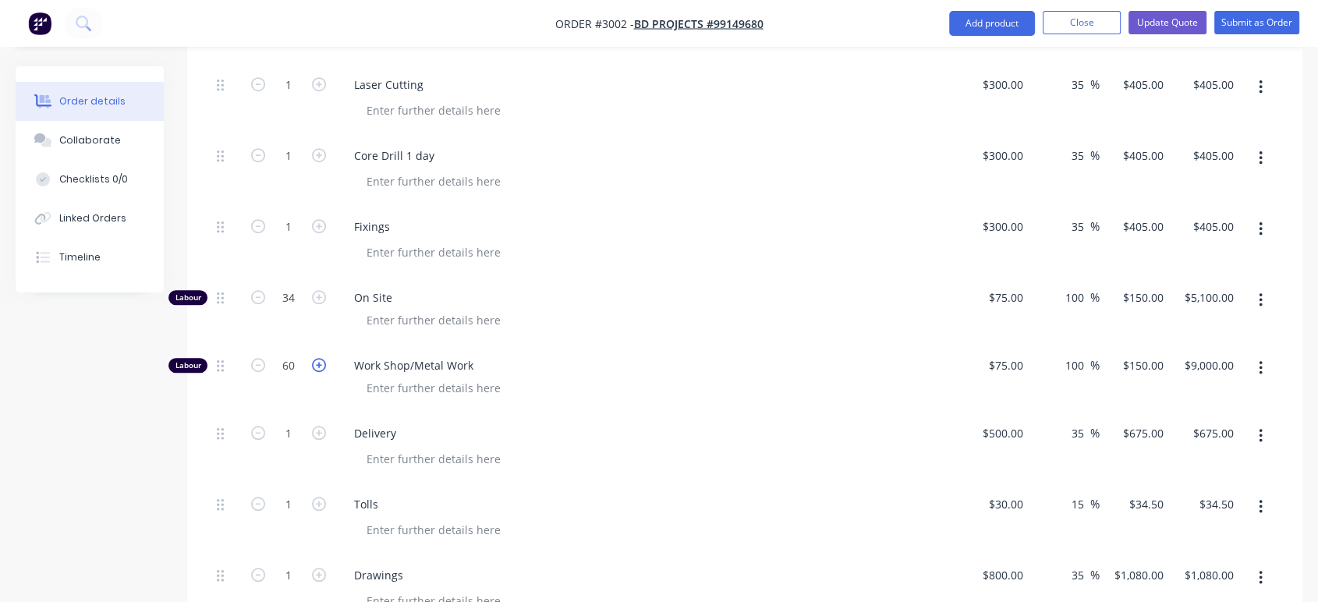
click at [314, 362] on icon "button" at bounding box center [319, 365] width 14 height 14
type input "61"
type input "$9,150.00"
click at [314, 362] on icon "button" at bounding box center [319, 365] width 14 height 14
type input "62"
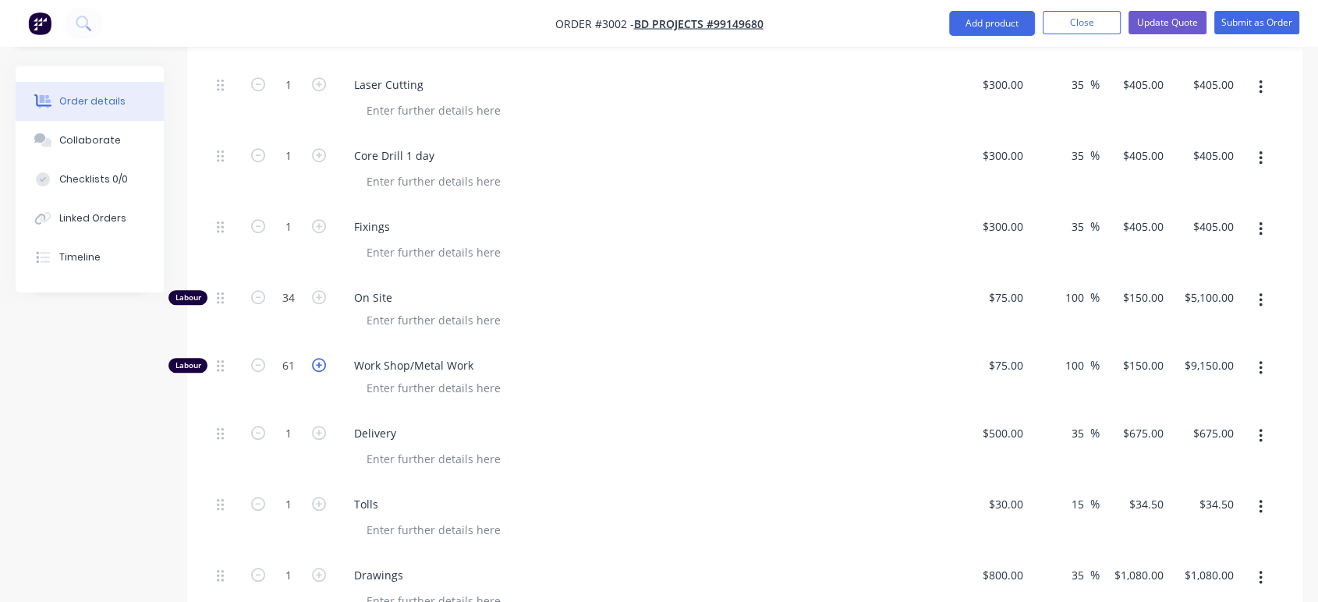
type input "$9,300.00"
click at [315, 363] on icon "button" at bounding box center [319, 365] width 14 height 14
type input "63"
type input "$9,450.00"
click at [315, 363] on icon "button" at bounding box center [319, 365] width 14 height 14
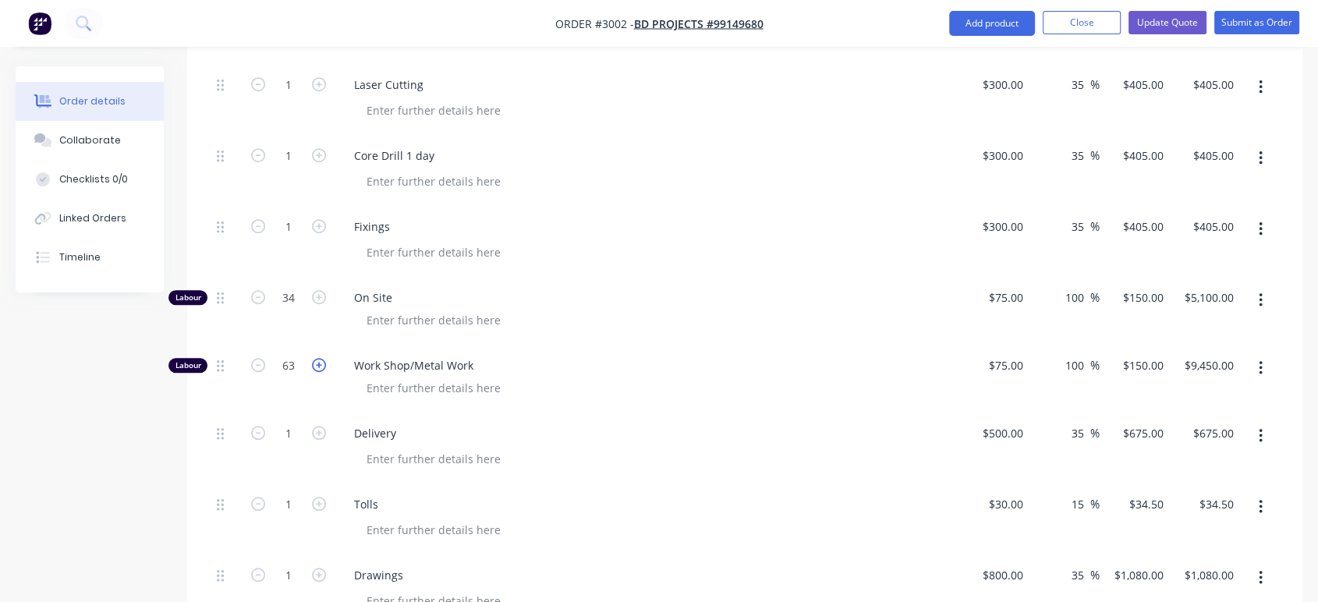
type input "64"
type input "$9,600.00"
click at [315, 363] on icon "button" at bounding box center [319, 365] width 14 height 14
type input "65"
type input "$9,750.00"
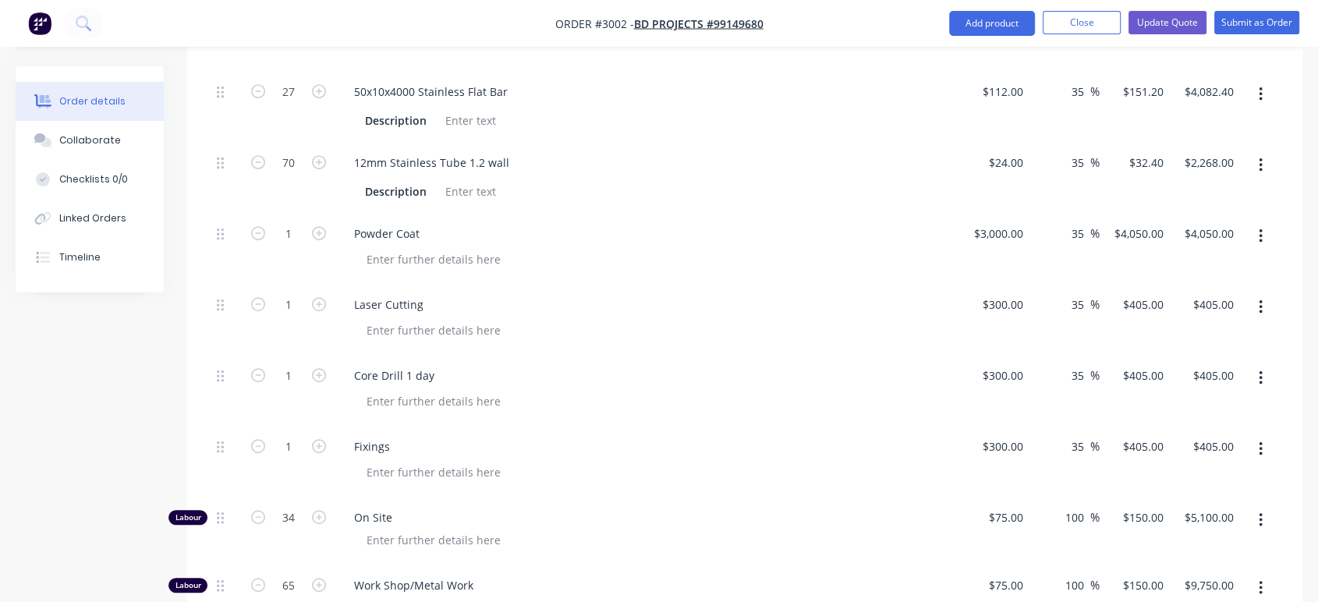
scroll to position [876, 0]
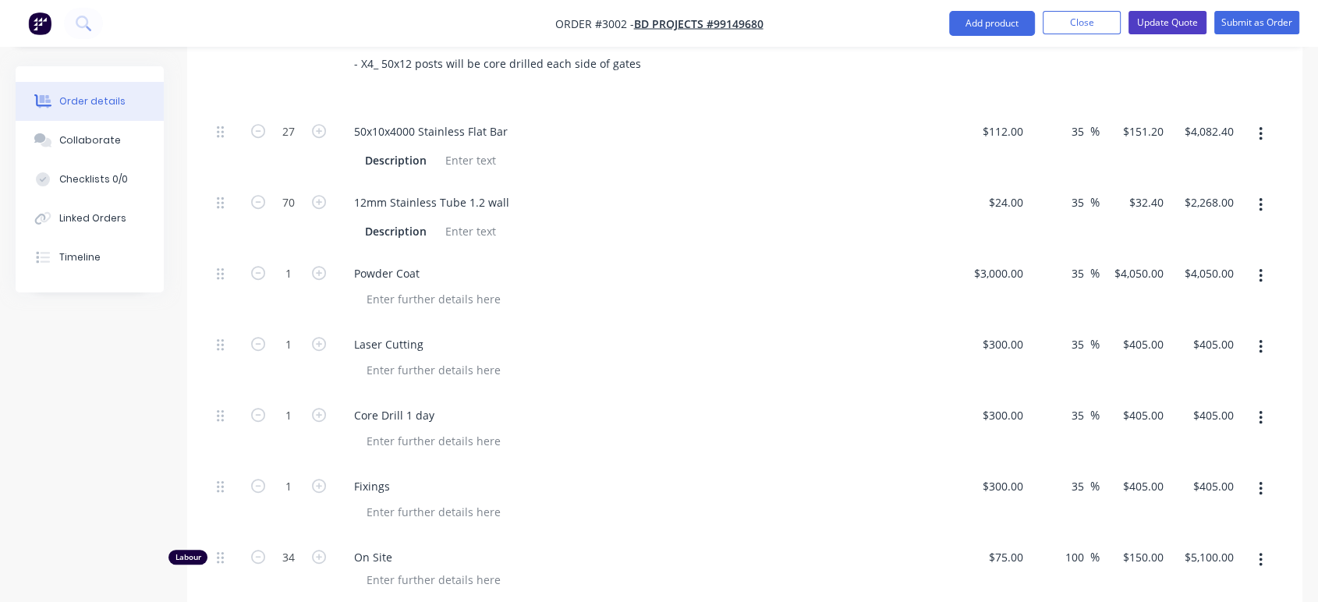
click at [1173, 22] on button "Update Quote" at bounding box center [1168, 22] width 78 height 23
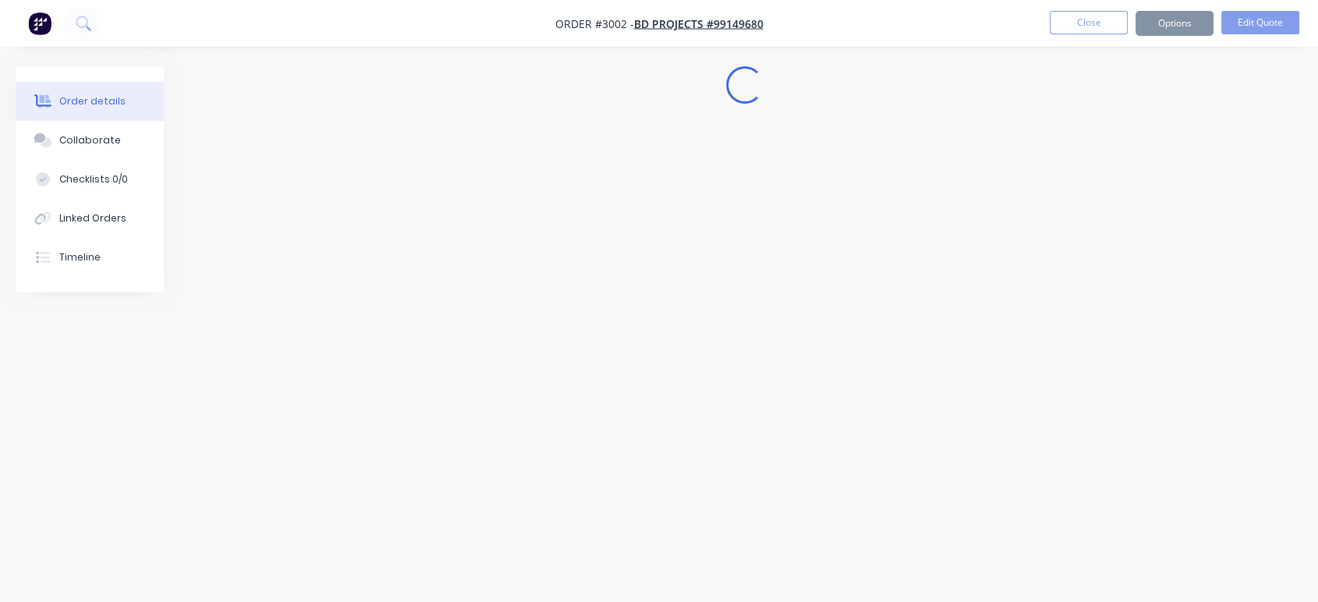
scroll to position [0, 0]
